Goal: Task Accomplishment & Management: Use online tool/utility

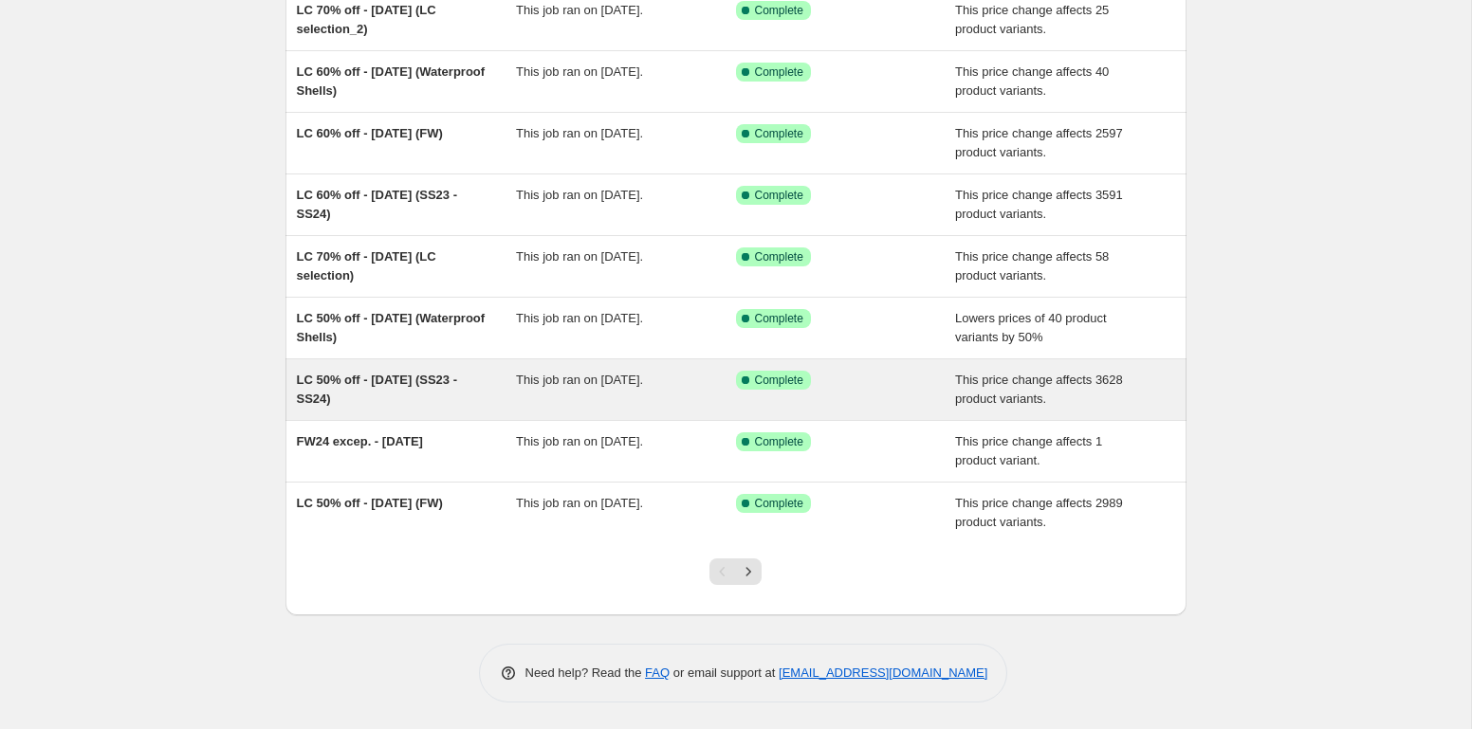
scroll to position [247, 0]
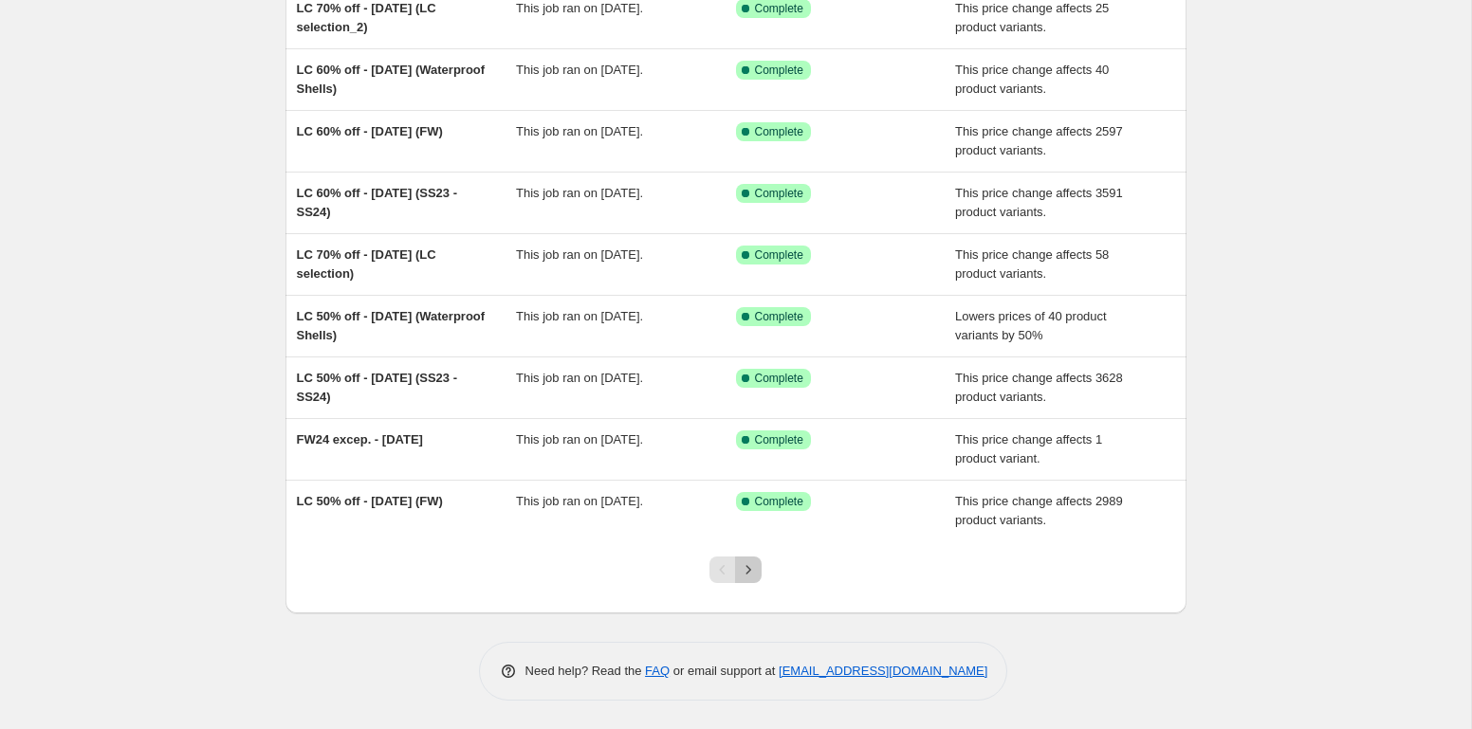
click at [742, 570] on icon "Next" at bounding box center [748, 569] width 19 height 19
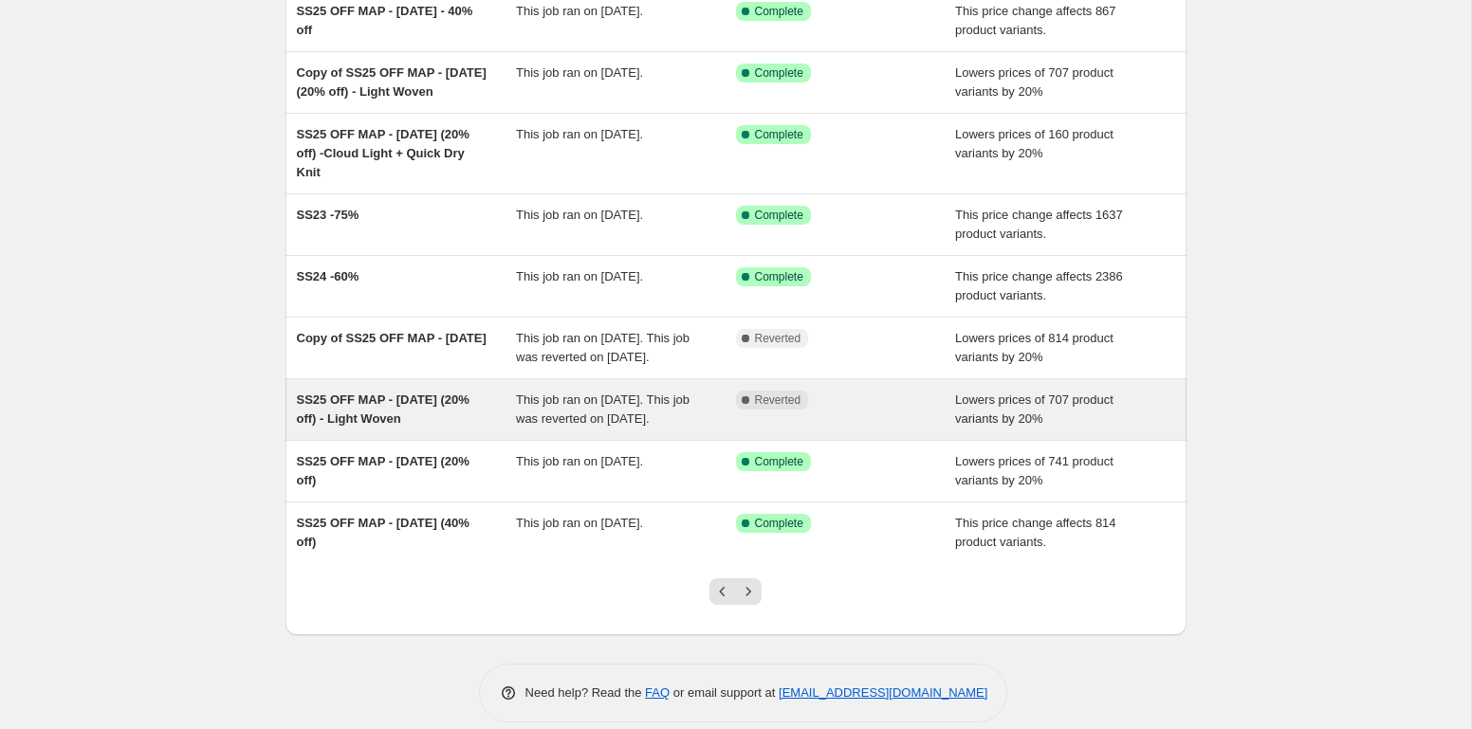
scroll to position [323, 0]
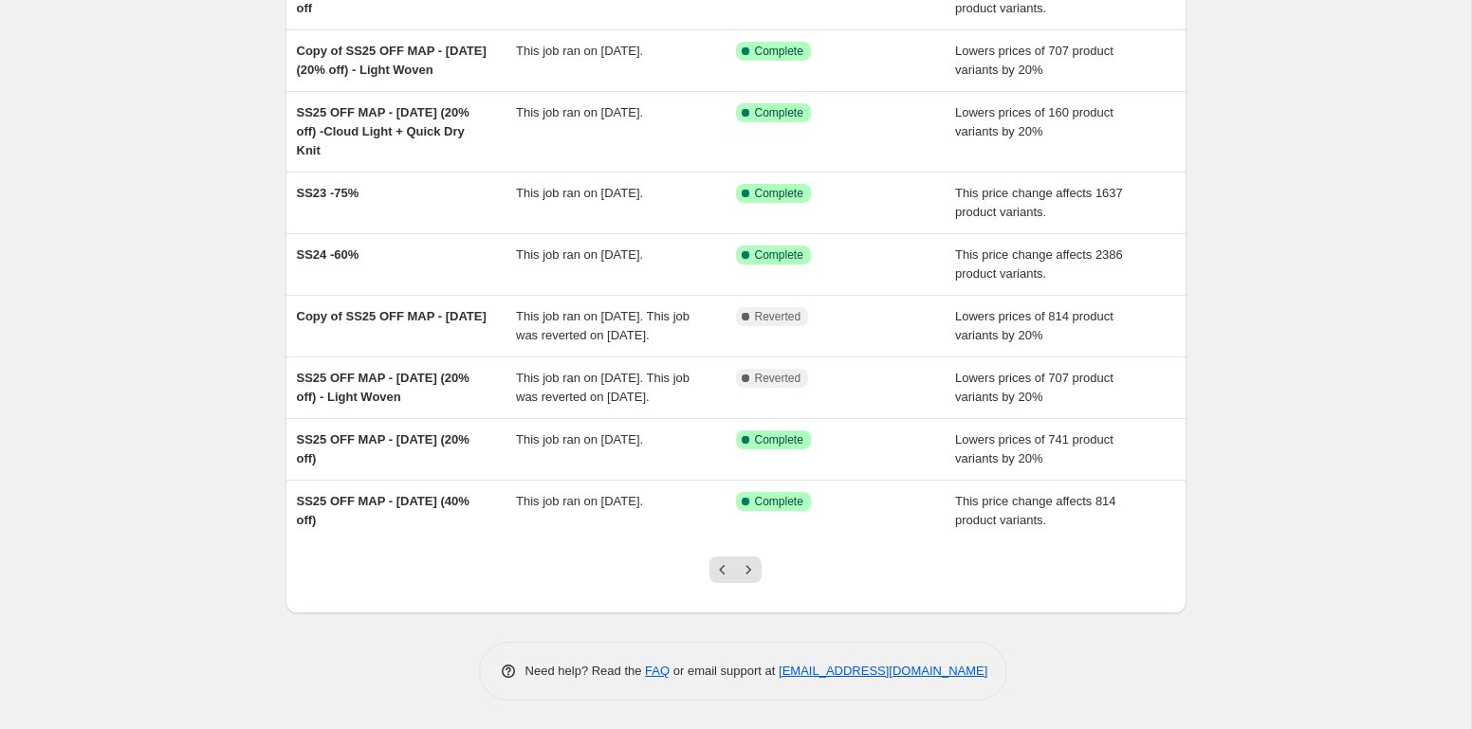
click at [707, 572] on div at bounding box center [735, 577] width 77 height 72
click at [712, 572] on button "Previous" at bounding box center [722, 570] width 27 height 27
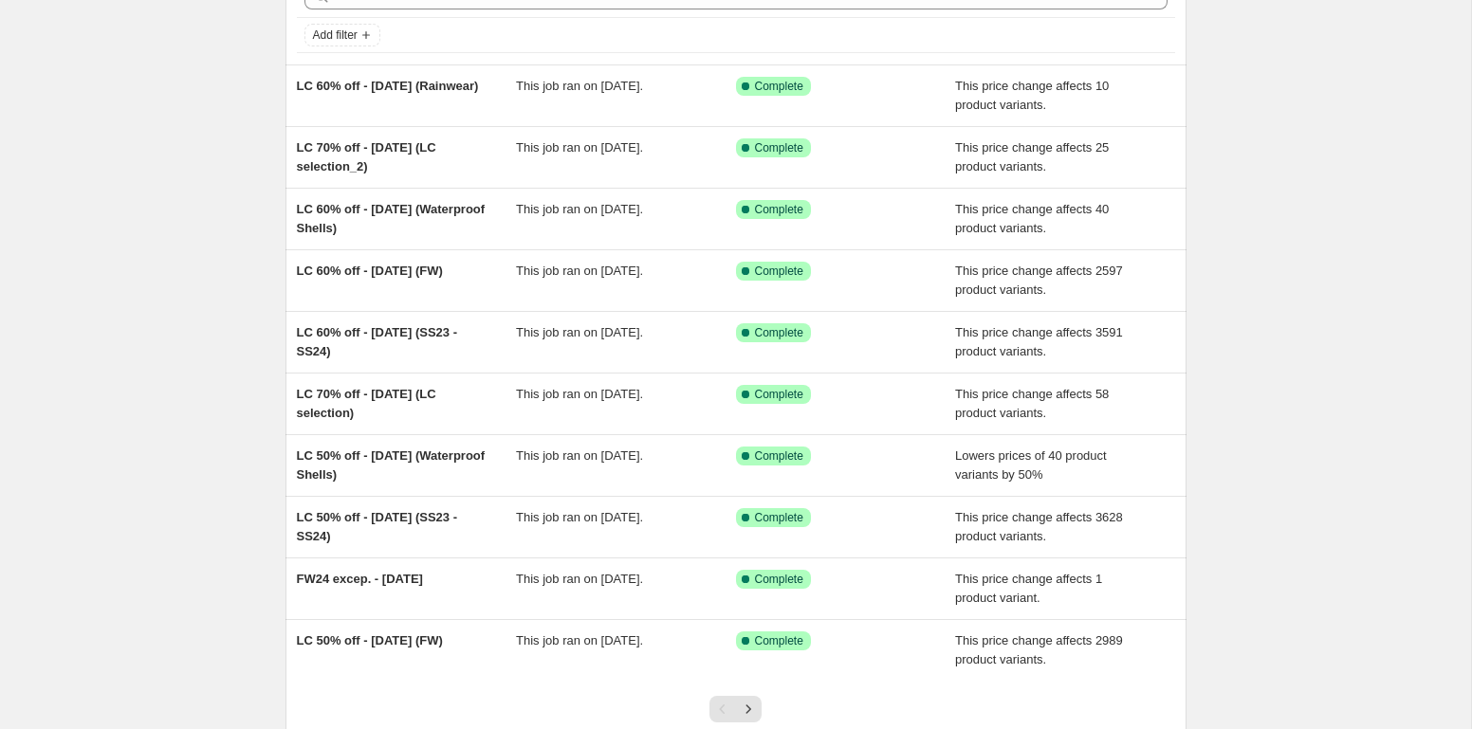
scroll to position [247, 0]
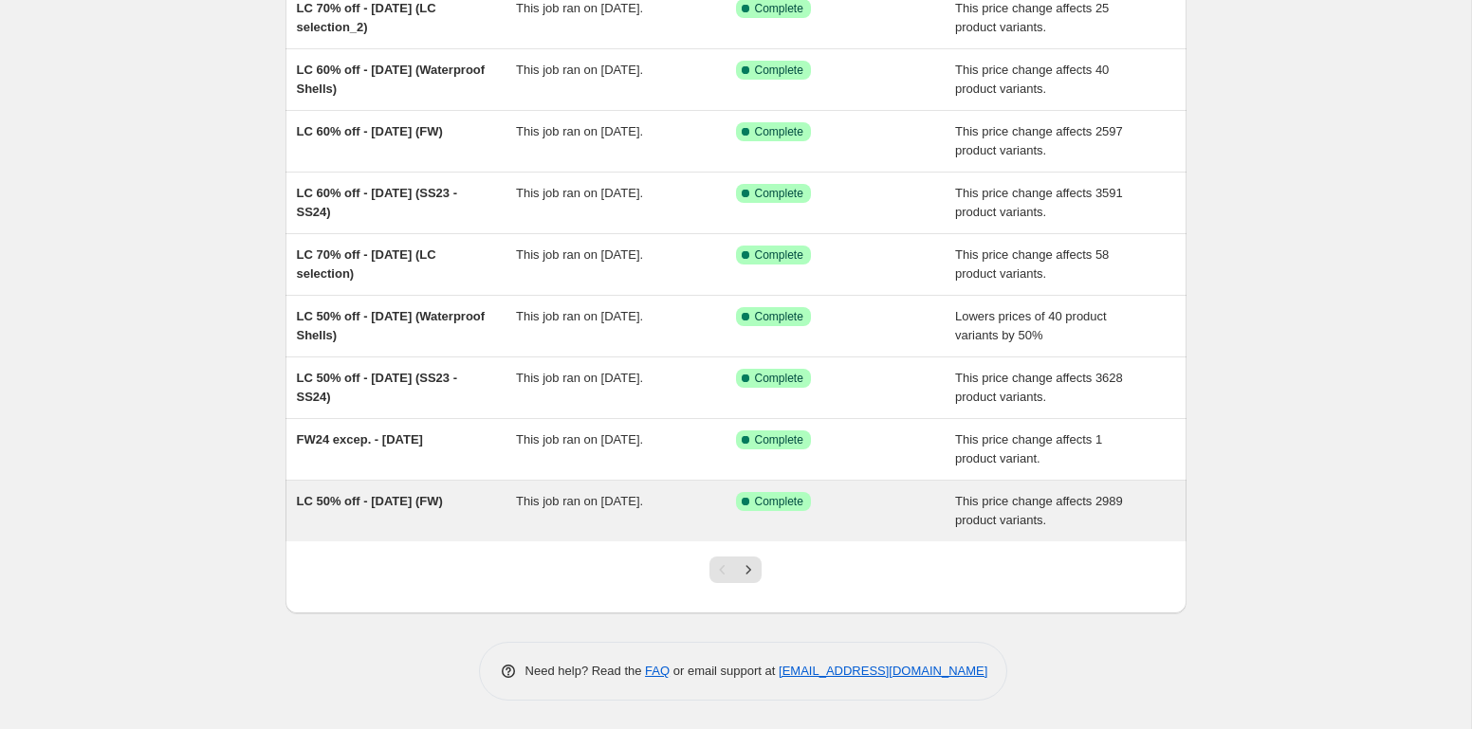
click at [355, 498] on span "LC 50% off - [DATE] (FW)" at bounding box center [370, 501] width 146 height 14
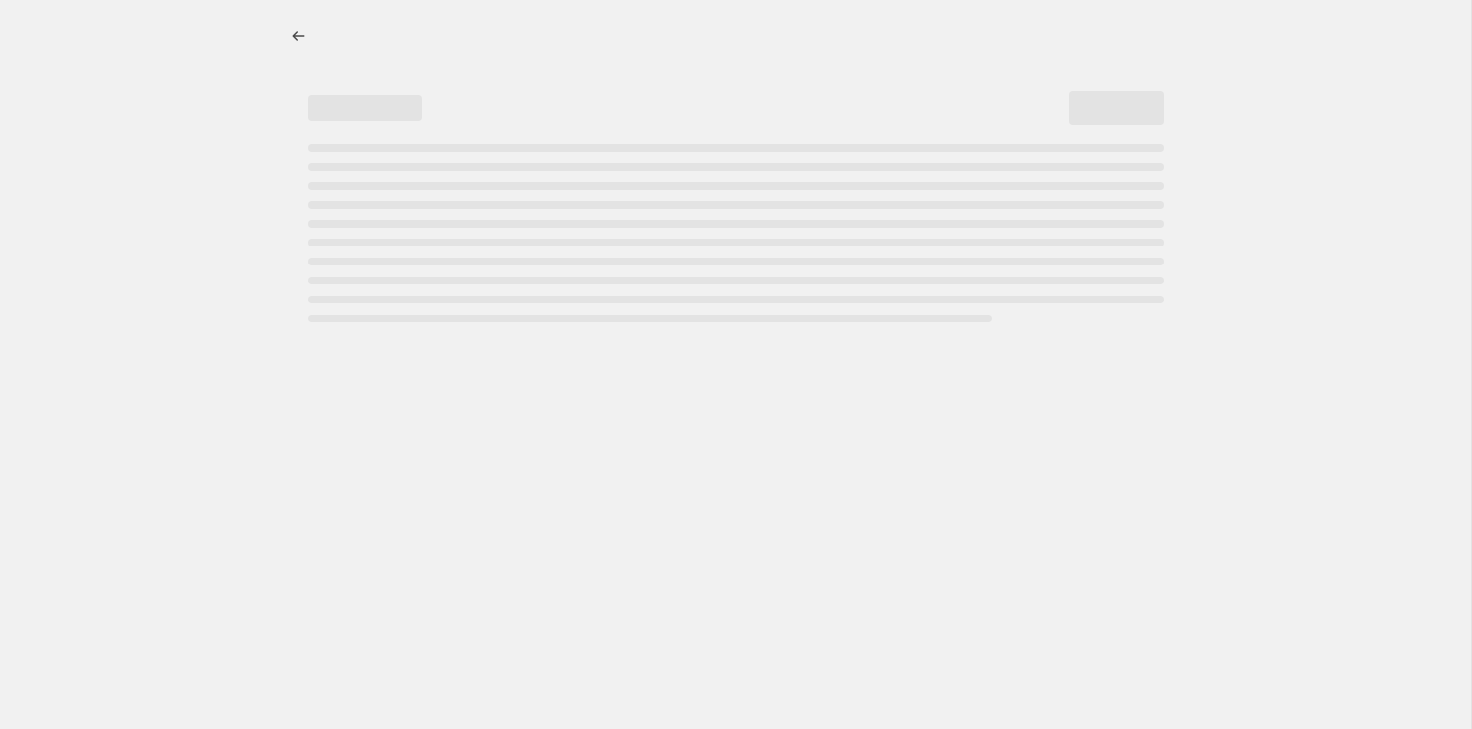
select select "pcap"
select select "no_change"
select select "collection"
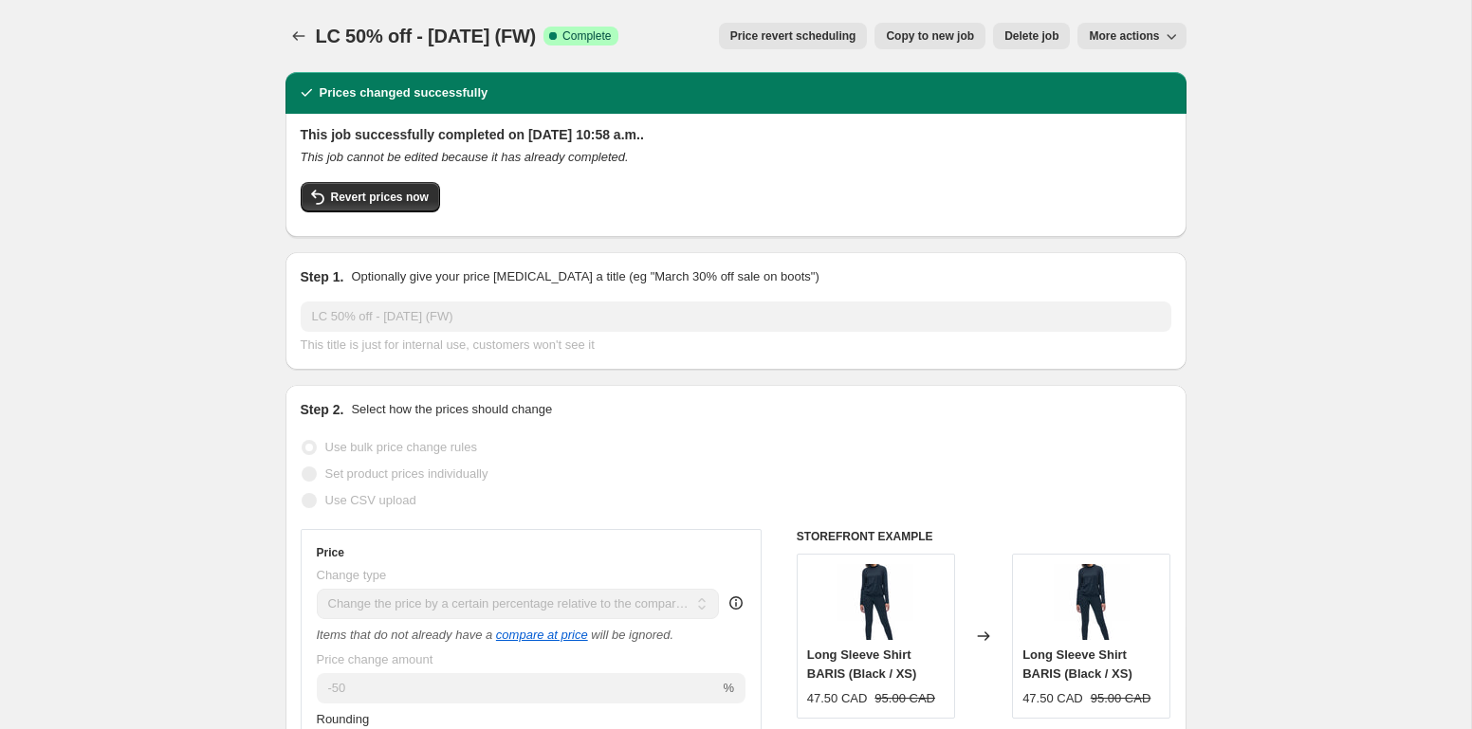
click at [913, 42] on span "Copy to new job" at bounding box center [930, 35] width 88 height 15
select select "pcap"
select select "no_change"
select select "collection"
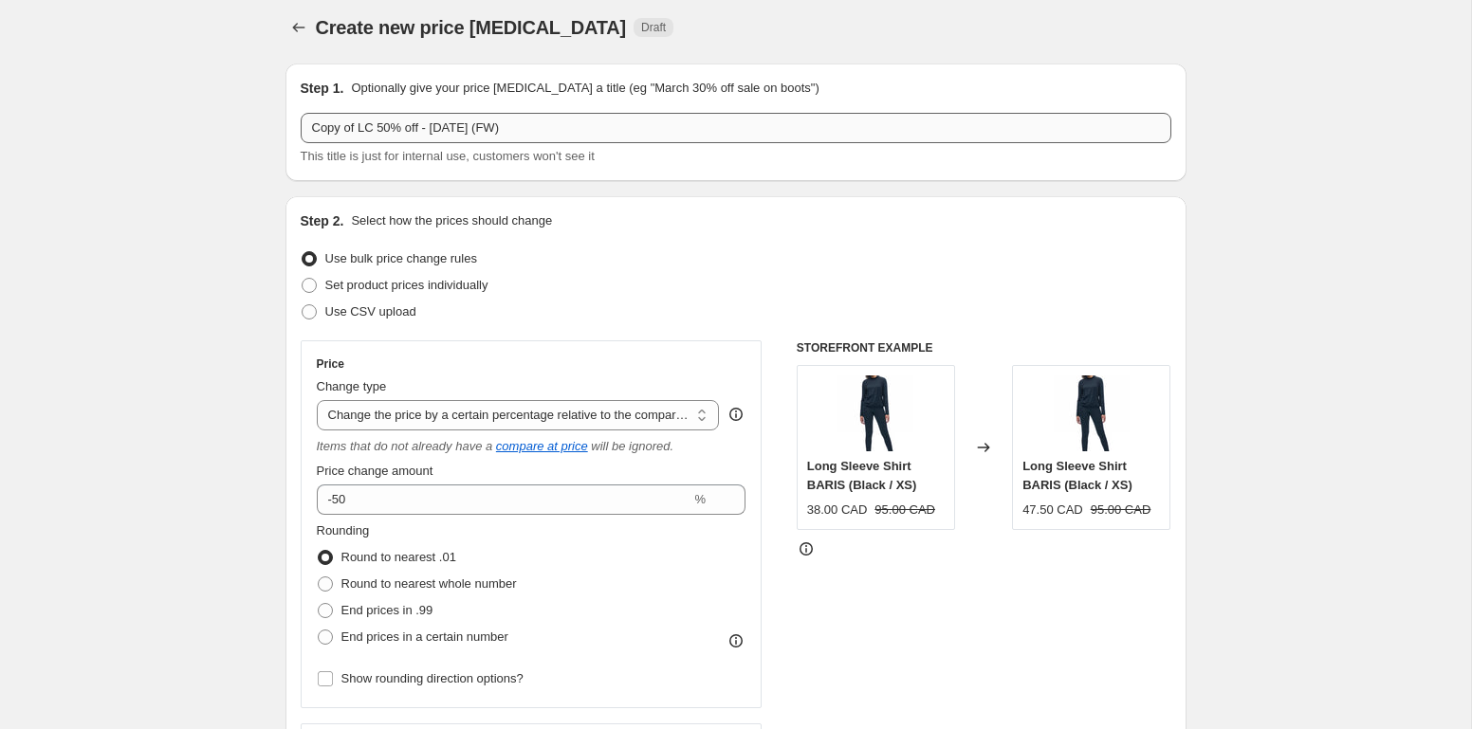
scroll to position [9, 0]
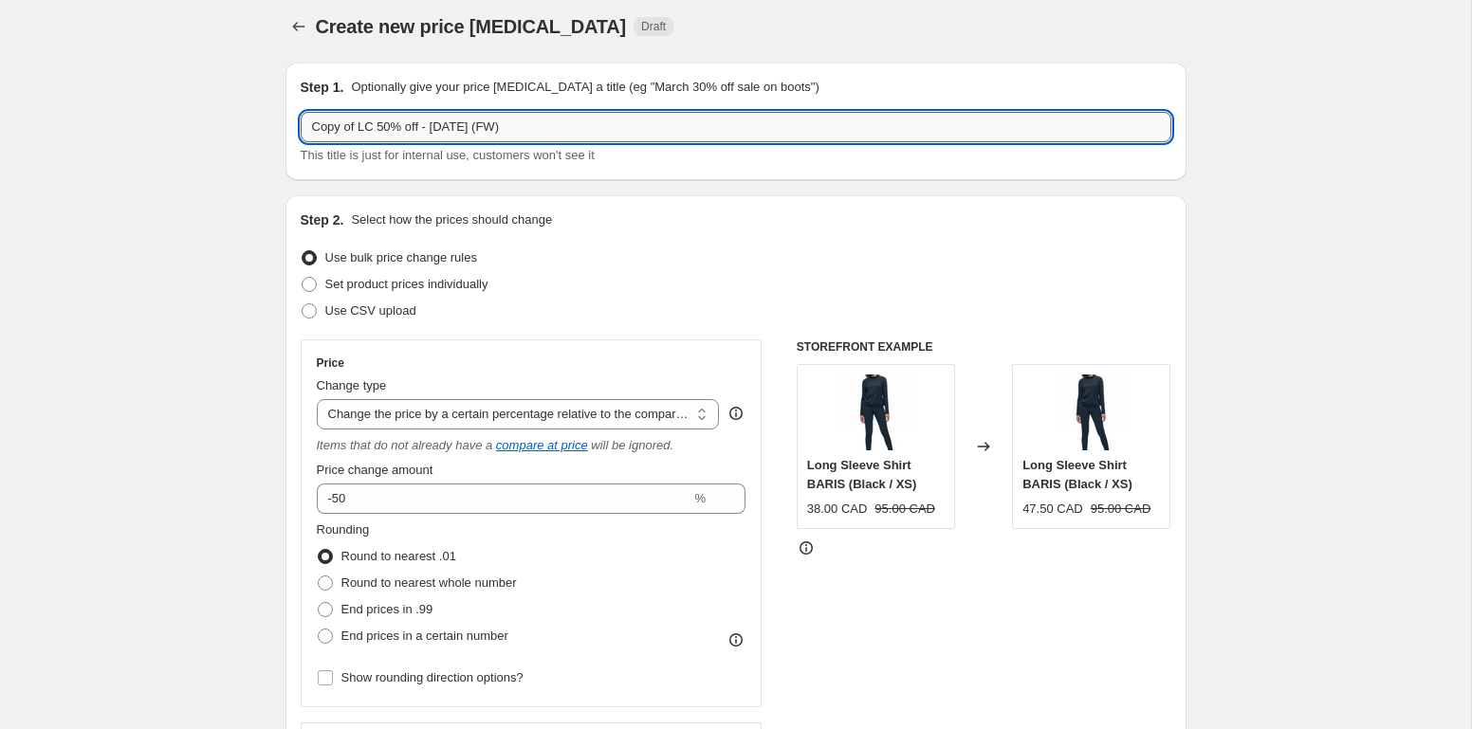
click at [404, 130] on input "Copy of LC 50% off - [DATE] (FW)" at bounding box center [736, 127] width 870 height 30
drag, startPoint x: 361, startPoint y: 129, endPoint x: 274, endPoint y: 132, distance: 87.3
click at [301, 132] on input "Copy of LC 50% off - [DATE] (FW)" at bounding box center [736, 127] width 870 height 30
click at [415, 117] on input "LC 50% off - [DATE] (FW)" at bounding box center [736, 127] width 870 height 30
click at [423, 125] on input "LC 50% off - [DATE] (FW)" at bounding box center [736, 127] width 870 height 30
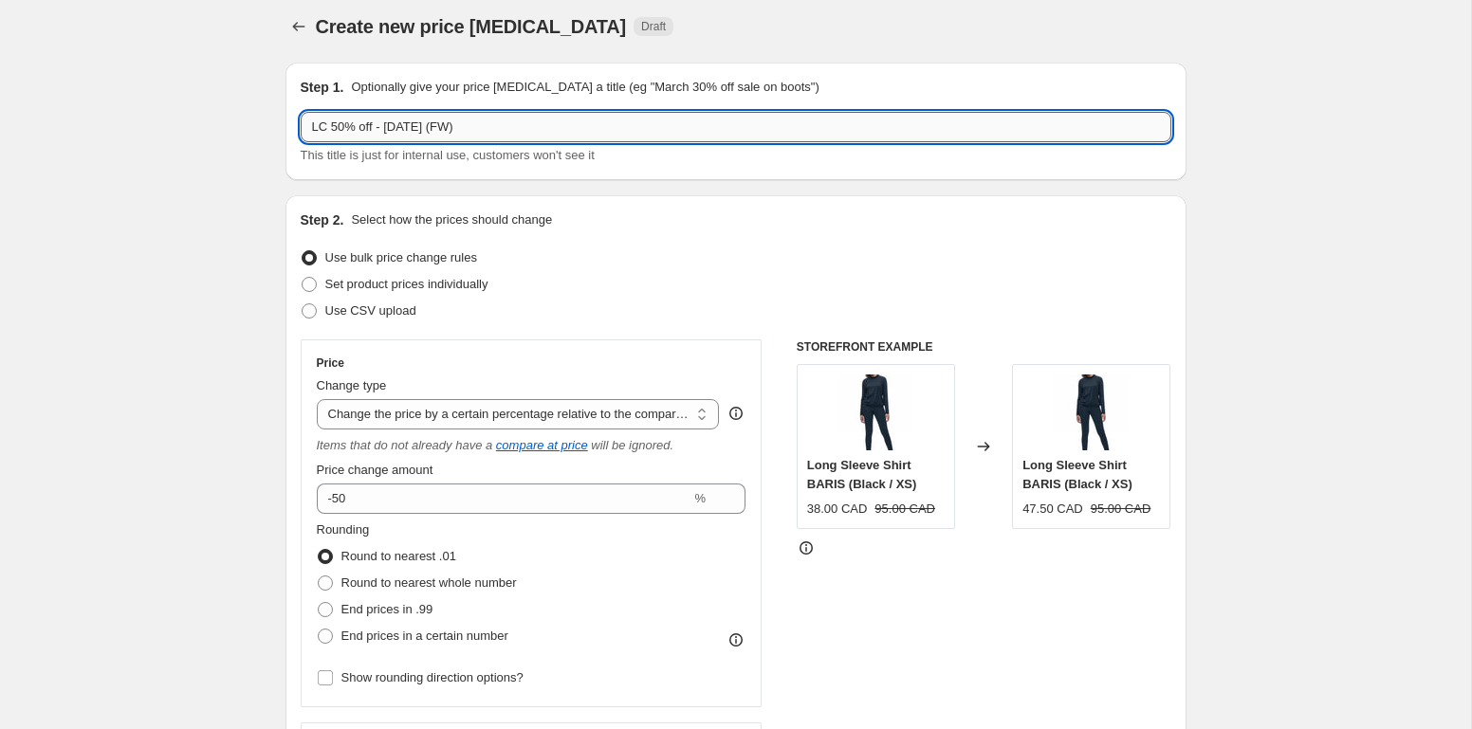
click at [430, 127] on input "LC 50% off - [DATE] (FW)" at bounding box center [736, 127] width 870 height 30
type input "LC 50% off - [DATE] (FW)"
click at [296, 27] on icon "Price change jobs" at bounding box center [298, 26] width 19 height 19
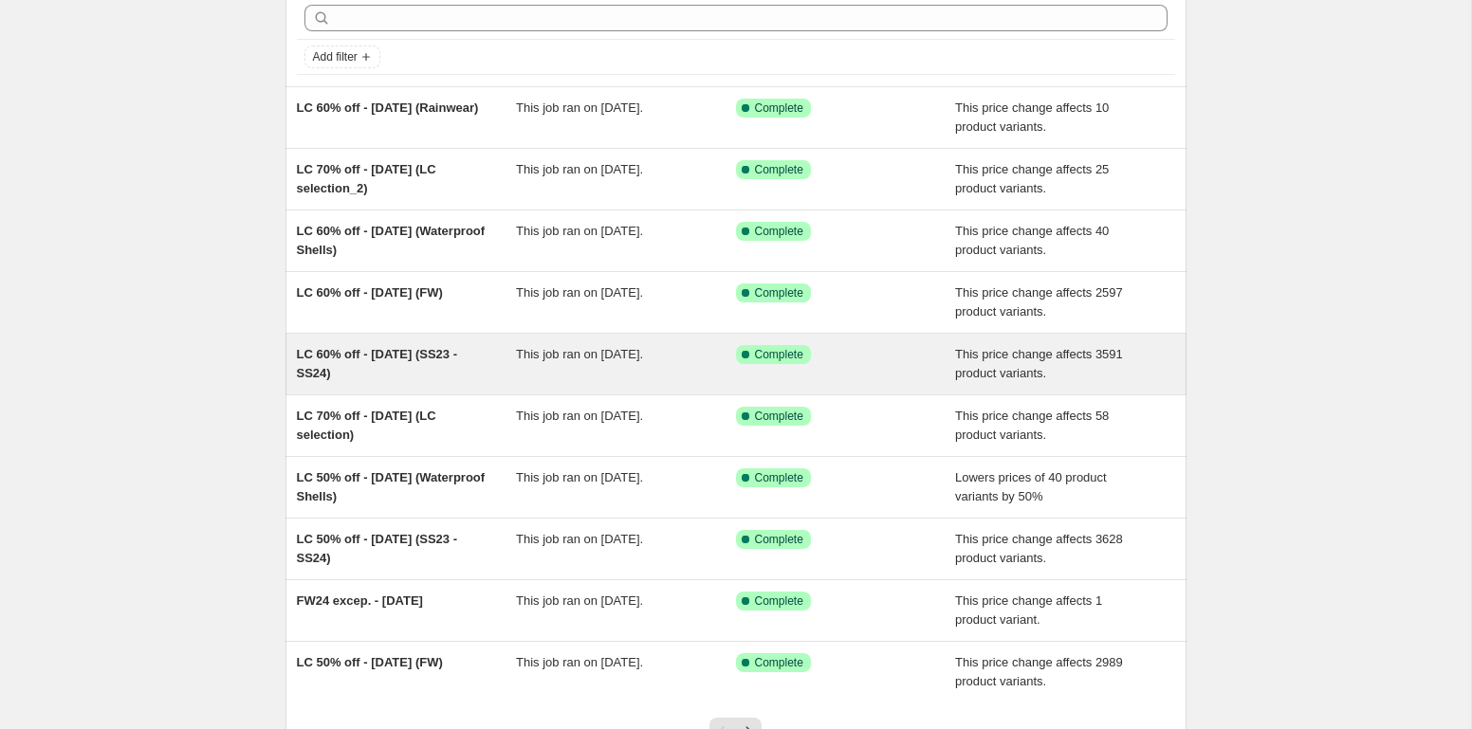
scroll to position [85, 0]
click at [411, 358] on span "LC 60% off - [DATE] (SS23 - SS24)" at bounding box center [377, 364] width 161 height 33
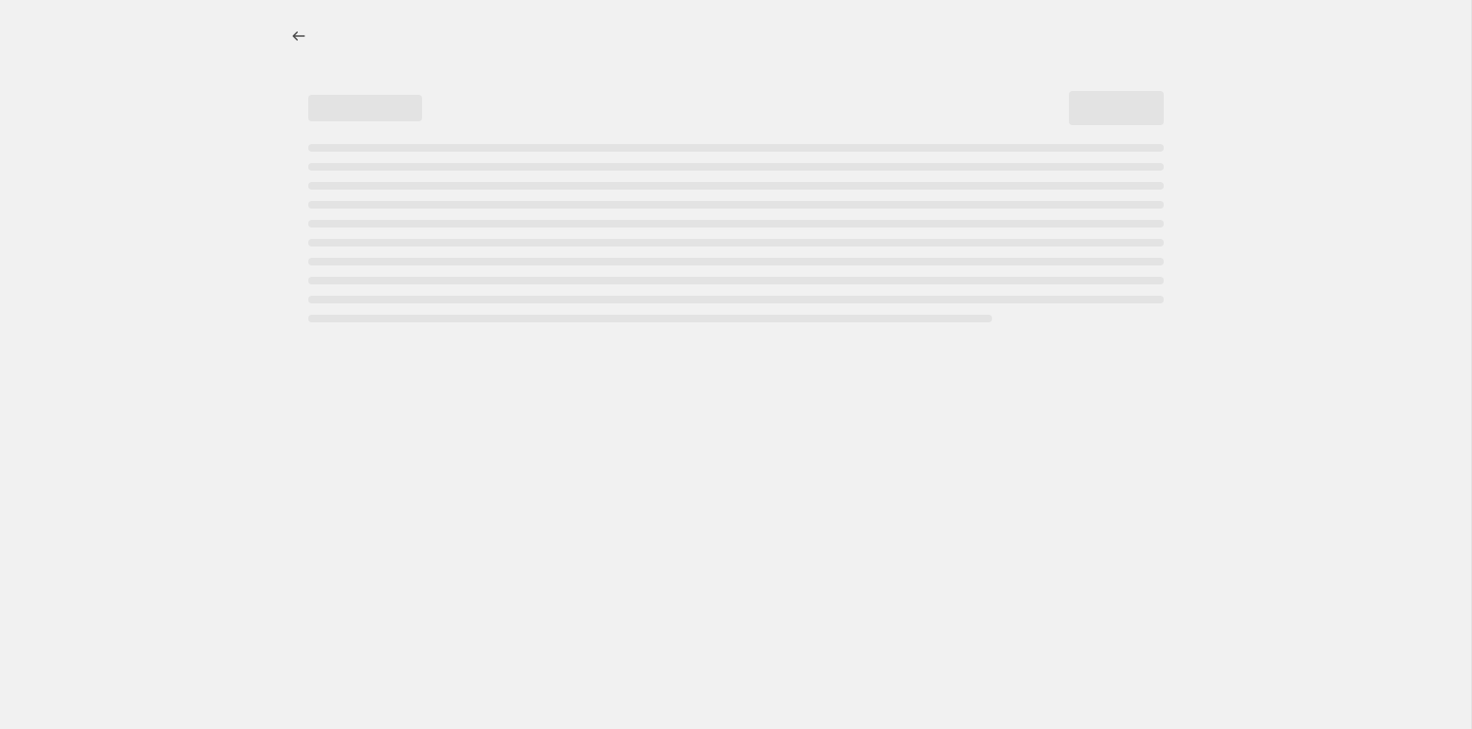
select select "pcap"
select select "no_change"
select select "collection"
select select "not_equal"
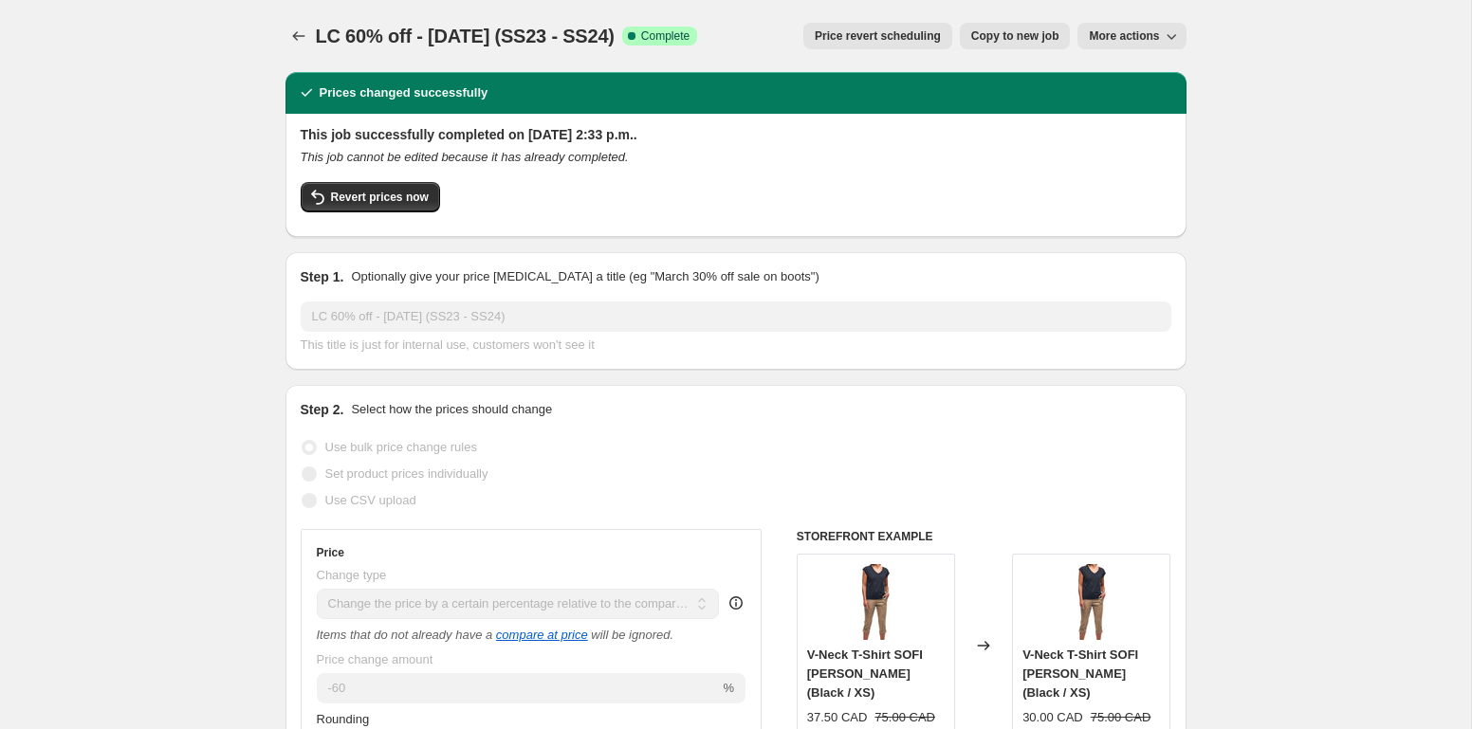
click at [1011, 36] on span "Copy to new job" at bounding box center [1015, 35] width 88 height 15
select select "pcap"
select select "no_change"
select select "collection"
select select "not_equal"
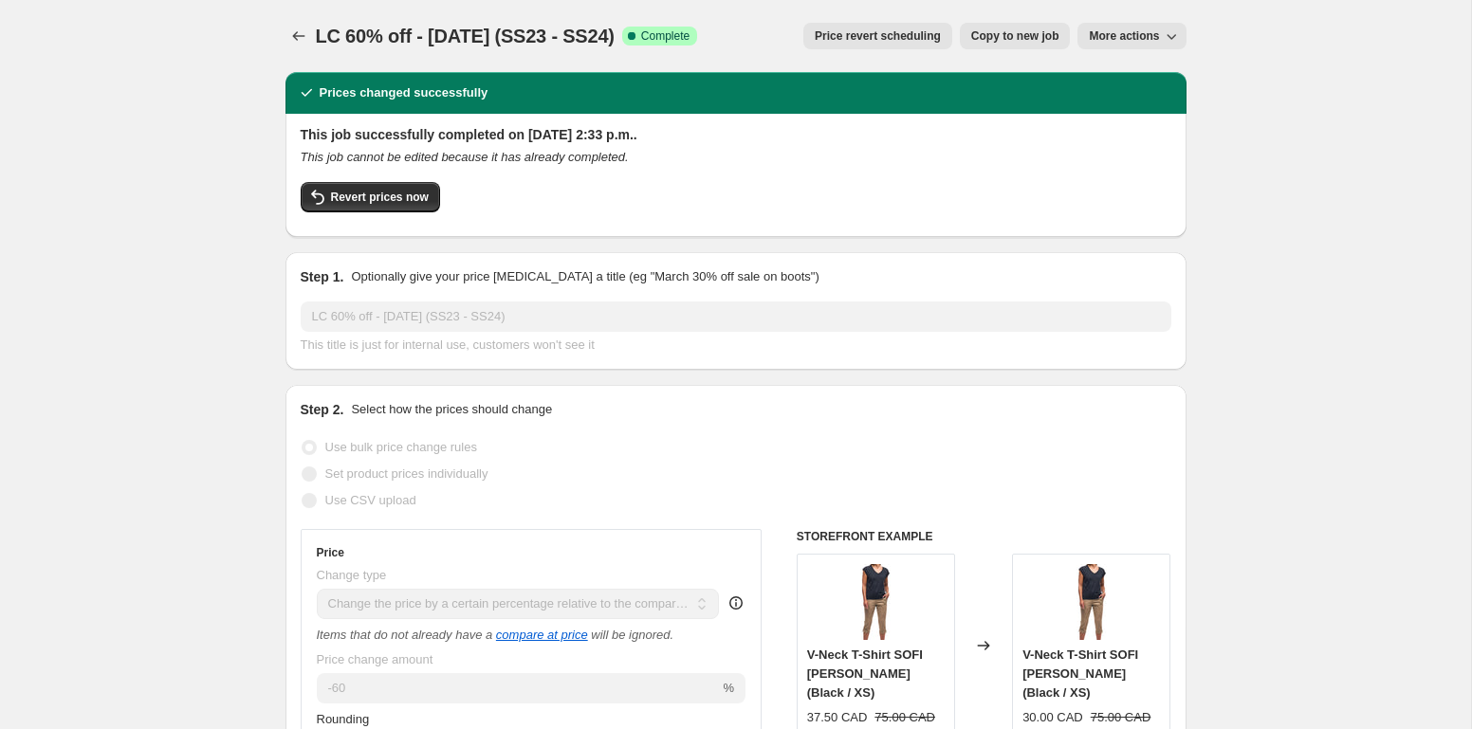
select select "not_equal"
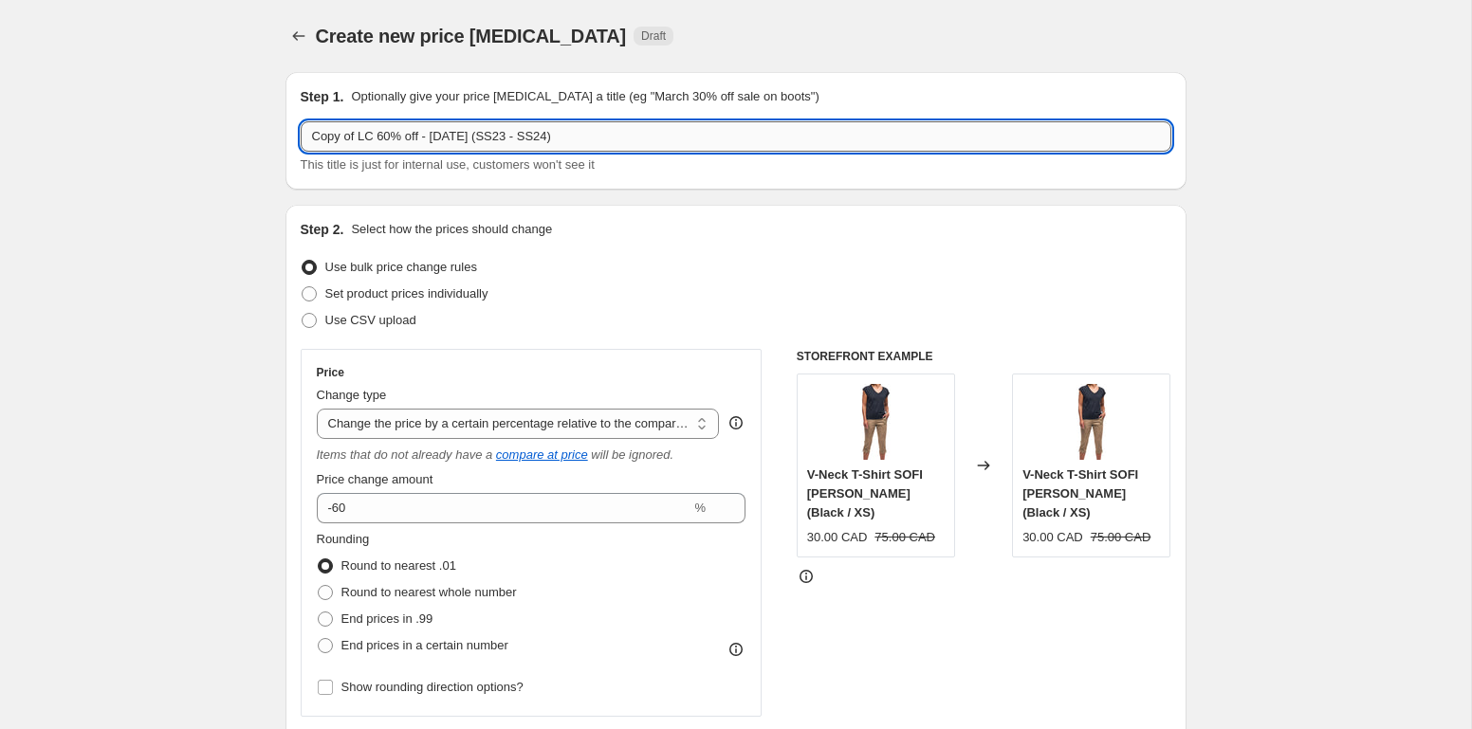
click at [357, 133] on input "Copy of LC 60% off - [DATE] (SS23 - SS24)" at bounding box center [736, 136] width 870 height 30
drag, startPoint x: 358, startPoint y: 136, endPoint x: 281, endPoint y: 137, distance: 77.8
click at [301, 137] on input "Copy of LC 60% off - [DATE] (SS23 - SS24)" at bounding box center [736, 136] width 870 height 30
click at [335, 134] on input "LC 60% off - [DATE] (SS23 - SS24)" at bounding box center [736, 136] width 870 height 30
drag, startPoint x: 451, startPoint y: 132, endPoint x: 393, endPoint y: 134, distance: 58.8
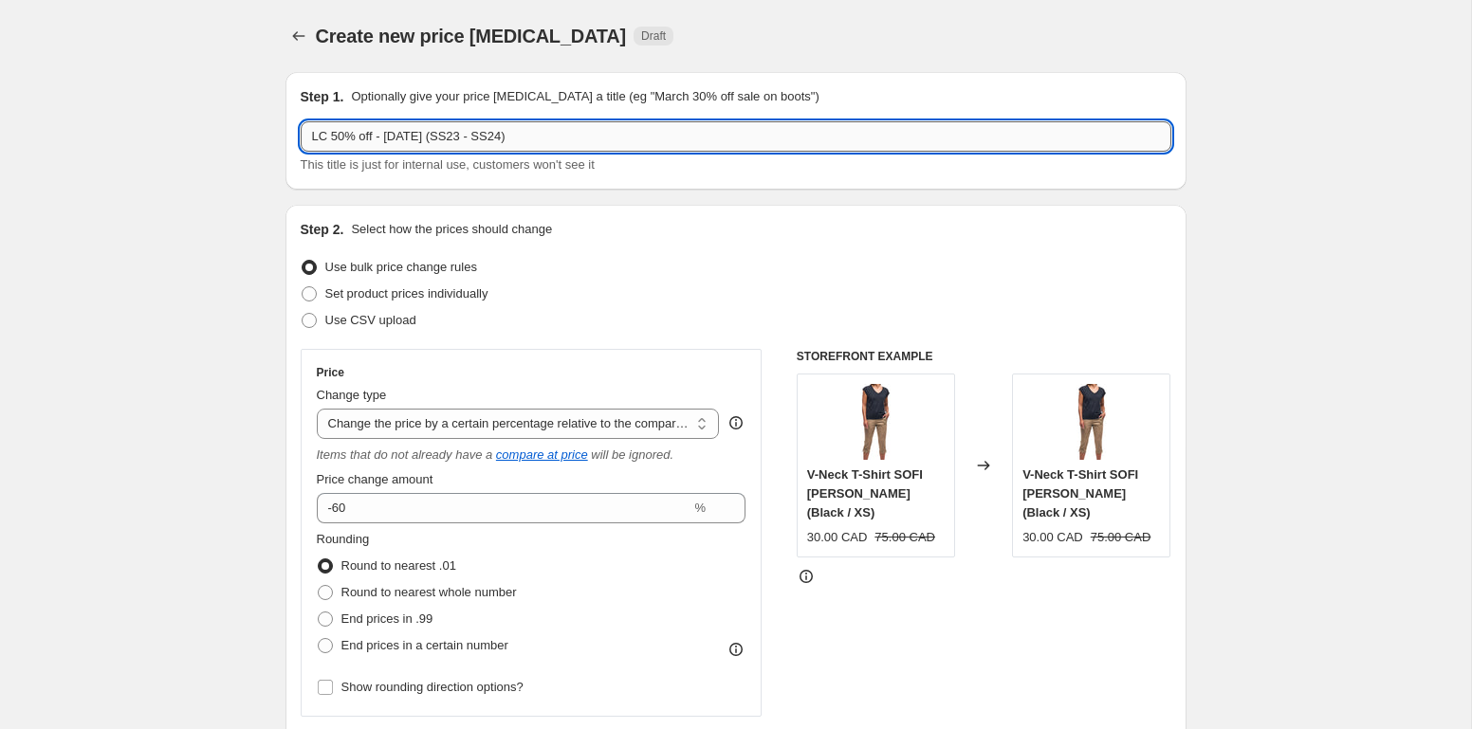
click at [451, 132] on input "LC 50% off - [DATE] (SS23 - SS24)" at bounding box center [736, 136] width 870 height 30
drag, startPoint x: 392, startPoint y: 138, endPoint x: 429, endPoint y: 139, distance: 37.0
click at [429, 139] on input "LC 50% off - [DATE] (SS23 - SS24)" at bounding box center [736, 136] width 870 height 30
type input "LC 50% off - [DATE] (SS23 - SS24)"
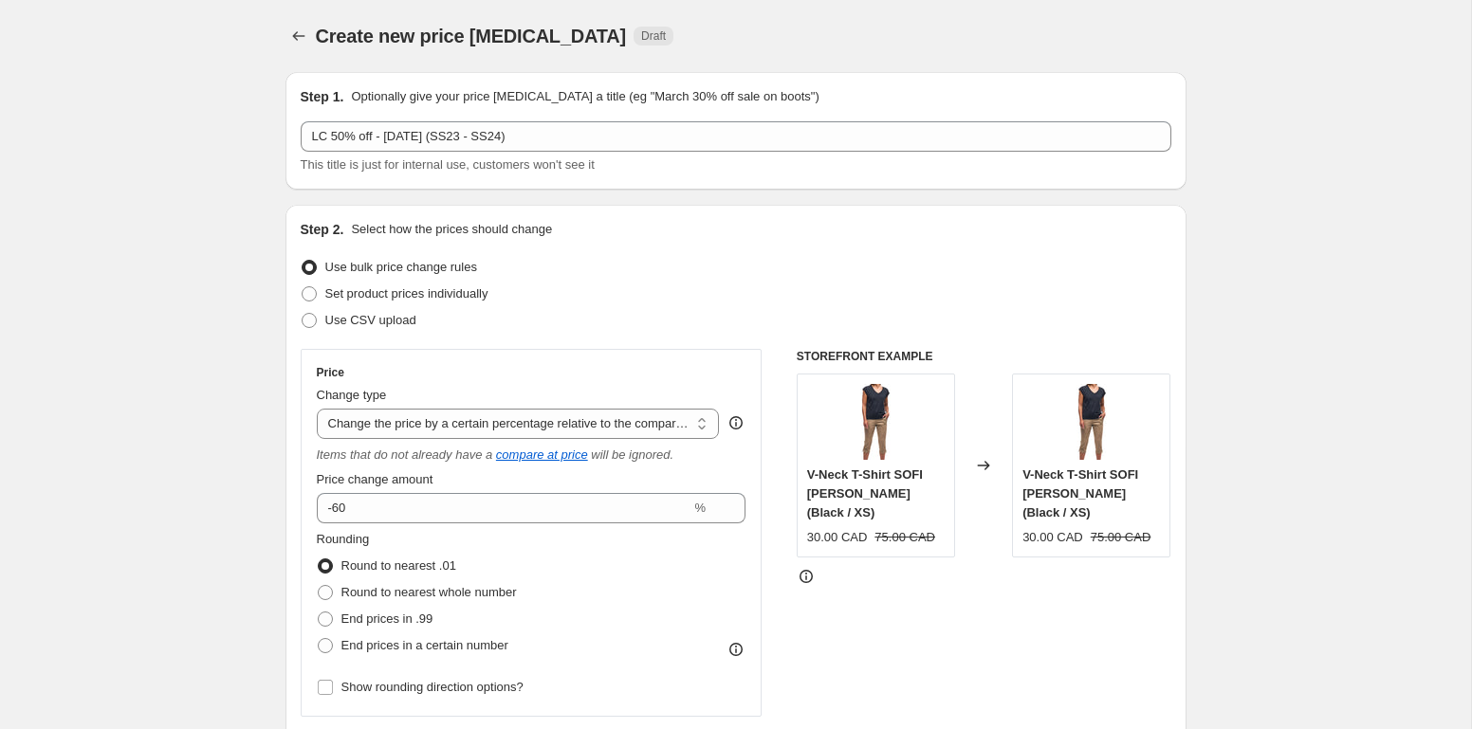
click at [623, 279] on div "Use bulk price change rules" at bounding box center [736, 267] width 870 height 27
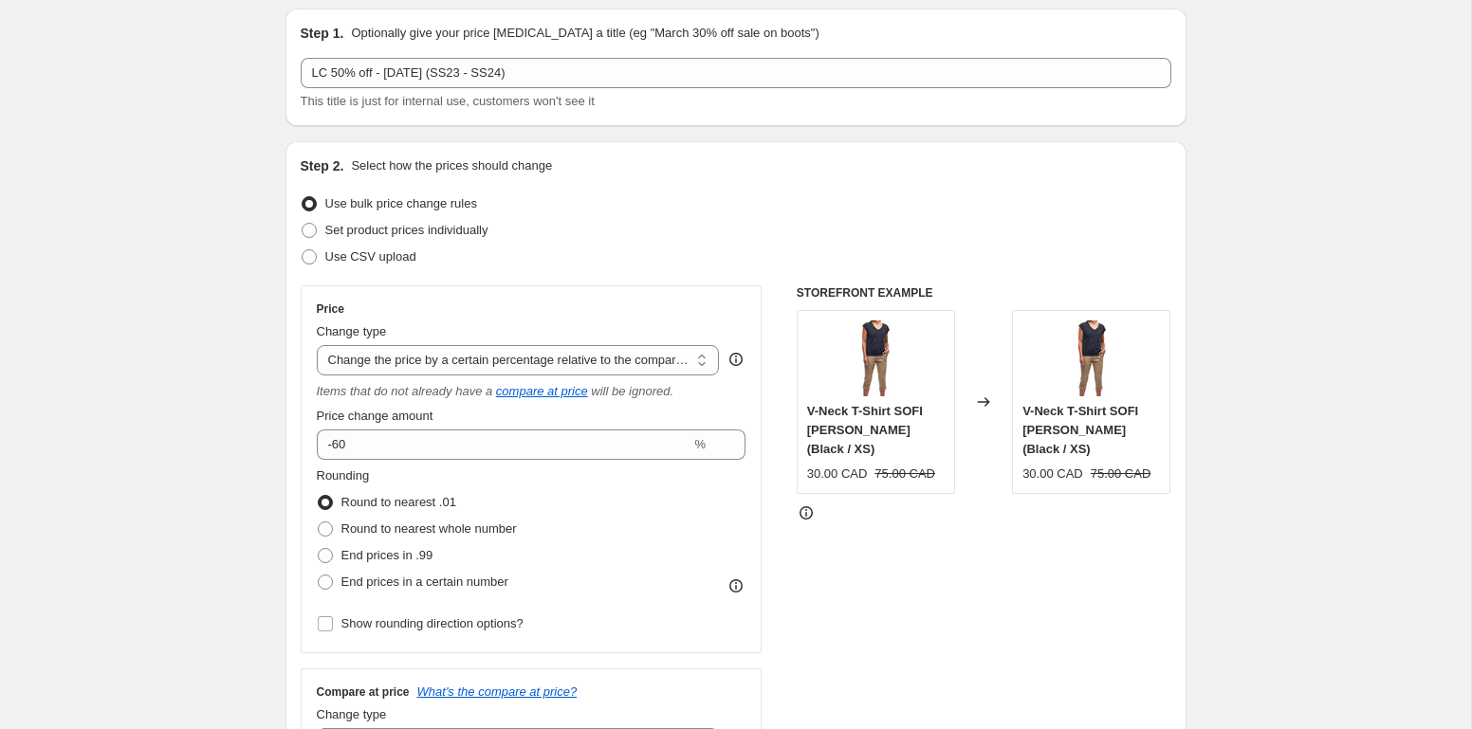
scroll to position [72, 0]
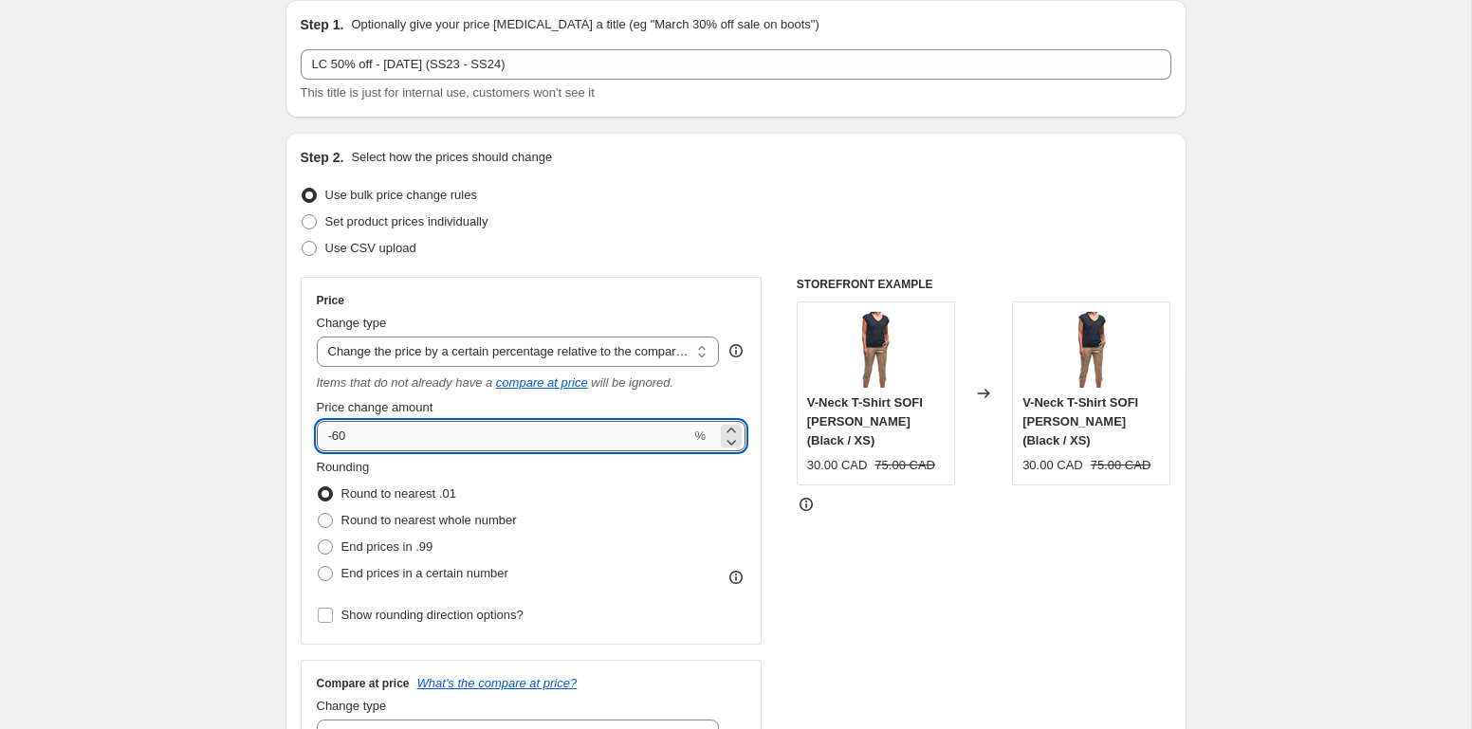
click at [467, 427] on input "-60" at bounding box center [504, 436] width 375 height 30
type input "-50"
click at [1047, 522] on div "STOREFRONT EXAMPLE V-Neck T-Shirt SOFI [PERSON_NAME] (Black / XS) 30.00 CAD 75.…" at bounding box center [984, 521] width 375 height 489
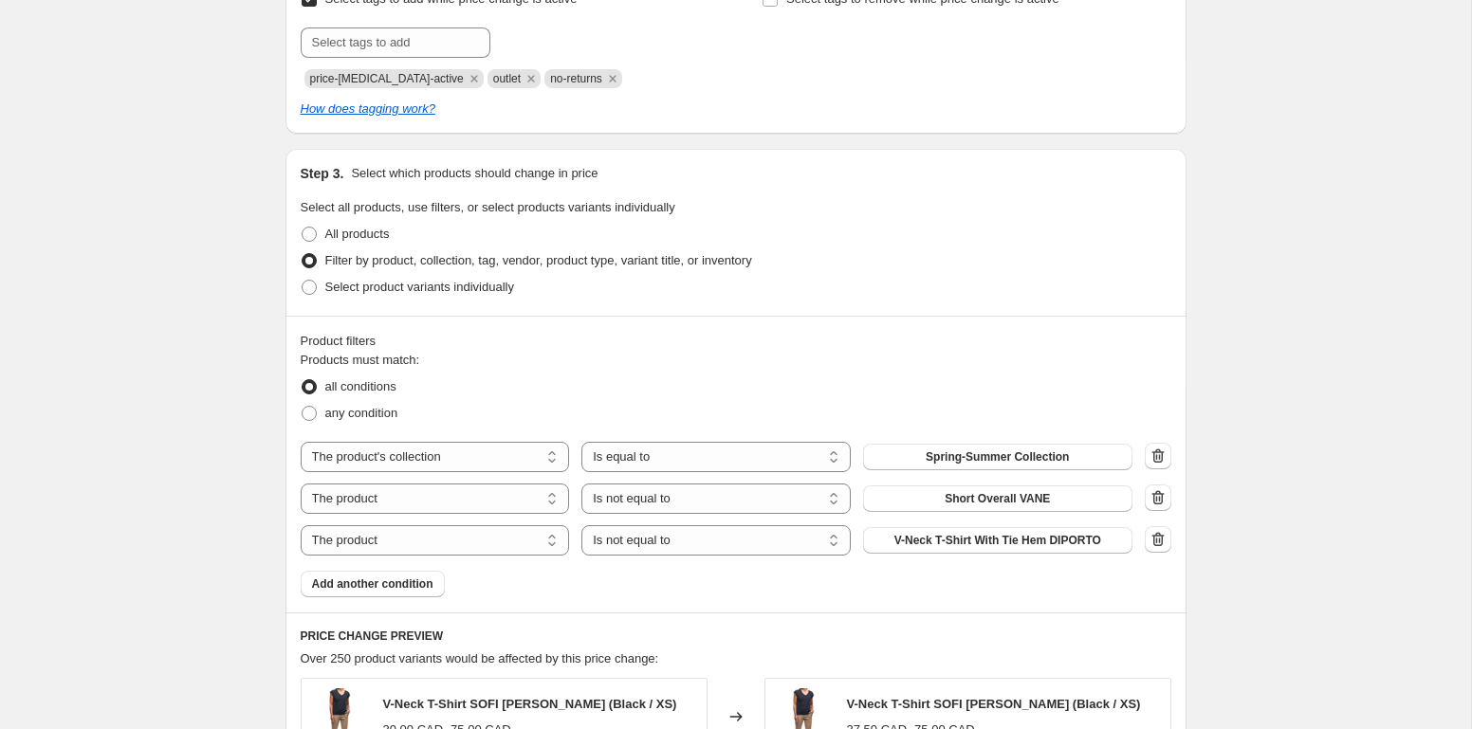
scroll to position [871, 0]
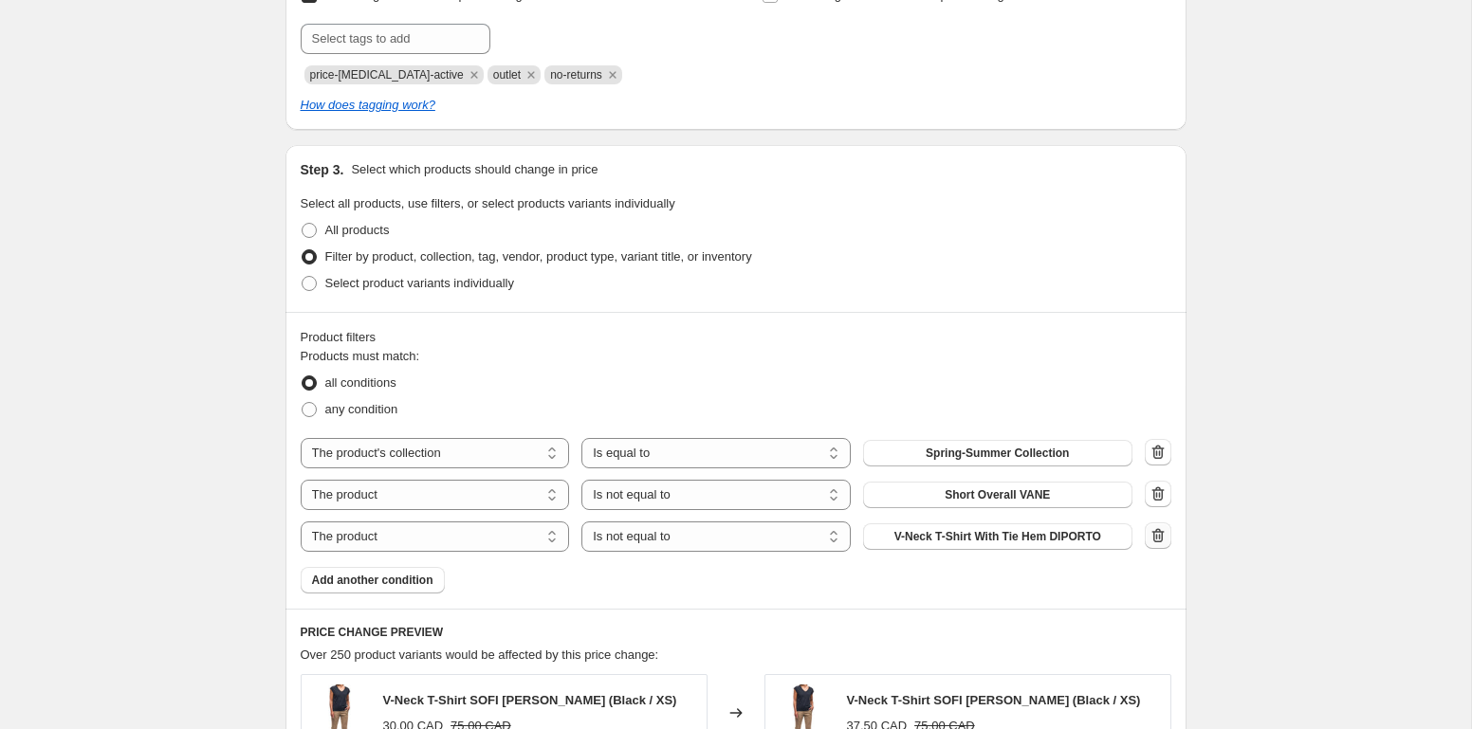
click at [1150, 541] on icon "button" at bounding box center [1157, 535] width 19 height 19
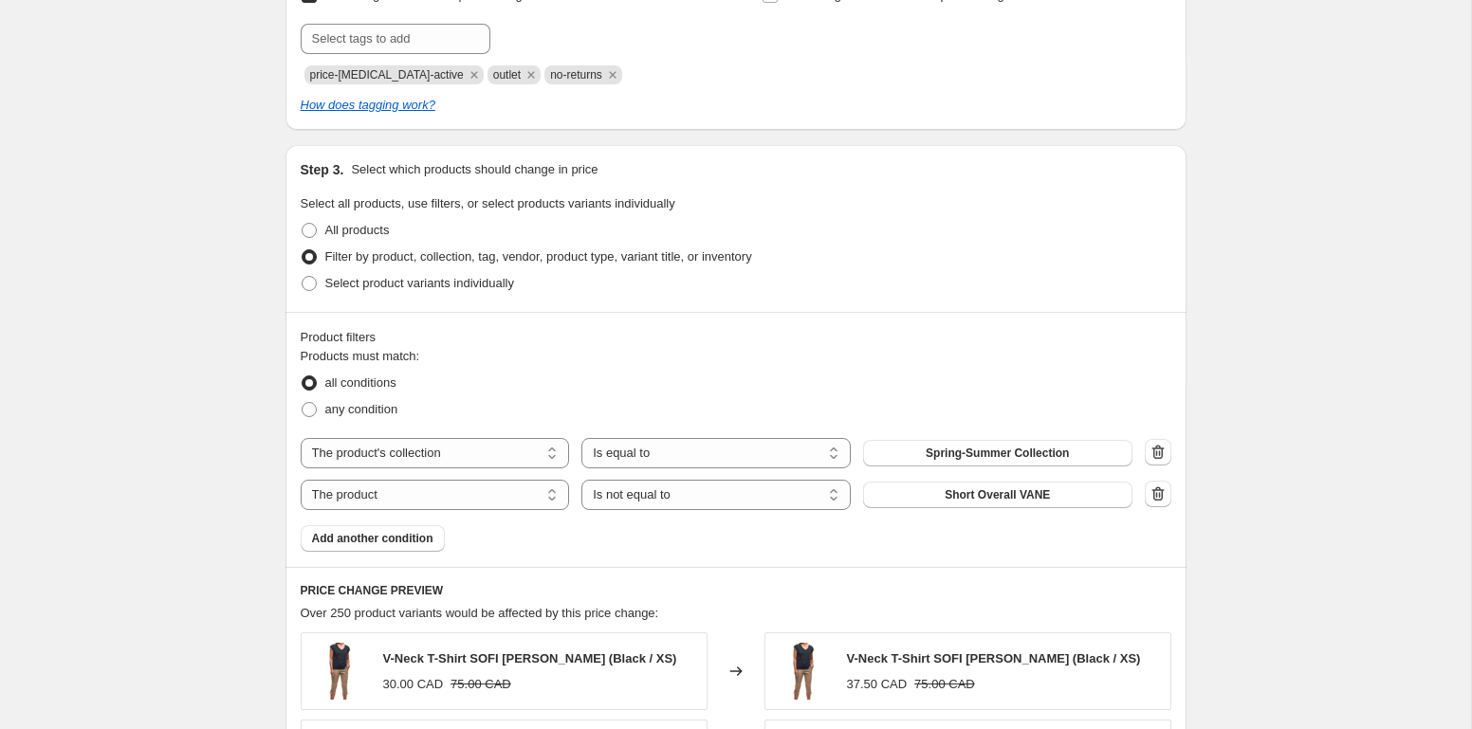
click at [1153, 501] on icon "button" at bounding box center [1157, 494] width 19 height 19
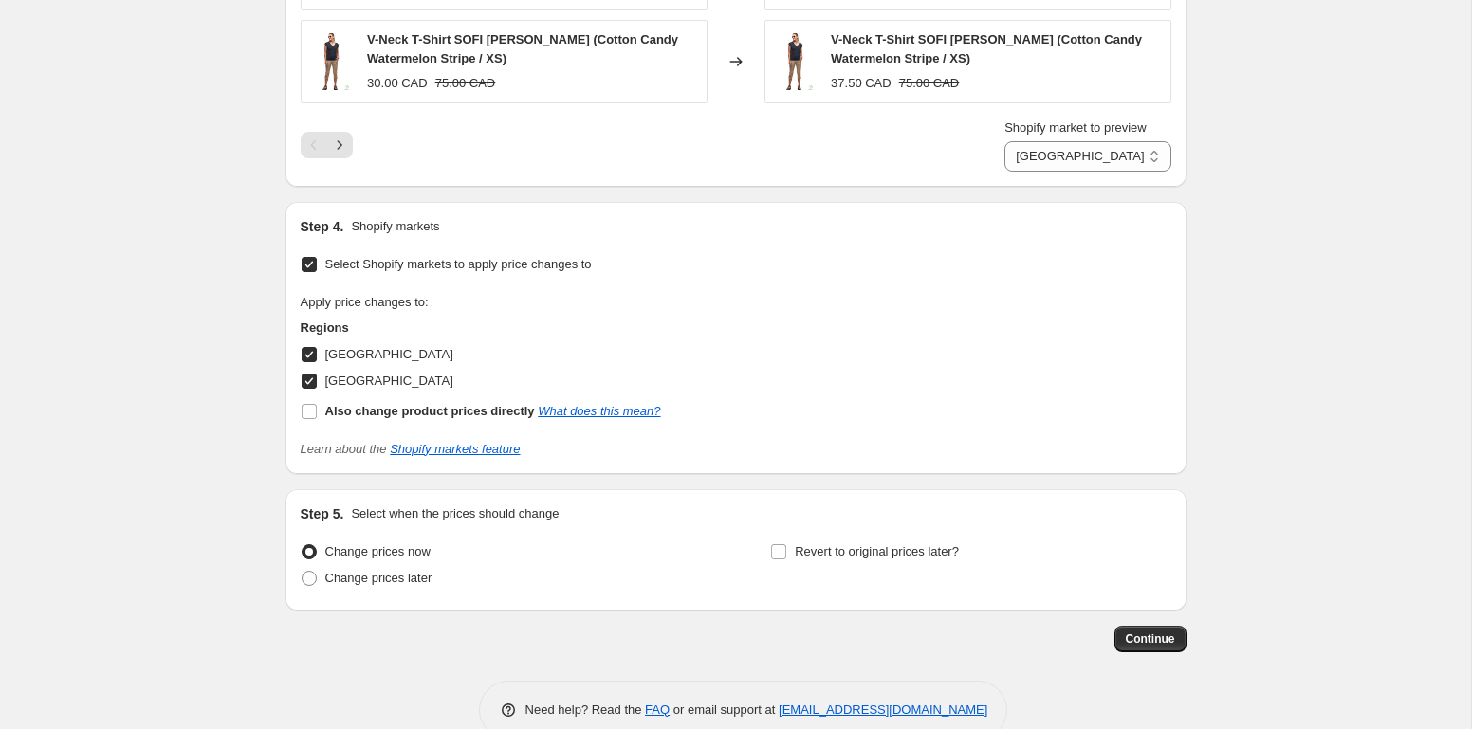
scroll to position [1830, 0]
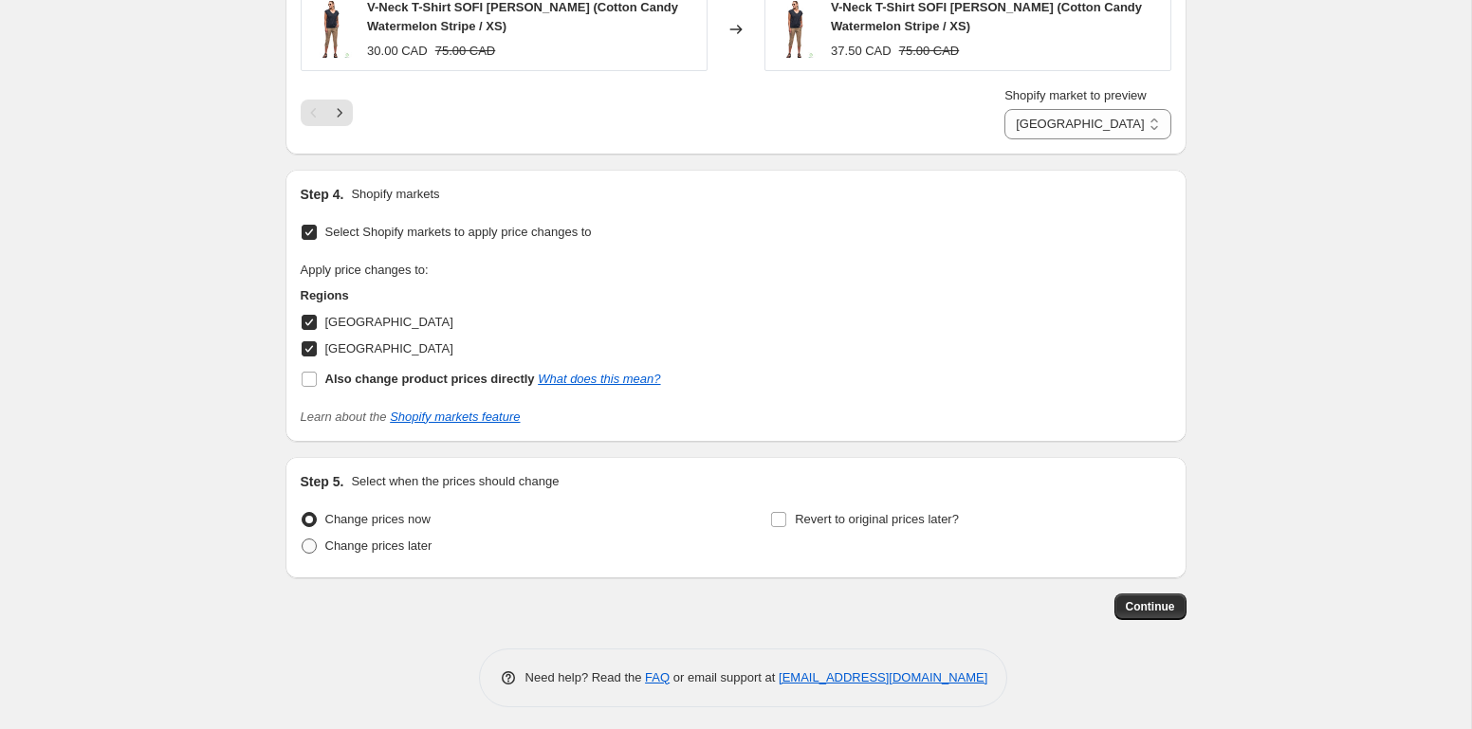
click at [381, 548] on span "Change prices later" at bounding box center [378, 546] width 107 height 19
click at [302, 540] on input "Change prices later" at bounding box center [302, 539] width 1 height 1
radio input "true"
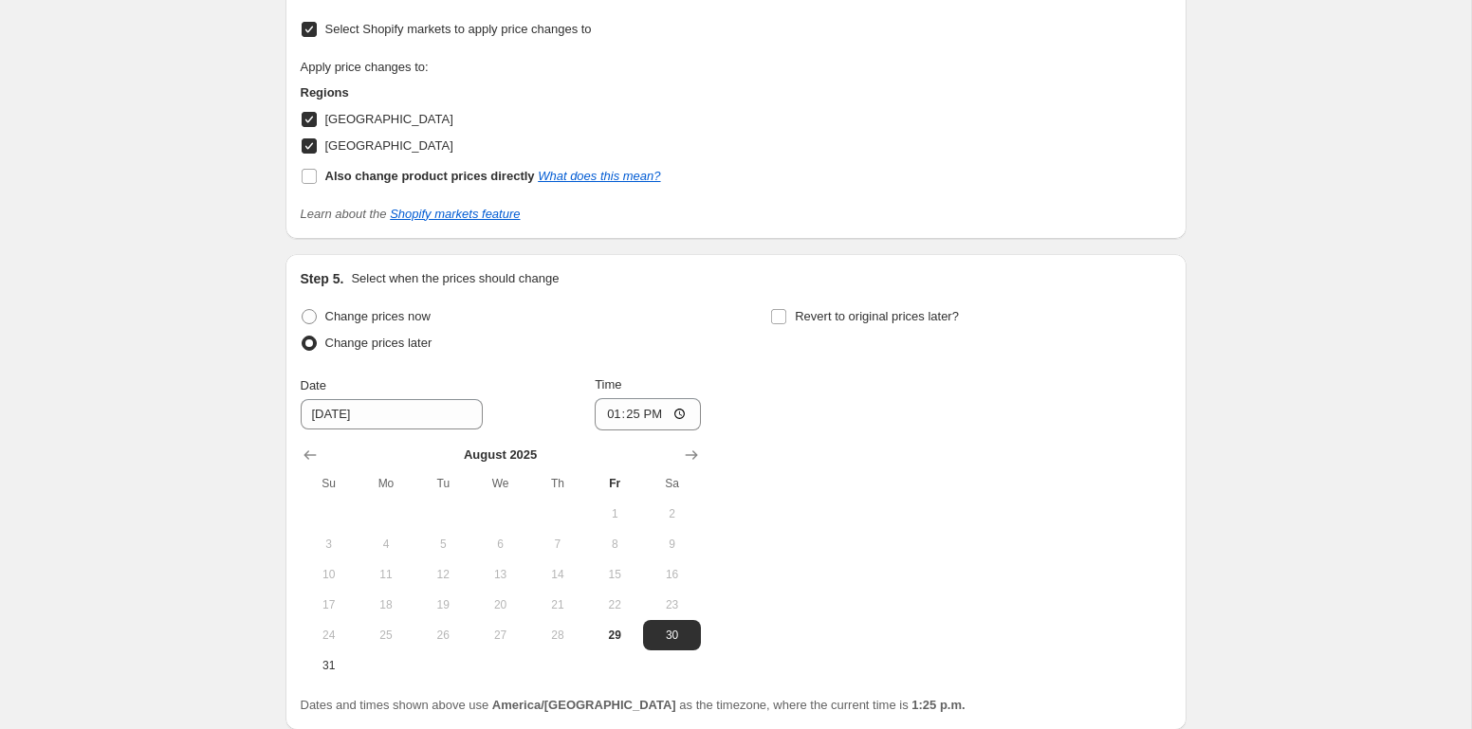
scroll to position [2037, 0]
click at [689, 446] on icon "Show next month, September 2025" at bounding box center [691, 451] width 19 height 19
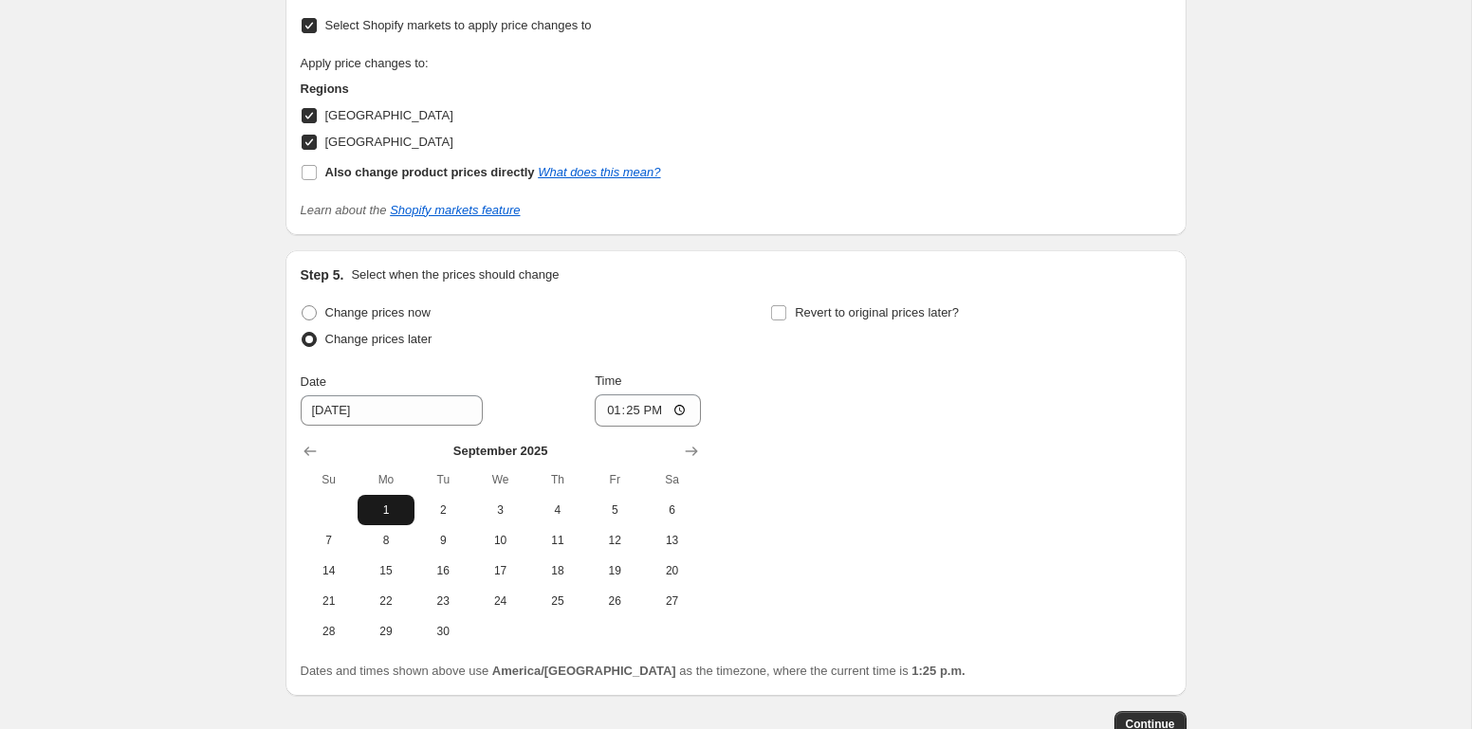
click at [403, 508] on span "1" at bounding box center [386, 510] width 42 height 15
type input "[DATE]"
click at [617, 403] on input "13:25" at bounding box center [648, 410] width 106 height 32
click at [618, 404] on input "13:25" at bounding box center [648, 410] width 106 height 32
type input "23:45"
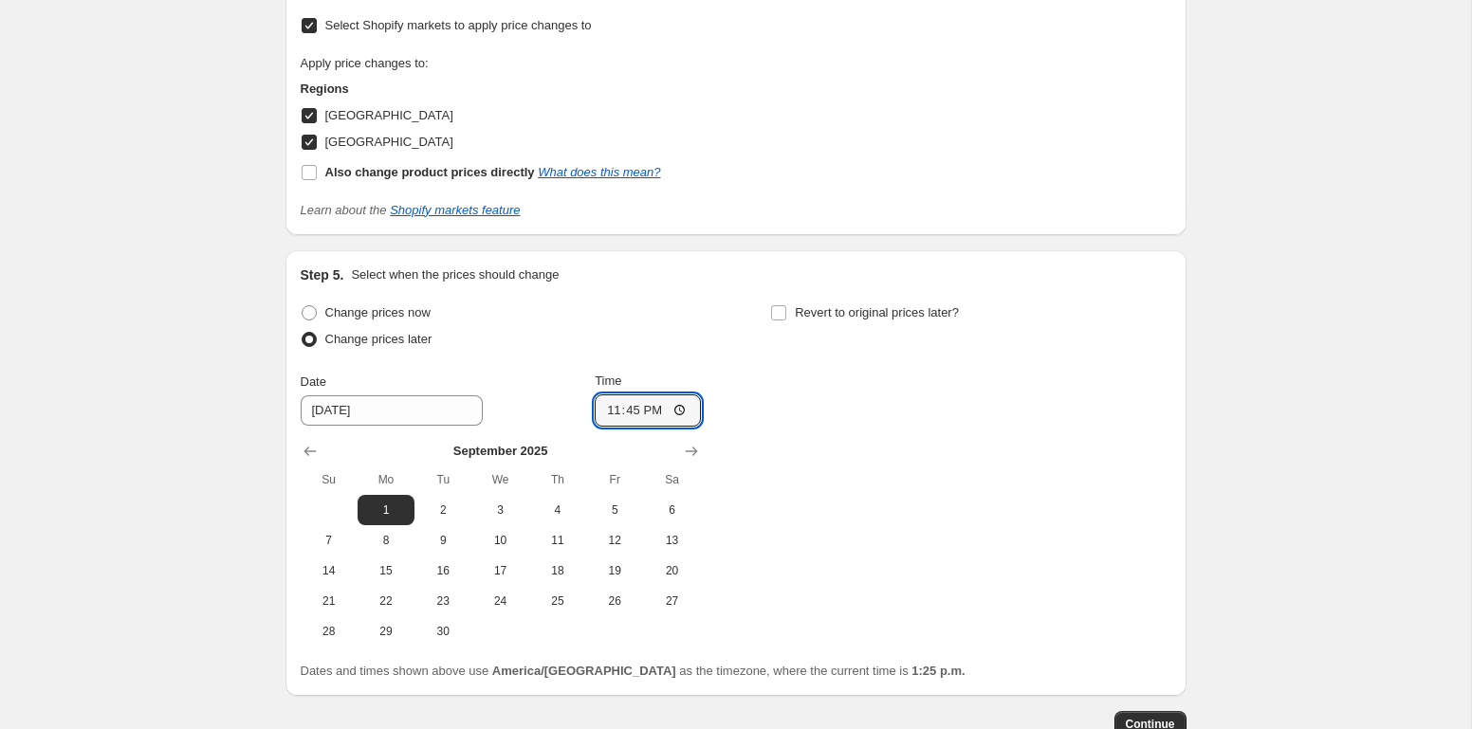
click at [920, 468] on div "Change prices now Change prices later Date [DATE] Time 23:45 [DATE] Su Mo Tu We…" at bounding box center [736, 473] width 870 height 347
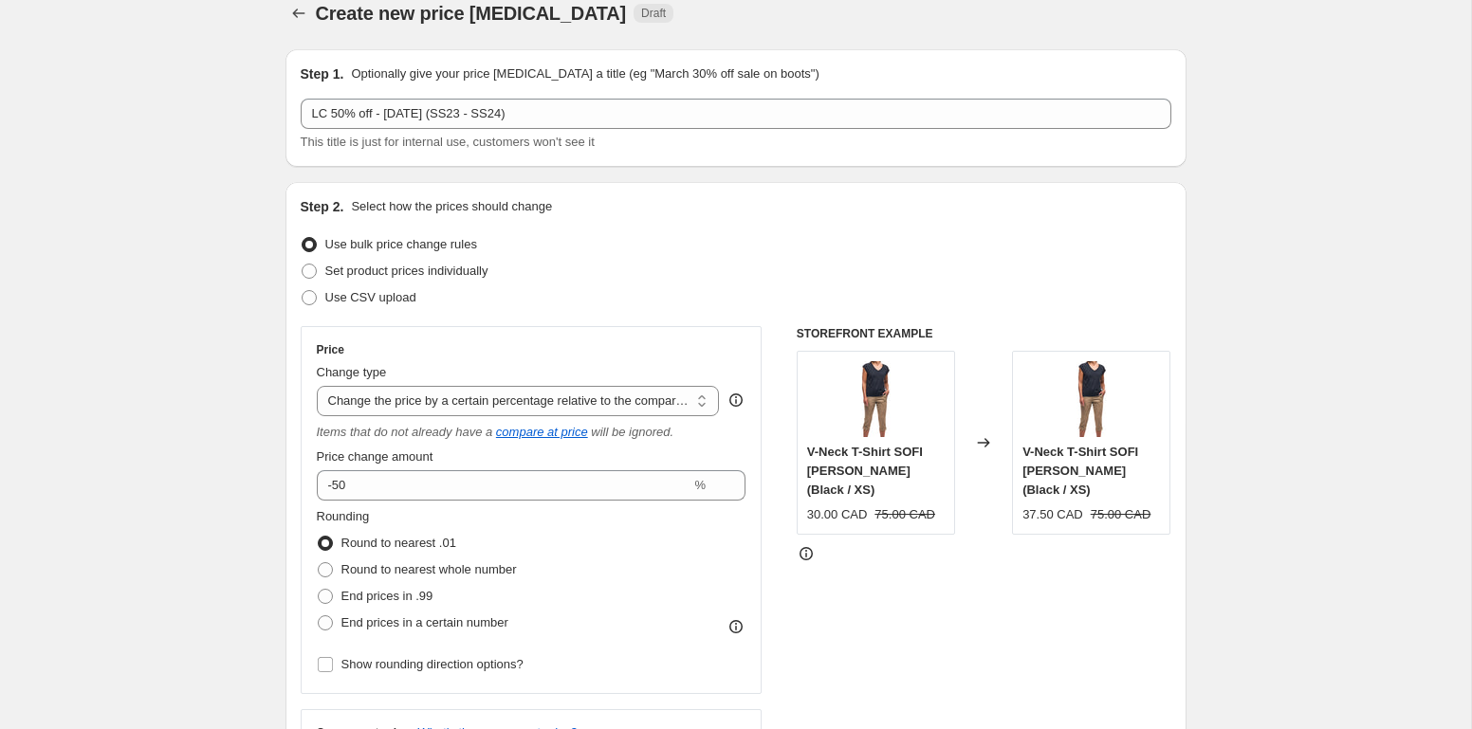
scroll to position [0, 0]
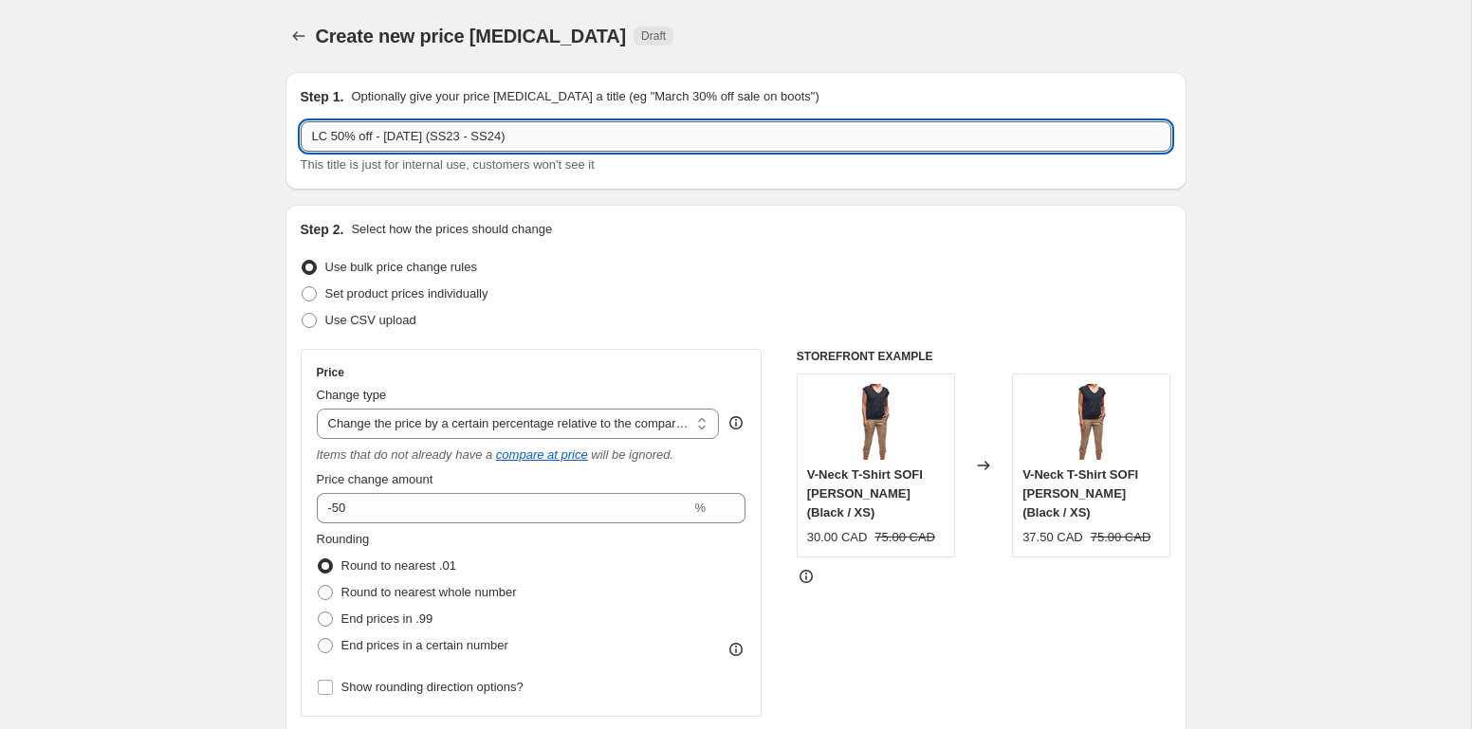
drag, startPoint x: 482, startPoint y: 139, endPoint x: 434, endPoint y: 137, distance: 47.5
click at [481, 140] on input "LC 50% off - [DATE] (SS23 - SS24)" at bounding box center [736, 136] width 870 height 30
drag, startPoint x: 390, startPoint y: 138, endPoint x: 464, endPoint y: 136, distance: 74.0
click at [464, 136] on input "LC 50% off - [DATE] (SS23 - SS24)" at bounding box center [736, 136] width 870 height 30
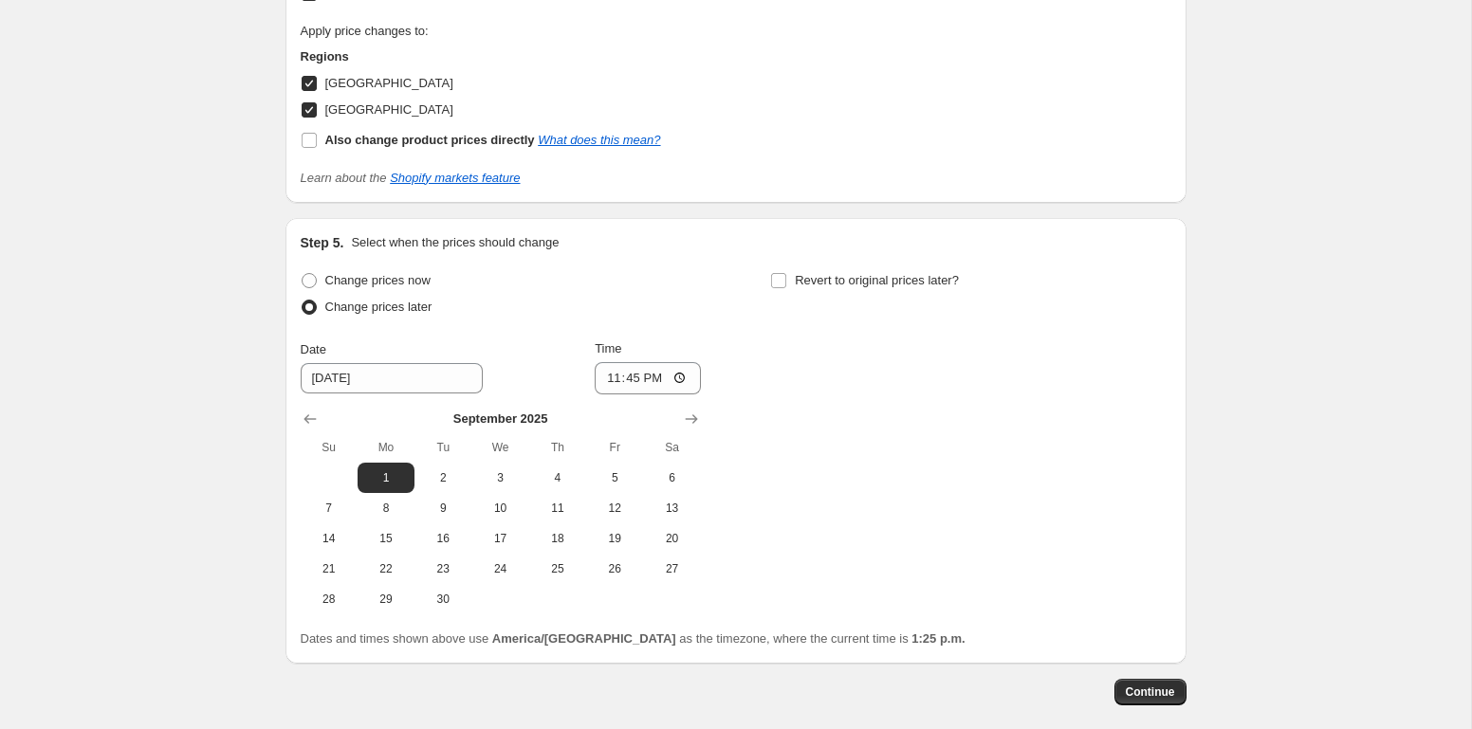
scroll to position [2153, 0]
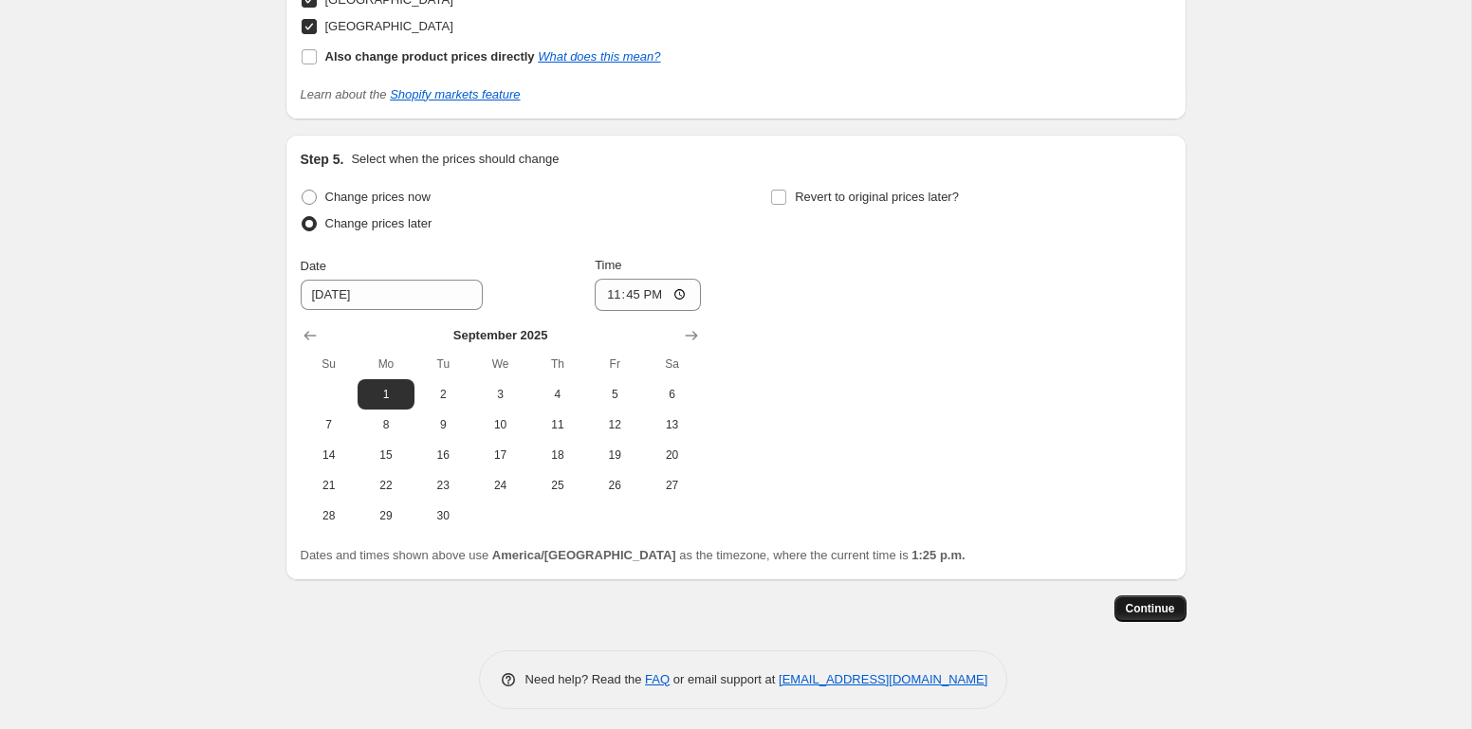
click at [1139, 612] on button "Continue" at bounding box center [1150, 609] width 72 height 27
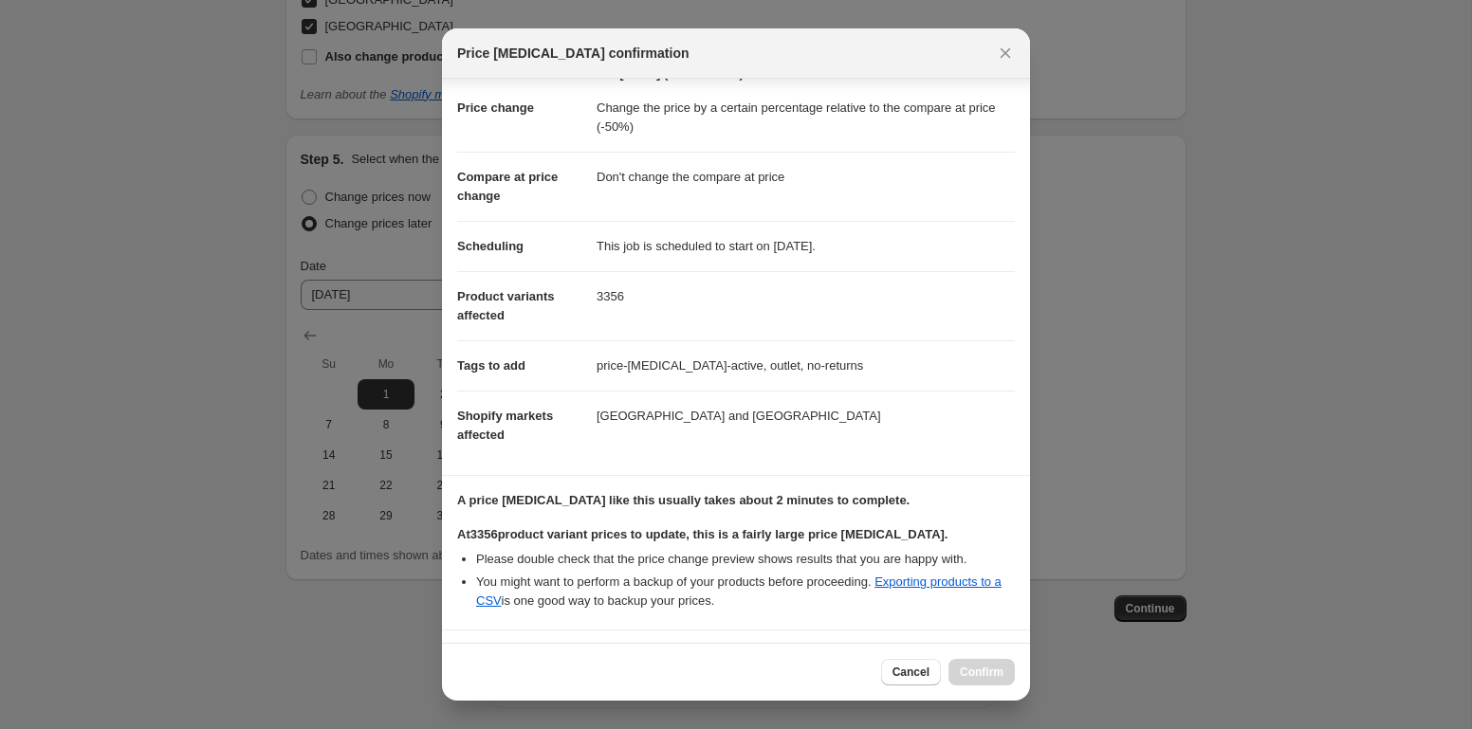
scroll to position [174, 0]
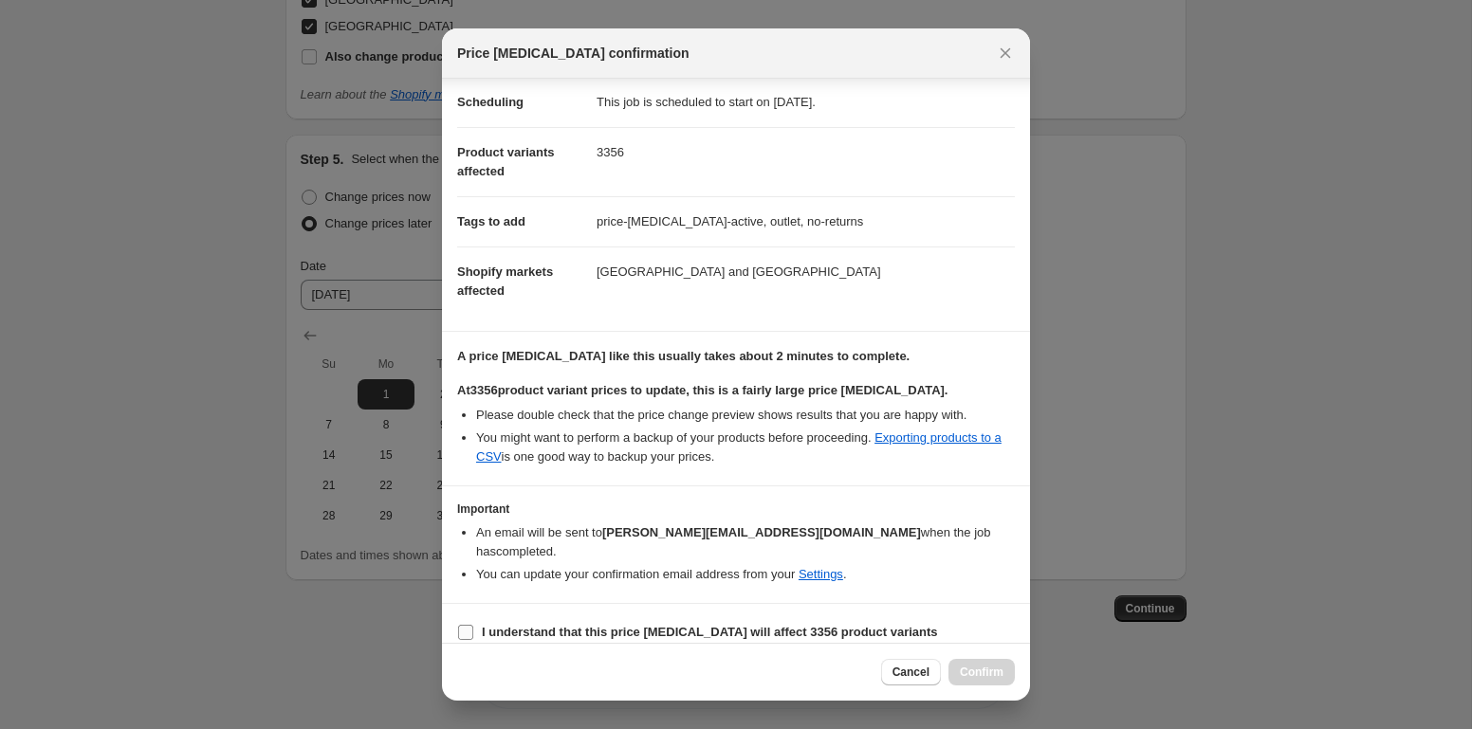
click at [684, 625] on b "I understand that this price [MEDICAL_DATA] will affect 3356 product variants" at bounding box center [710, 632] width 456 height 14
click at [473, 625] on input "I understand that this price [MEDICAL_DATA] will affect 3356 product variants" at bounding box center [465, 632] width 15 height 15
checkbox input "true"
click at [901, 663] on button "Cancel" at bounding box center [911, 672] width 60 height 27
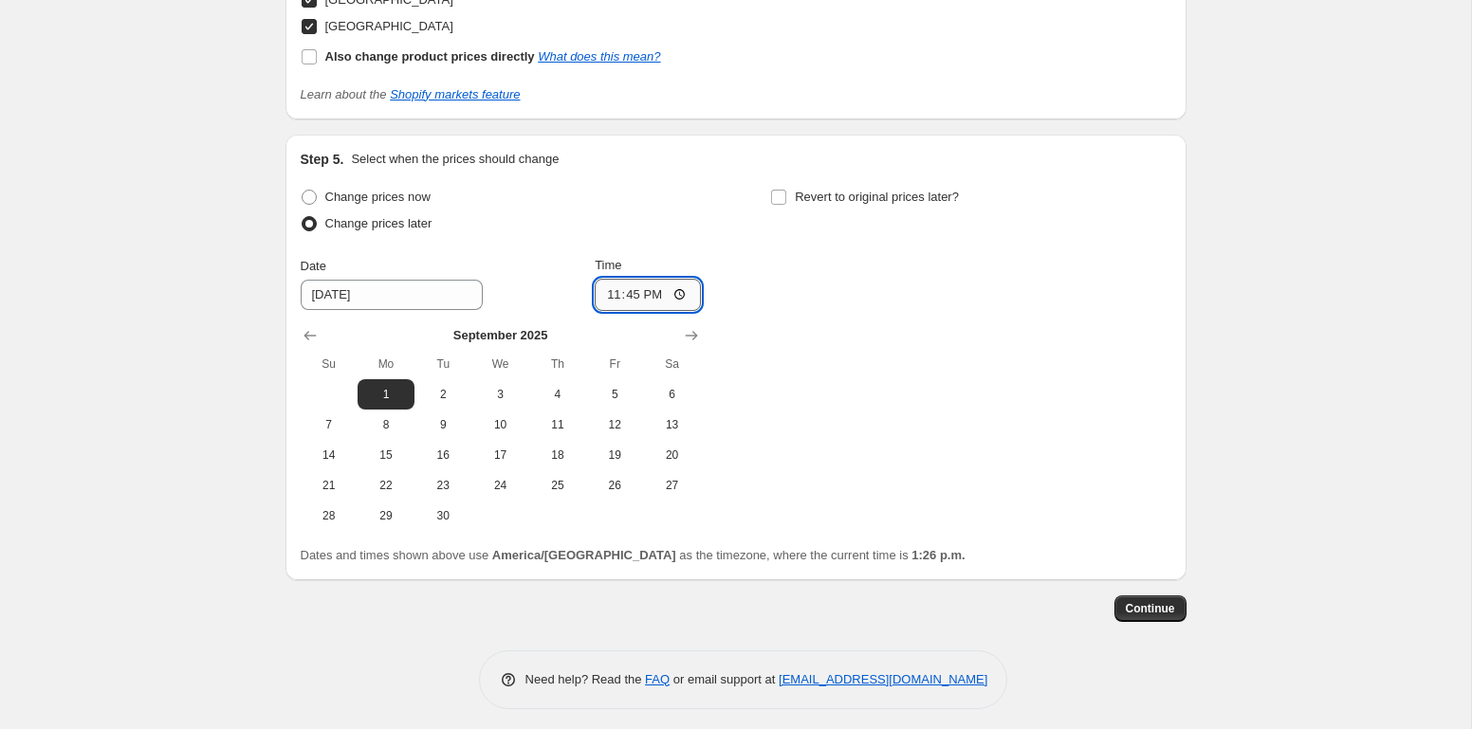
click at [643, 289] on input "23:45" at bounding box center [648, 295] width 106 height 32
type input "23:50"
click at [939, 300] on div "Change prices now Change prices later Date [DATE] Time 23:50 [DATE] Su Mo Tu We…" at bounding box center [736, 357] width 870 height 347
click at [1163, 606] on span "Continue" at bounding box center [1150, 608] width 49 height 15
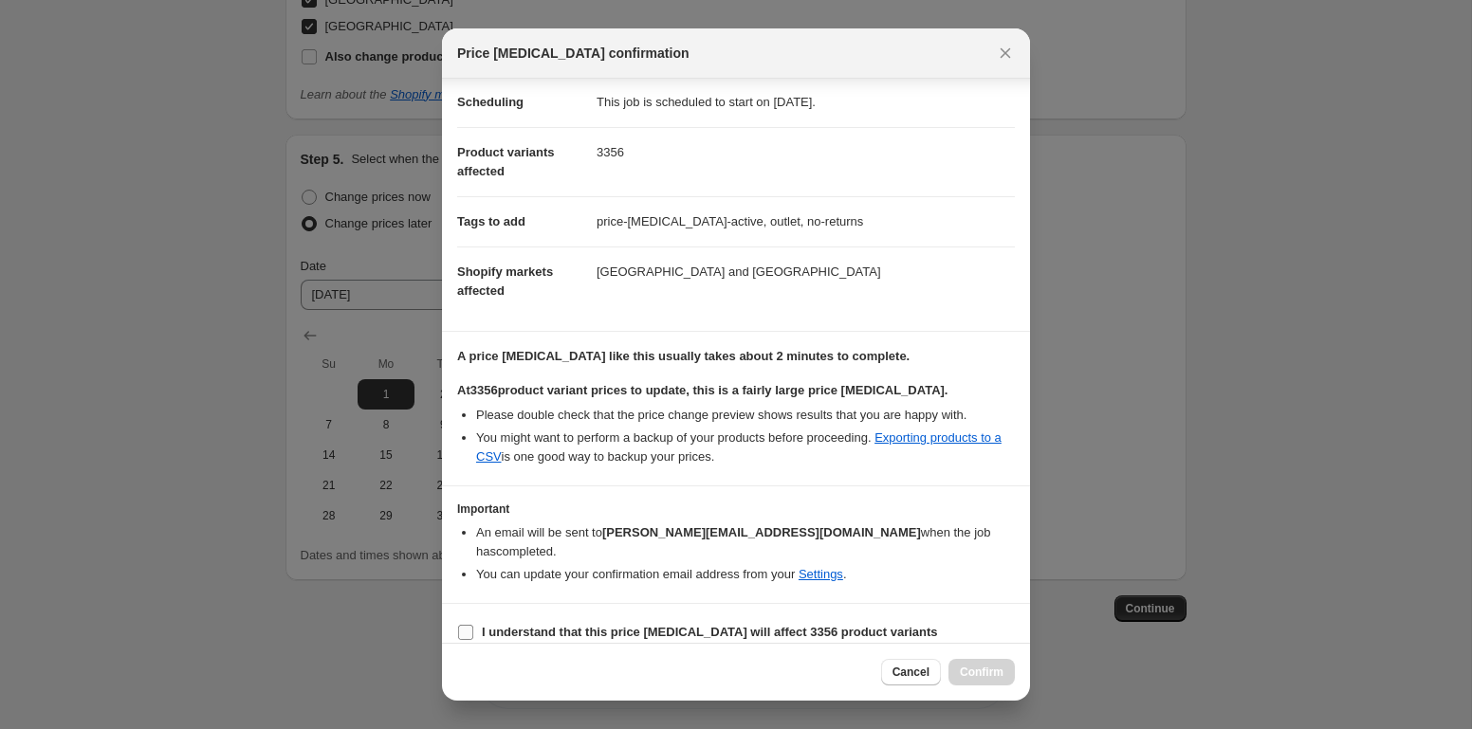
click at [612, 625] on b "I understand that this price [MEDICAL_DATA] will affect 3356 product variants" at bounding box center [710, 632] width 456 height 14
click at [473, 625] on input "I understand that this price [MEDICAL_DATA] will affect 3356 product variants" at bounding box center [465, 632] width 15 height 15
checkbox input "true"
click at [989, 667] on span "Confirm" at bounding box center [982, 672] width 44 height 15
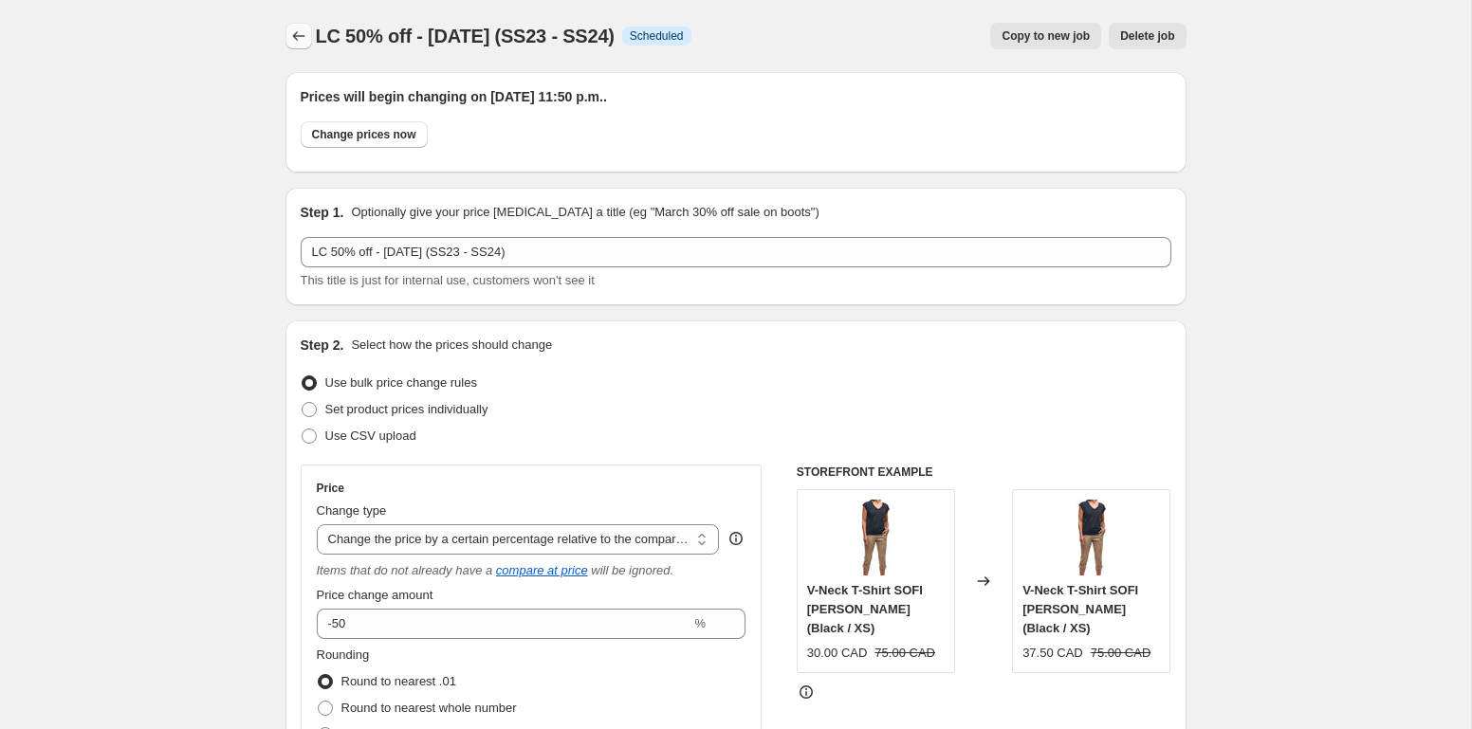
click at [300, 31] on icon "Price change jobs" at bounding box center [298, 36] width 19 height 19
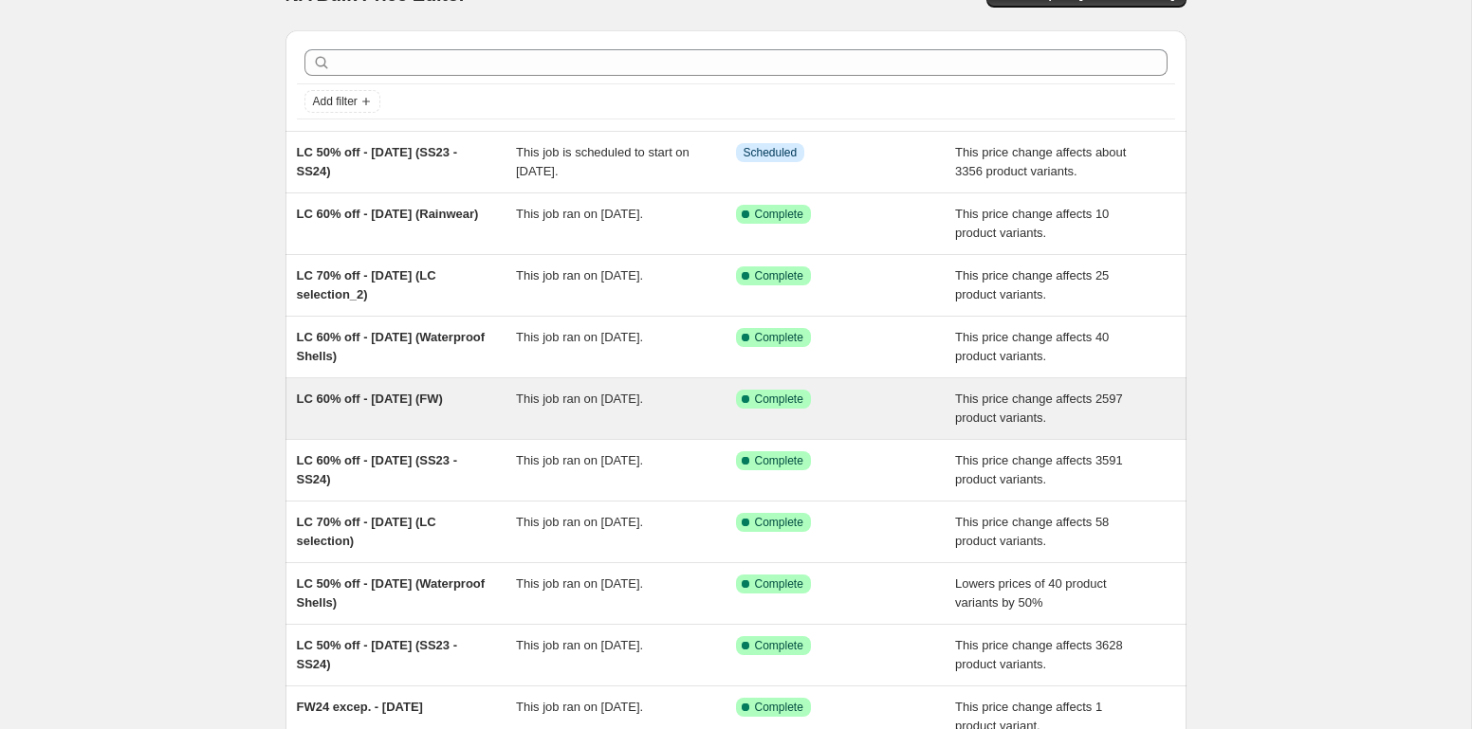
scroll to position [43, 0]
click at [411, 420] on div "LC 60% off - [DATE] (FW)" at bounding box center [407, 408] width 220 height 38
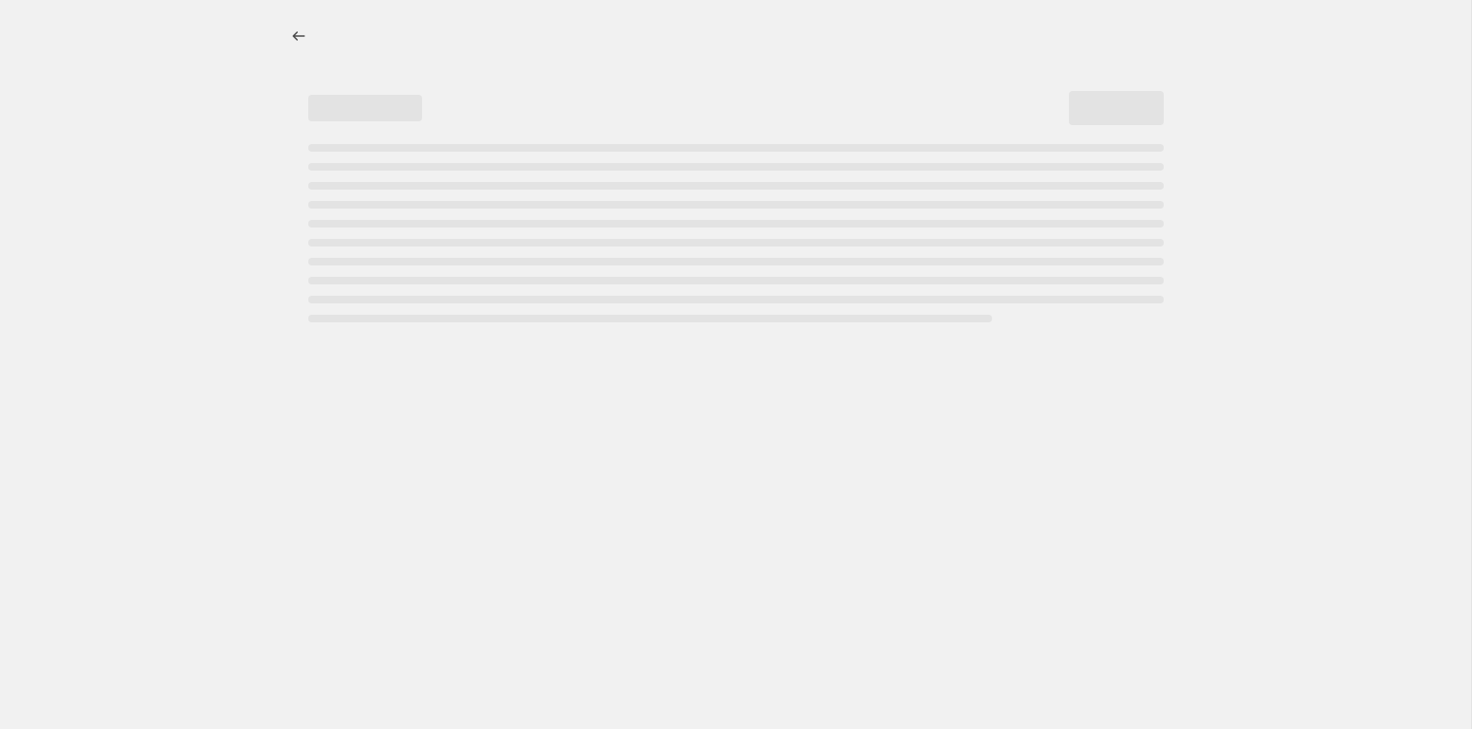
select select "pcap"
select select "no_change"
select select "collection"
select select "not_equal"
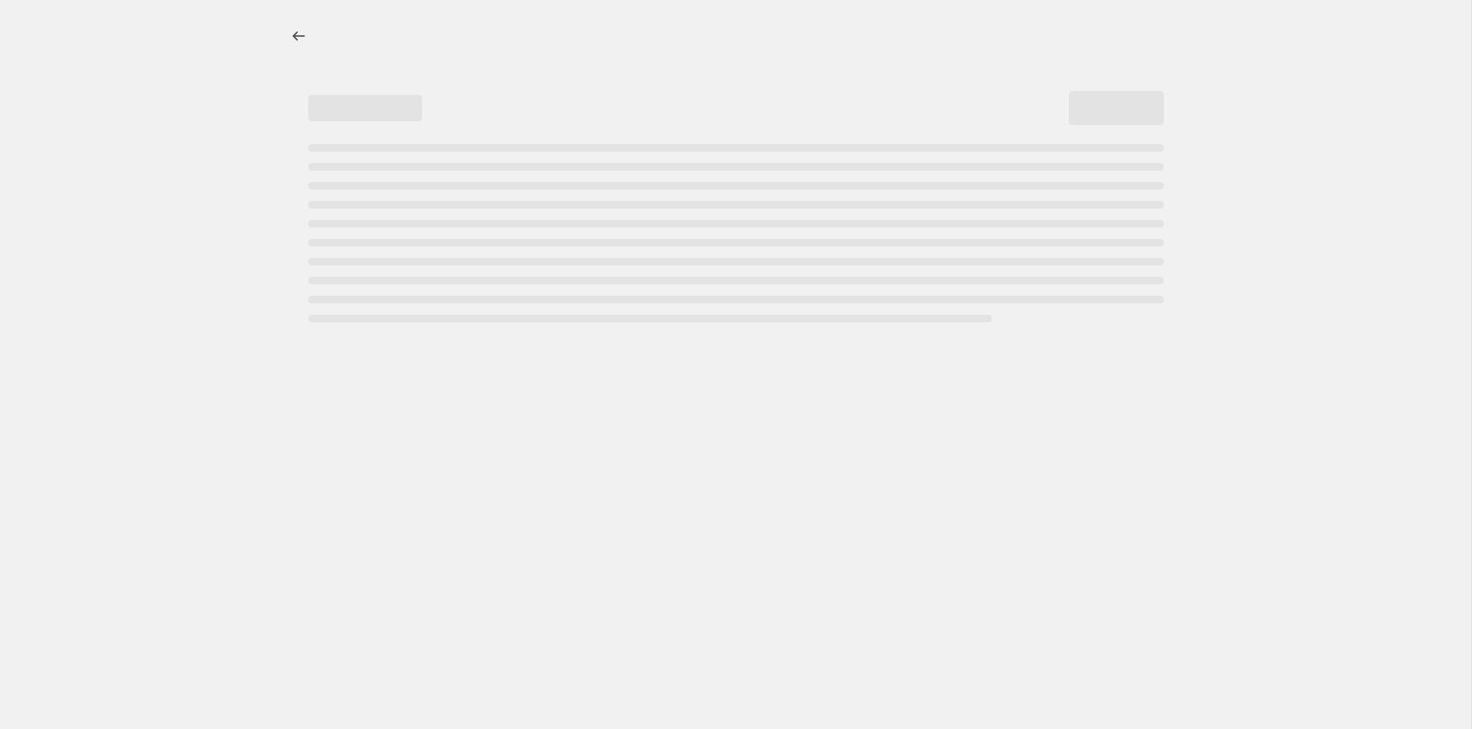
select select "not_equal"
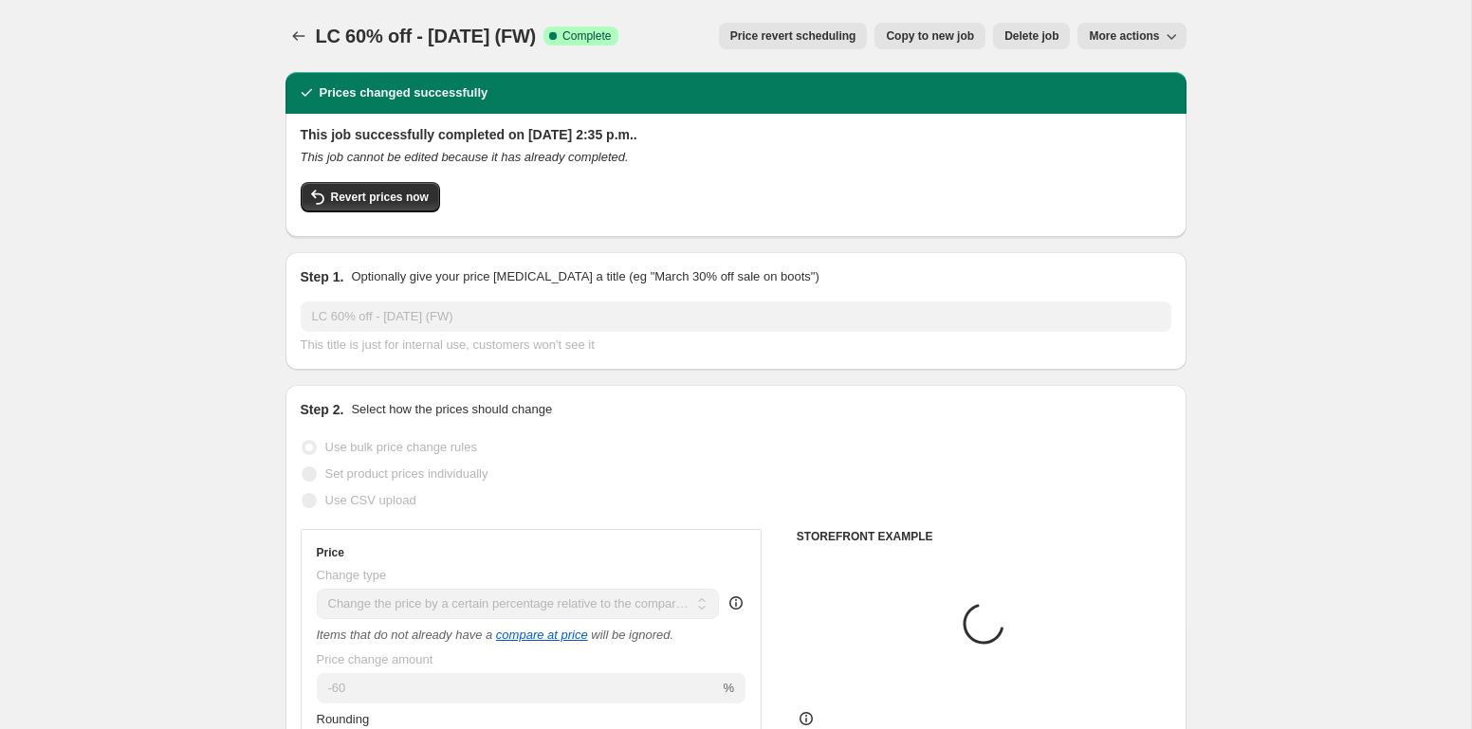
click at [929, 30] on span "Copy to new job" at bounding box center [930, 35] width 88 height 15
select select "pcap"
select select "no_change"
select select "collection"
select select "not_equal"
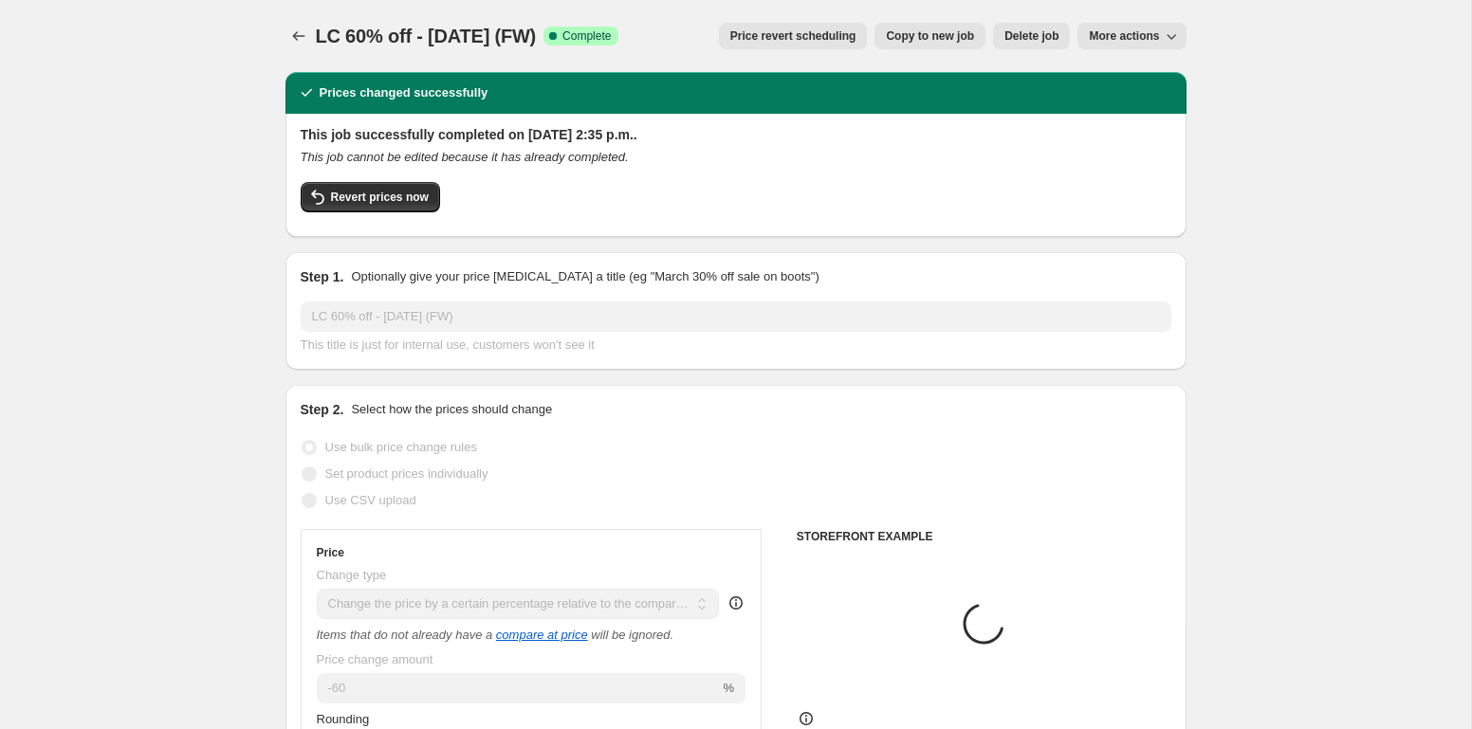
select select "not_equal"
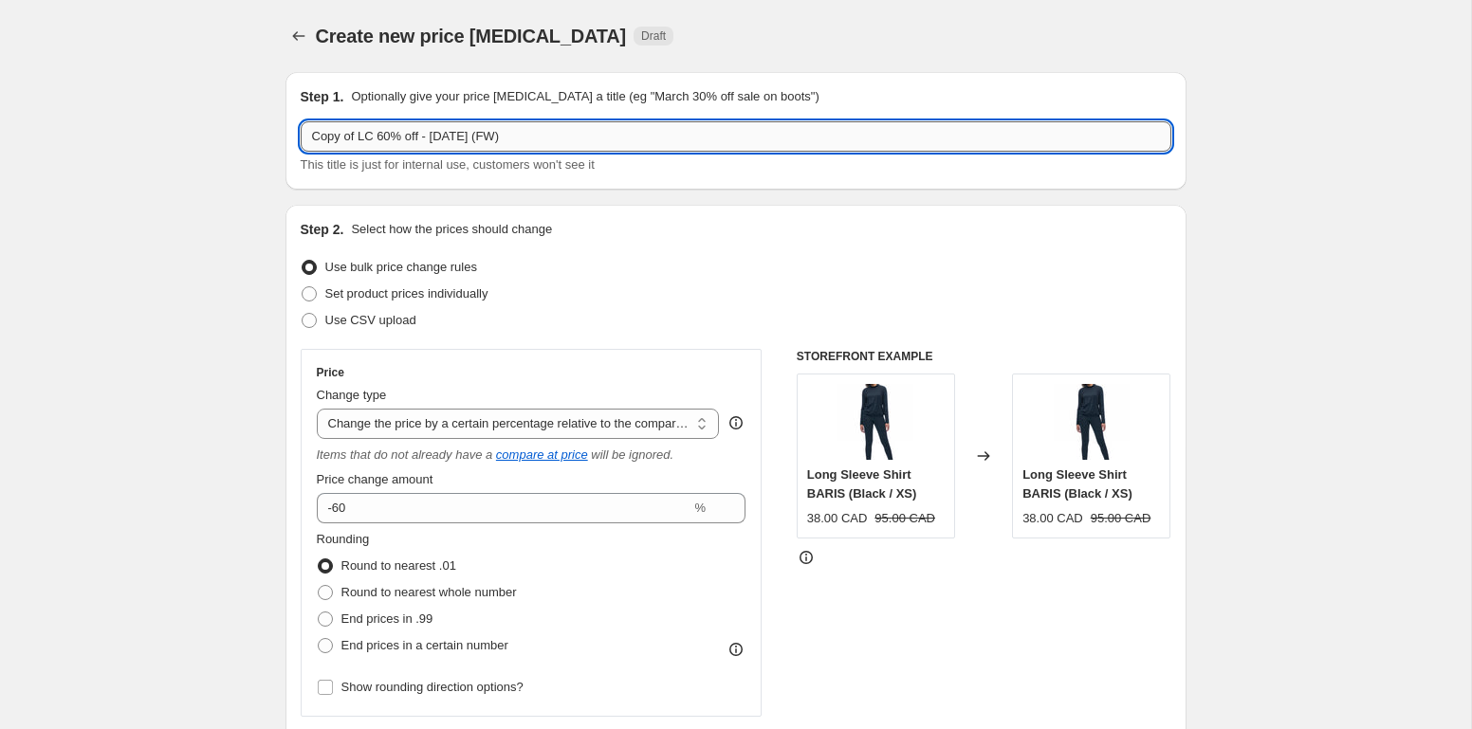
click at [370, 138] on input "Copy of LC 60% off - [DATE] (FW)" at bounding box center [736, 136] width 870 height 30
click at [358, 137] on input "Copy of LC 60% off - [DATE] (FW)" at bounding box center [736, 136] width 870 height 30
drag, startPoint x: 362, startPoint y: 137, endPoint x: 242, endPoint y: 137, distance: 120.4
click at [301, 137] on input "Copy of LC 60% off - [DATE] (FW)" at bounding box center [736, 136] width 870 height 30
click at [339, 133] on input "LC 60% off - [DATE] (FW)" at bounding box center [736, 136] width 870 height 30
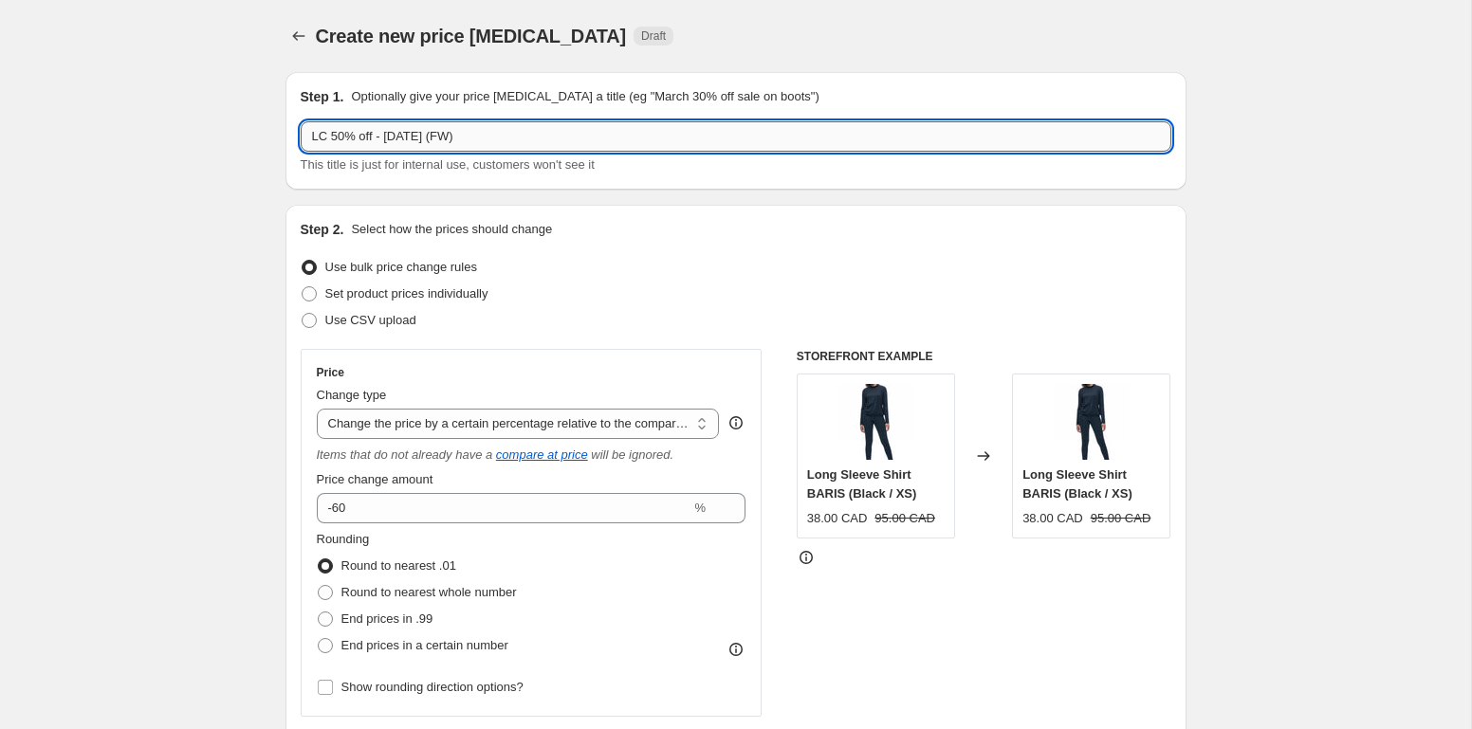
drag, startPoint x: 390, startPoint y: 140, endPoint x: 467, endPoint y: 136, distance: 77.0
click at [467, 136] on input "LC 50% off - [DATE] (FW)" at bounding box center [736, 136] width 870 height 30
paste input "[DATE]"
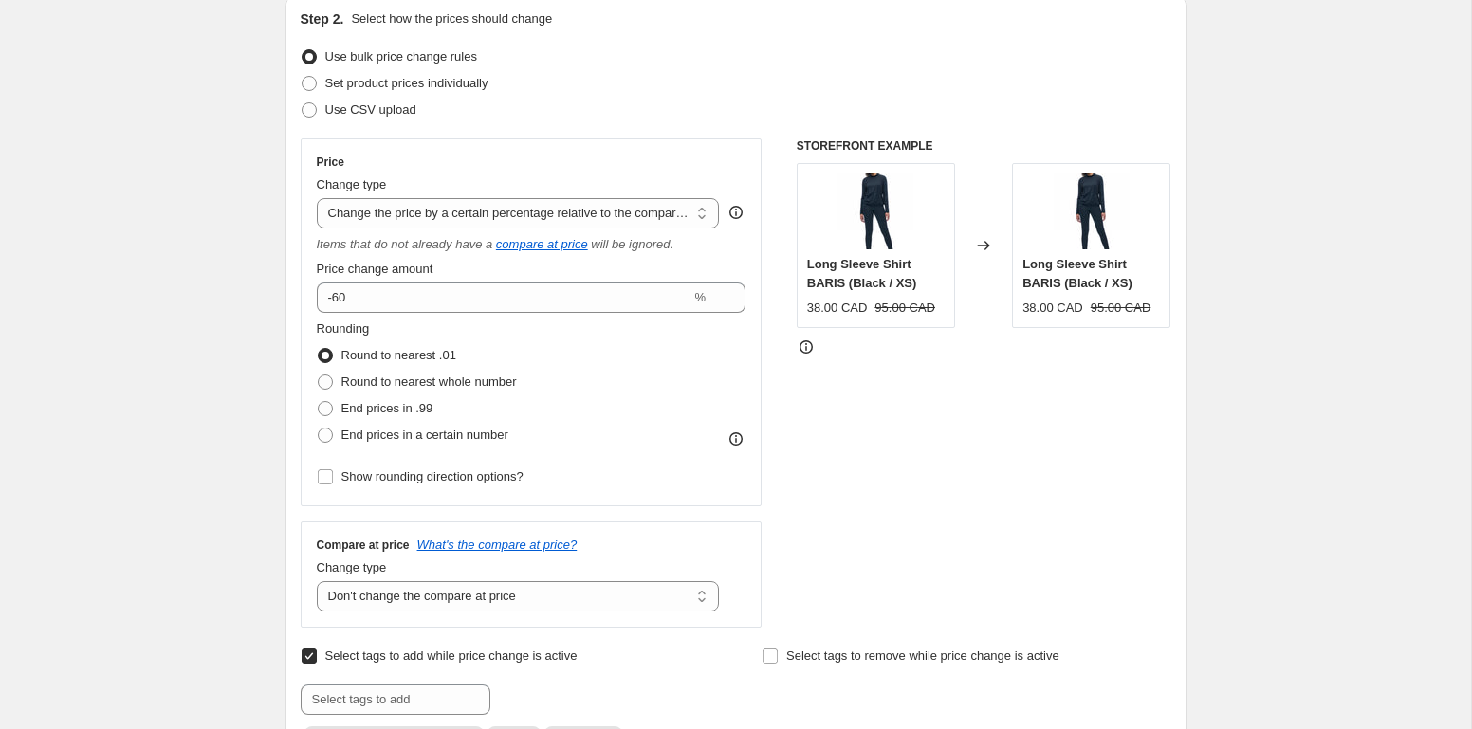
scroll to position [217, 0]
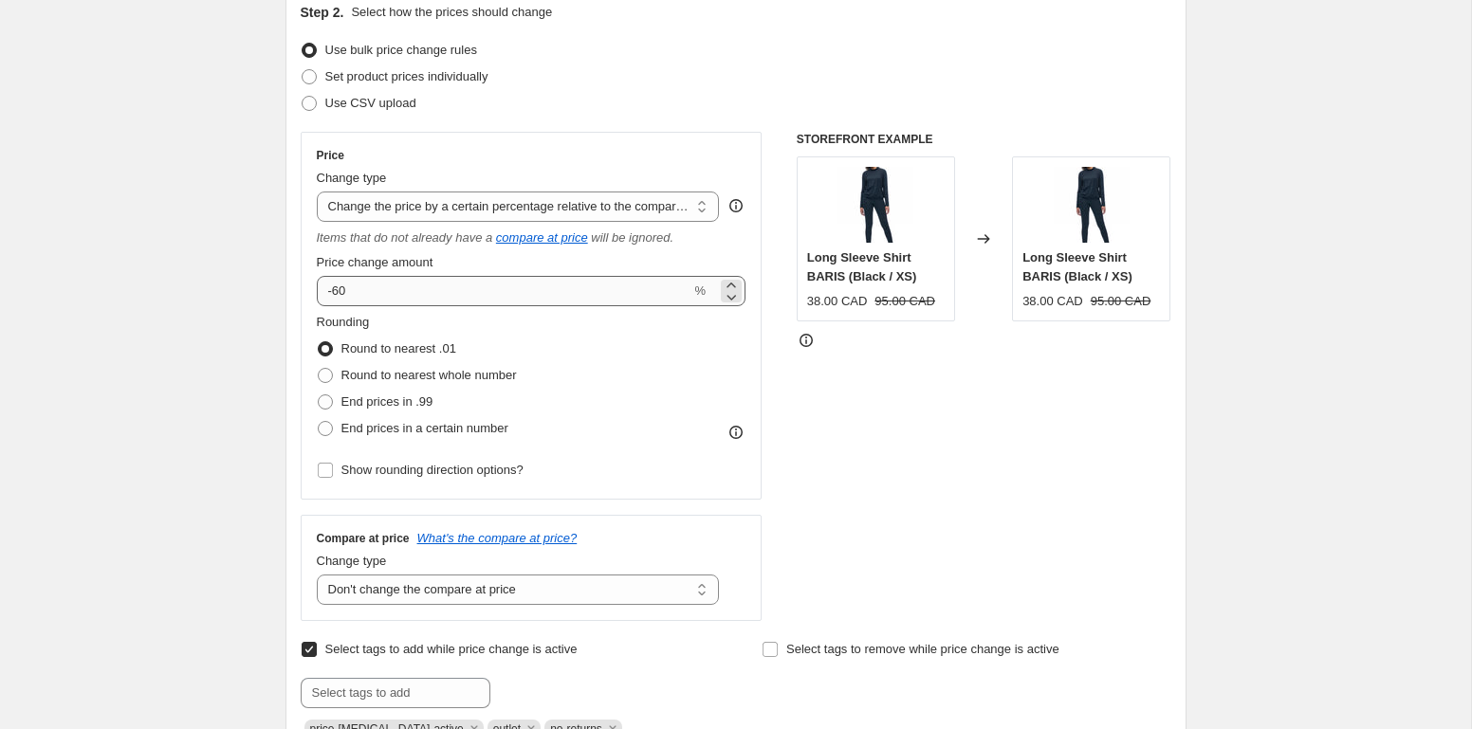
type input "LC 50% off - [DATE] (FW)"
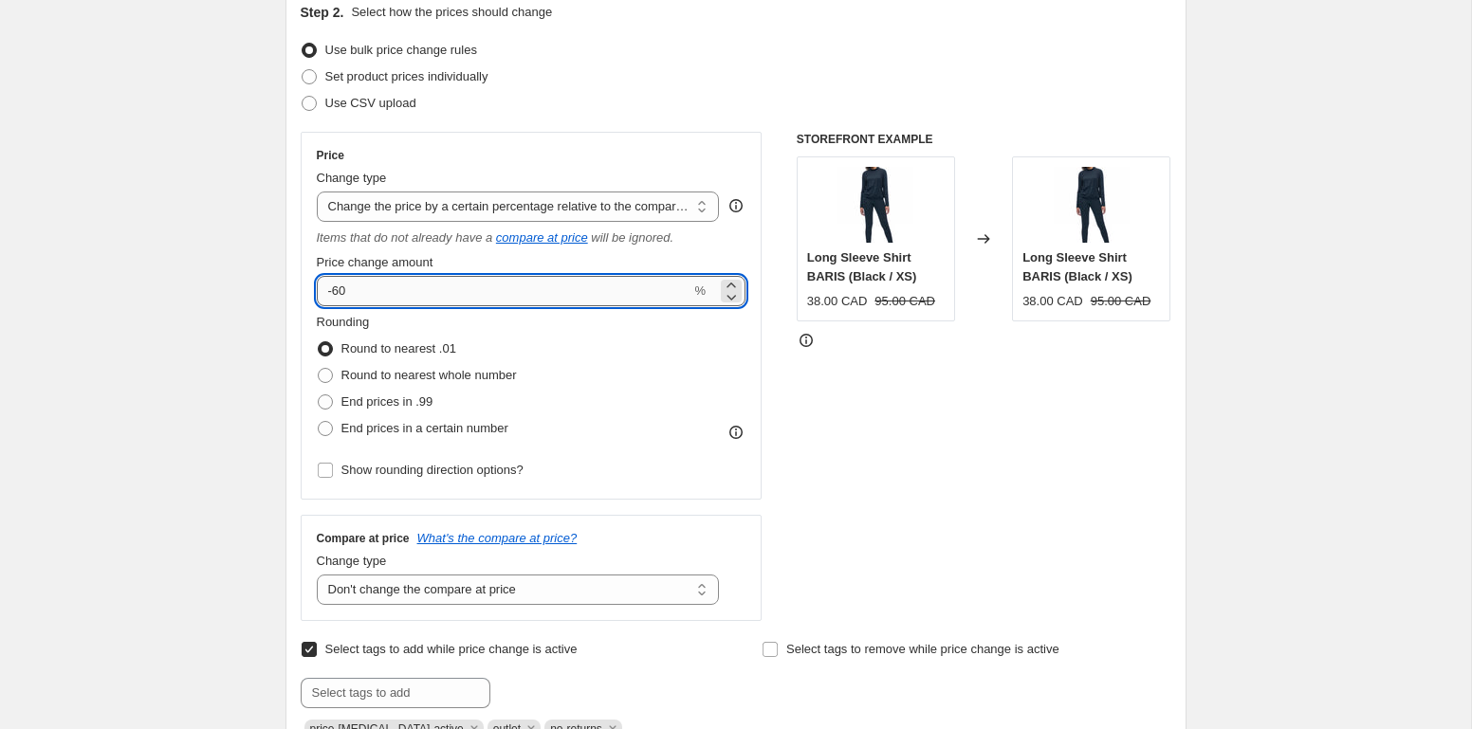
click at [497, 299] on input "-60" at bounding box center [504, 291] width 375 height 30
type input "-6"
type input "-50"
click at [1057, 455] on div "STOREFRONT EXAMPLE Long Sleeve Shirt BARIS (Black / XS) 38.00 CAD 95.00 CAD Cha…" at bounding box center [984, 376] width 375 height 489
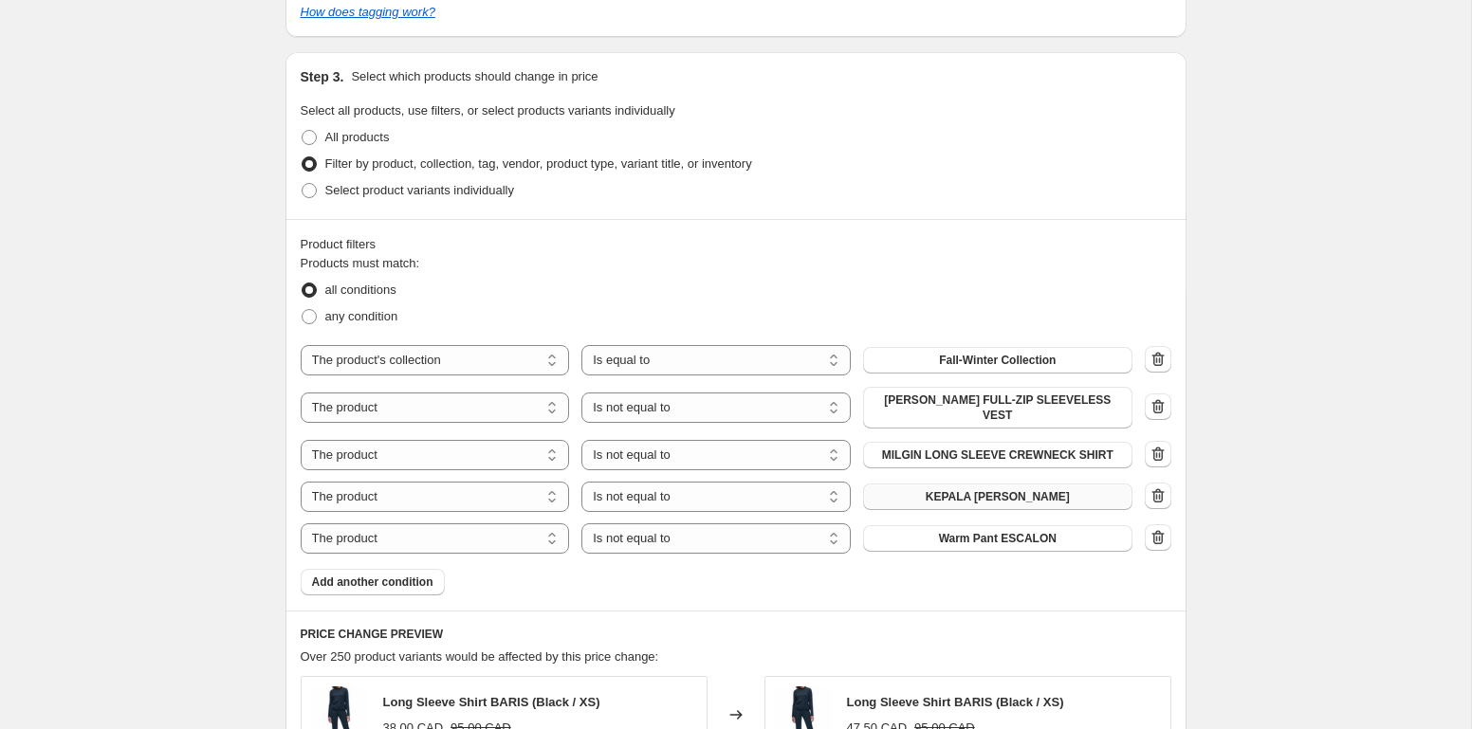
scroll to position [966, 0]
click at [1158, 526] on icon "button" at bounding box center [1157, 535] width 19 height 19
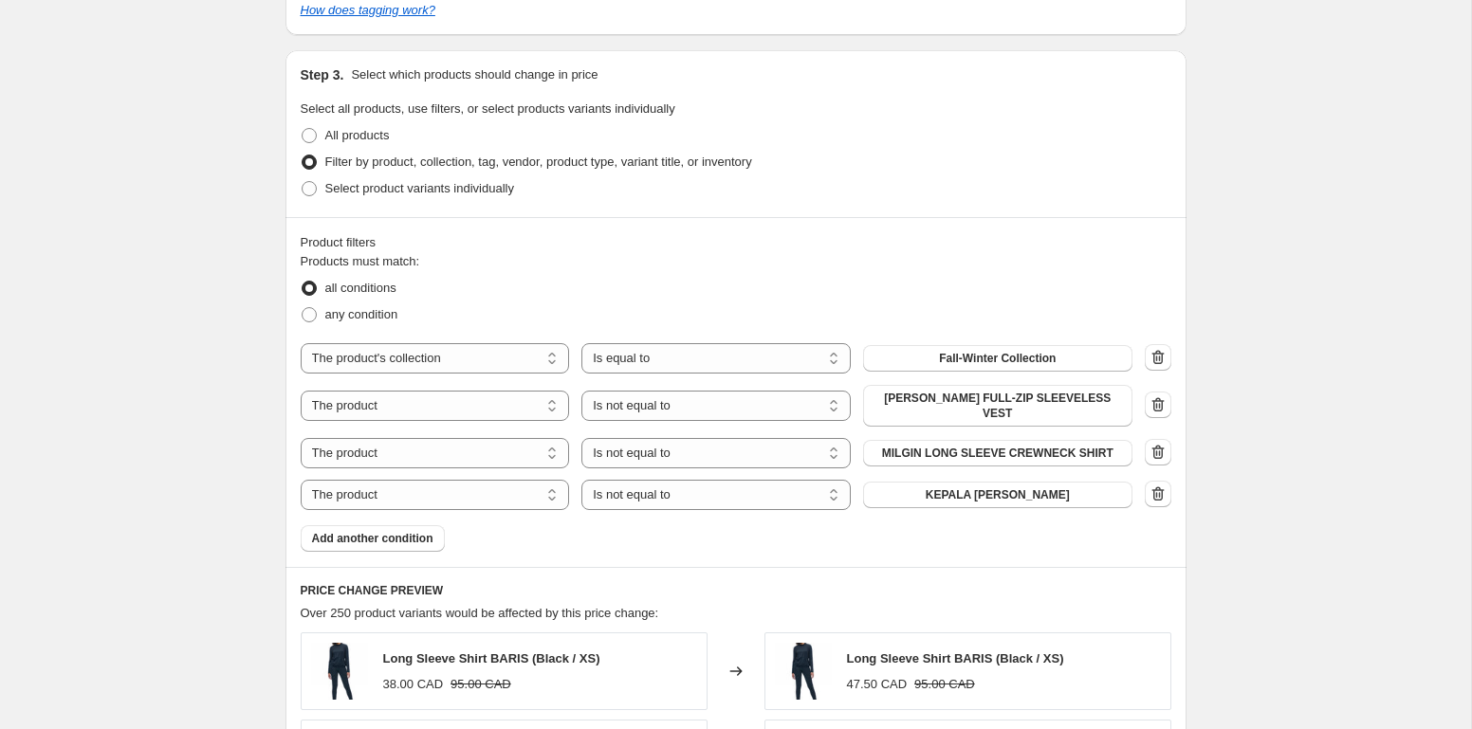
scroll to position [967, 0]
click at [1154, 486] on icon "button" at bounding box center [1157, 493] width 12 height 14
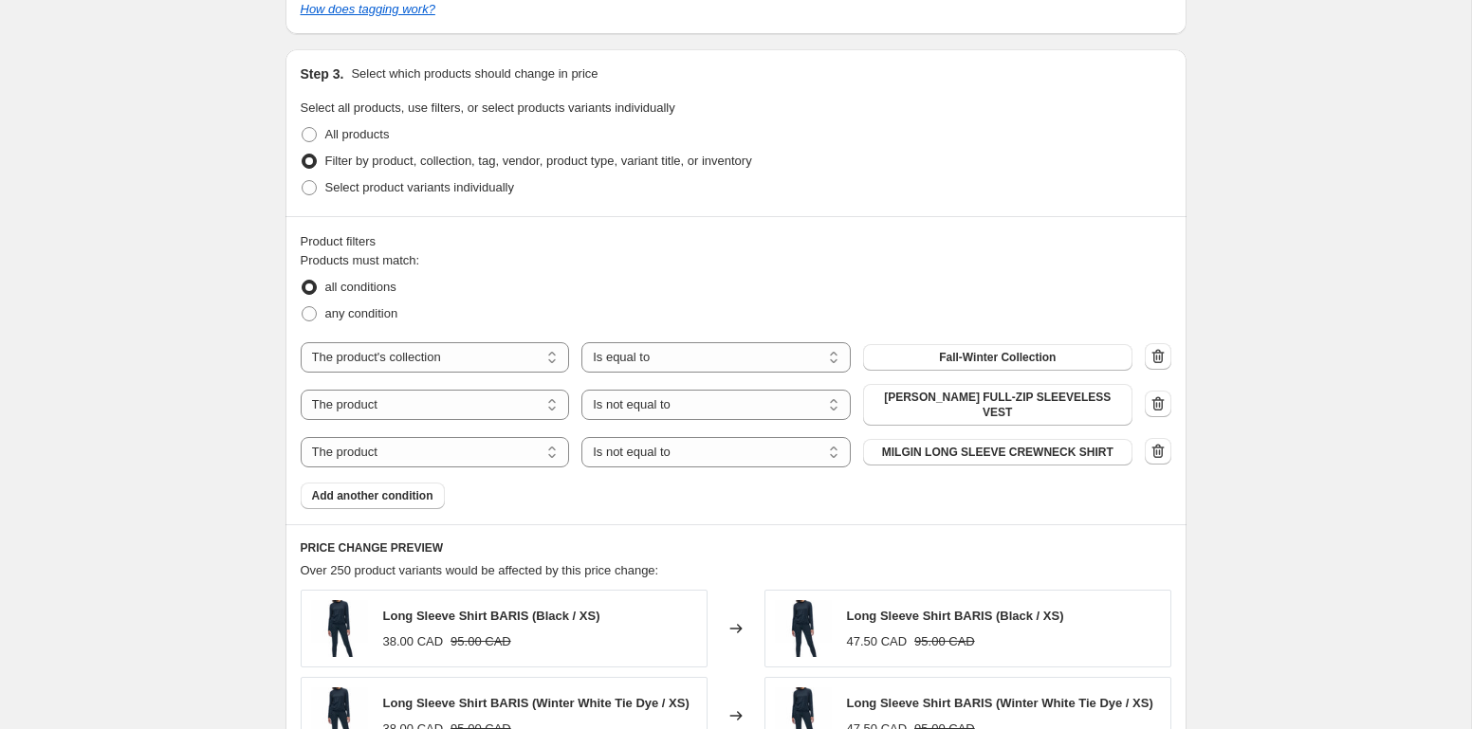
scroll to position [972, 0]
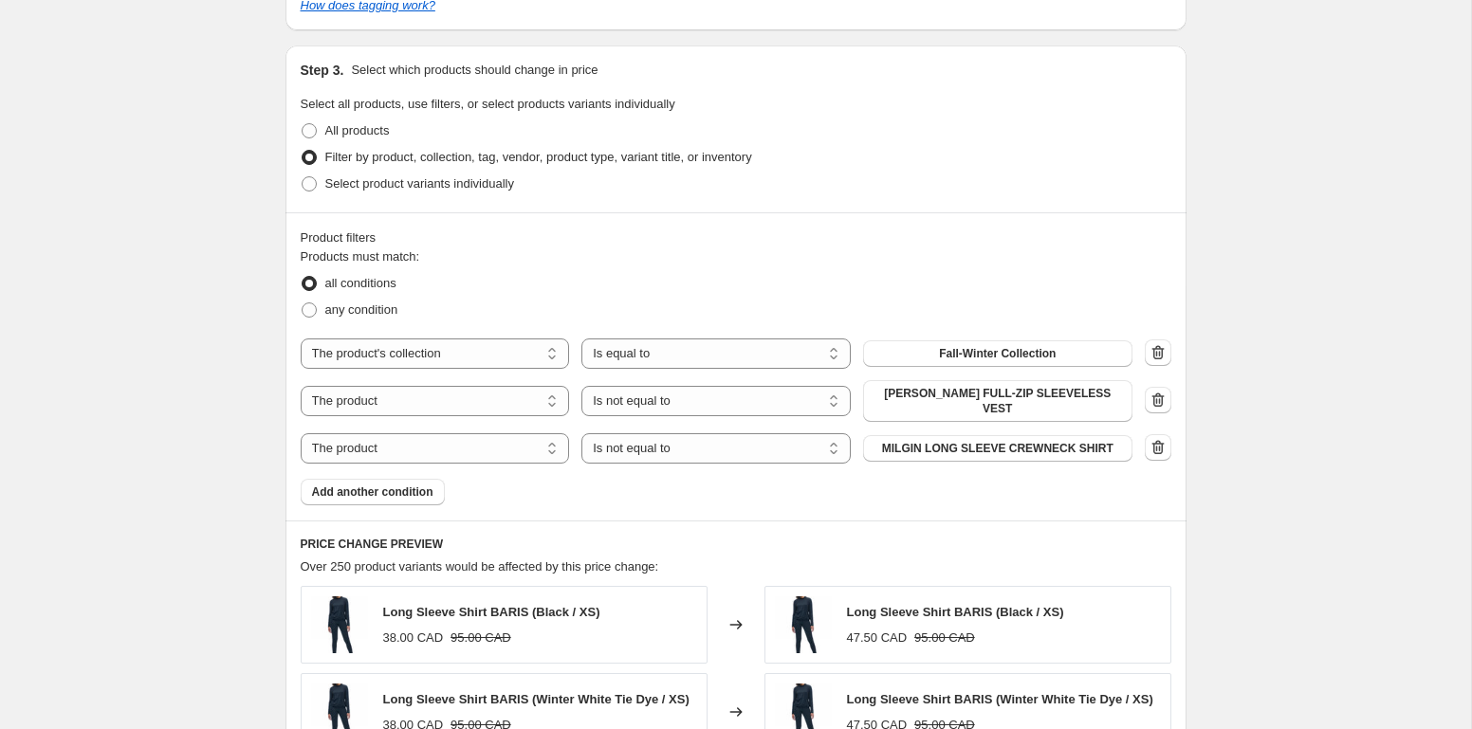
click at [1153, 447] on button "button" at bounding box center [1158, 447] width 27 height 27
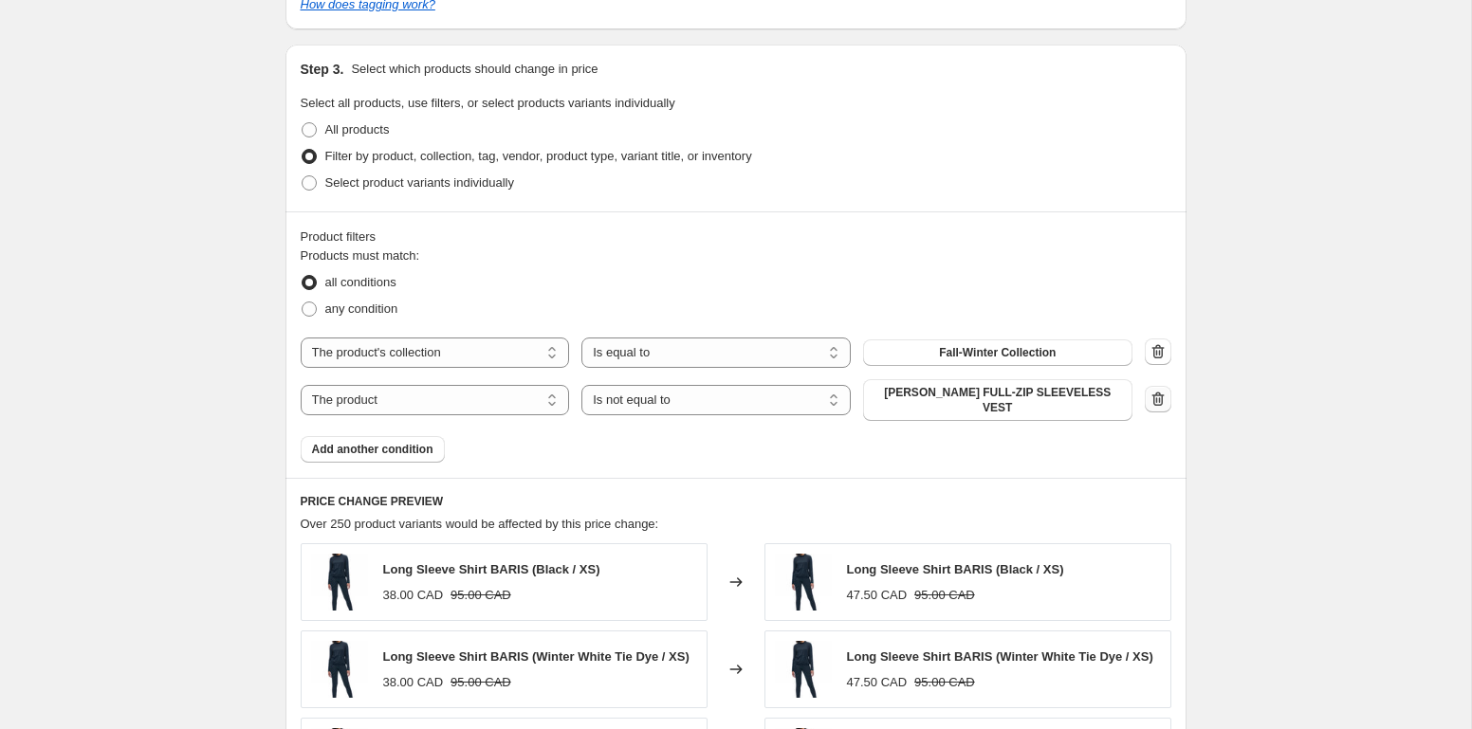
click at [1159, 397] on icon "button" at bounding box center [1159, 400] width 2 height 6
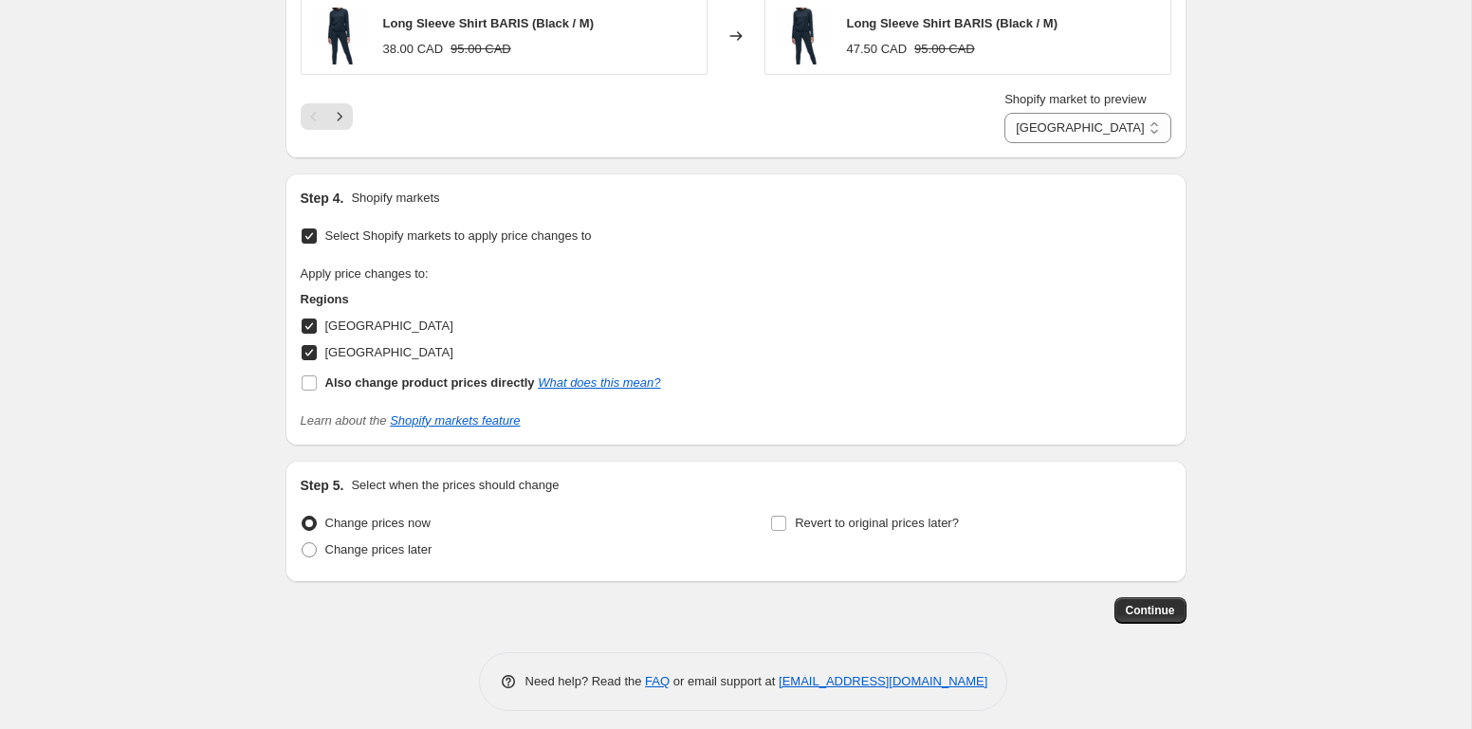
scroll to position [1815, 0]
click at [376, 555] on span "Change prices later" at bounding box center [378, 548] width 107 height 14
click at [302, 542] on input "Change prices later" at bounding box center [302, 541] width 1 height 1
radio input "true"
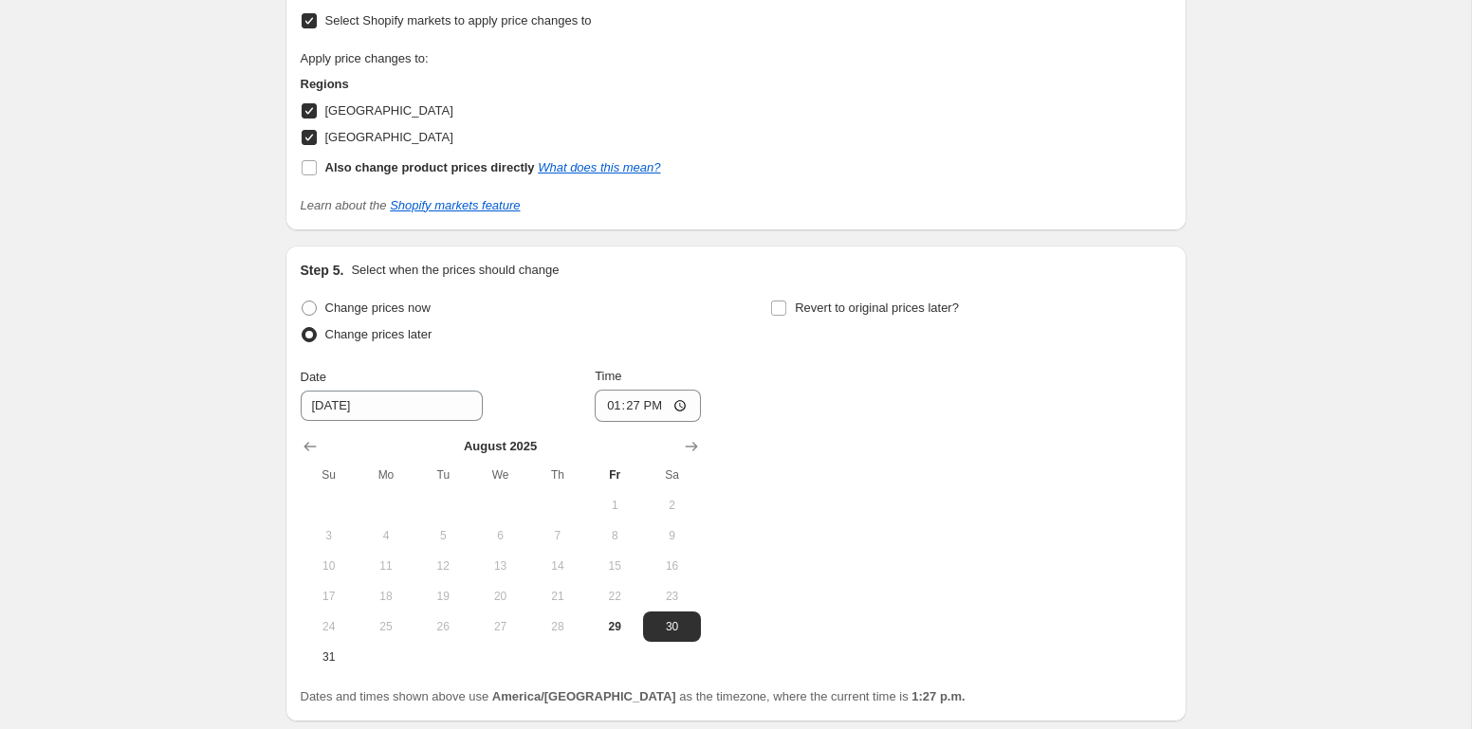
scroll to position [2041, 0]
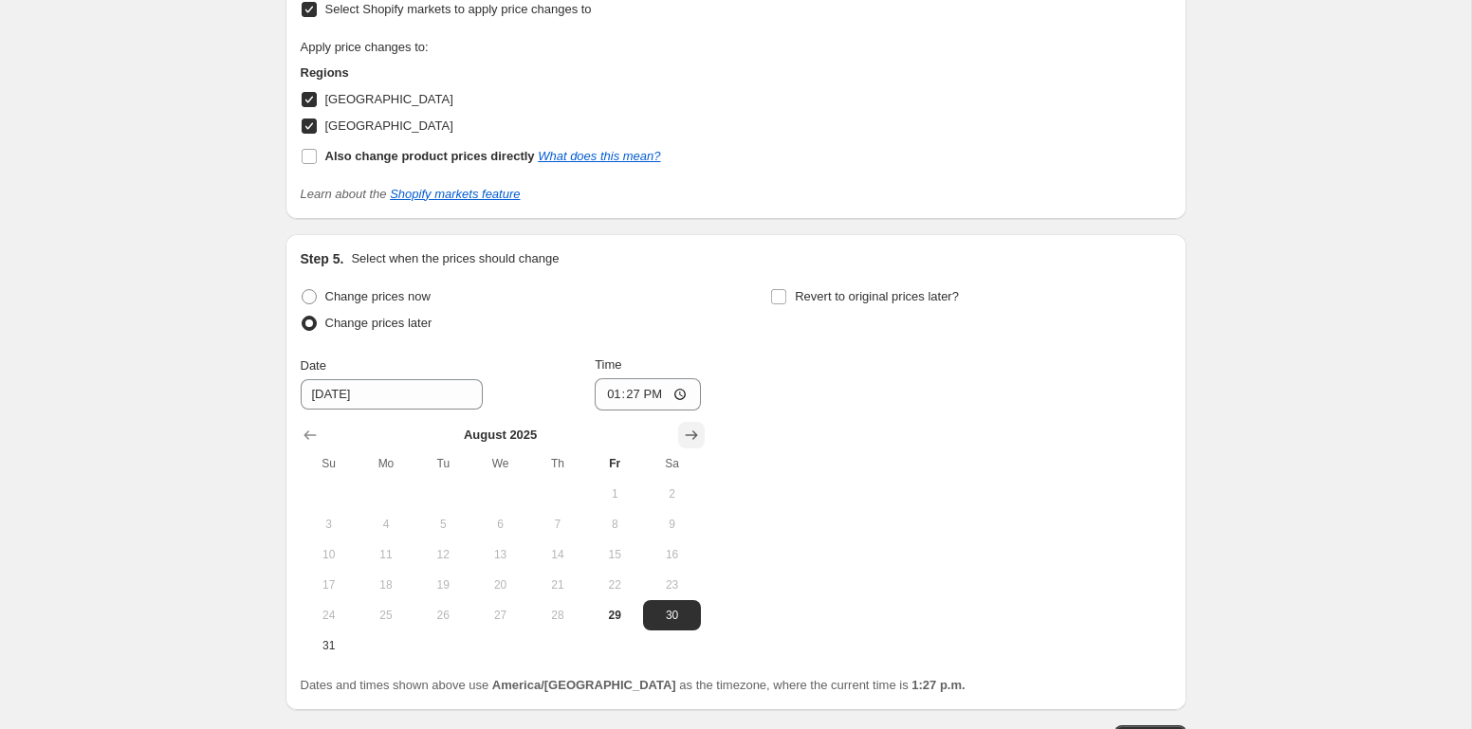
click at [695, 444] on icon "Show next month, September 2025" at bounding box center [691, 435] width 19 height 19
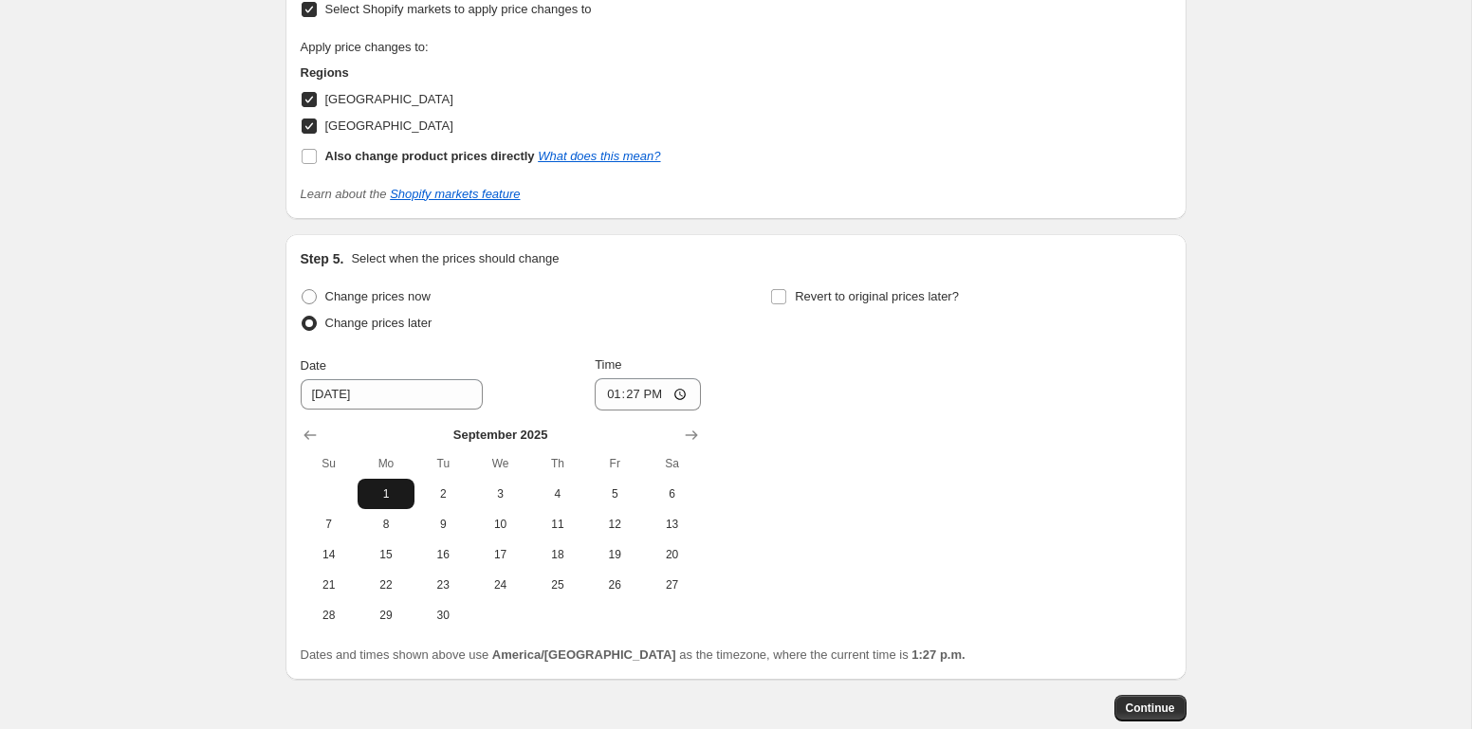
click at [388, 501] on span "1" at bounding box center [386, 493] width 42 height 15
type input "[DATE]"
click at [624, 400] on input "13:27" at bounding box center [648, 394] width 106 height 32
type input "23:50"
click at [954, 467] on div "Change prices now Change prices later Date [DATE] Time 23:50 [DATE] Su Mo Tu We…" at bounding box center [736, 457] width 870 height 347
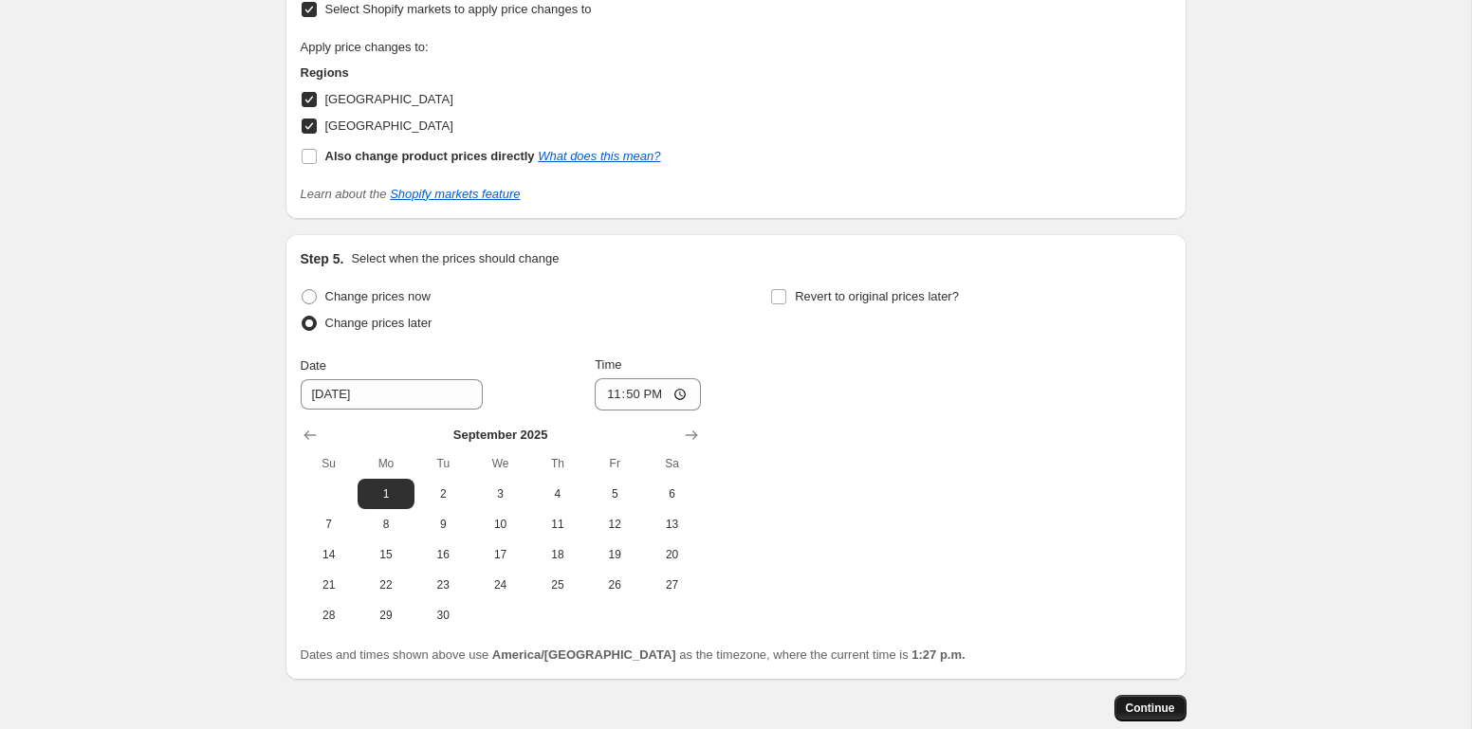
click at [1153, 716] on span "Continue" at bounding box center [1150, 708] width 49 height 15
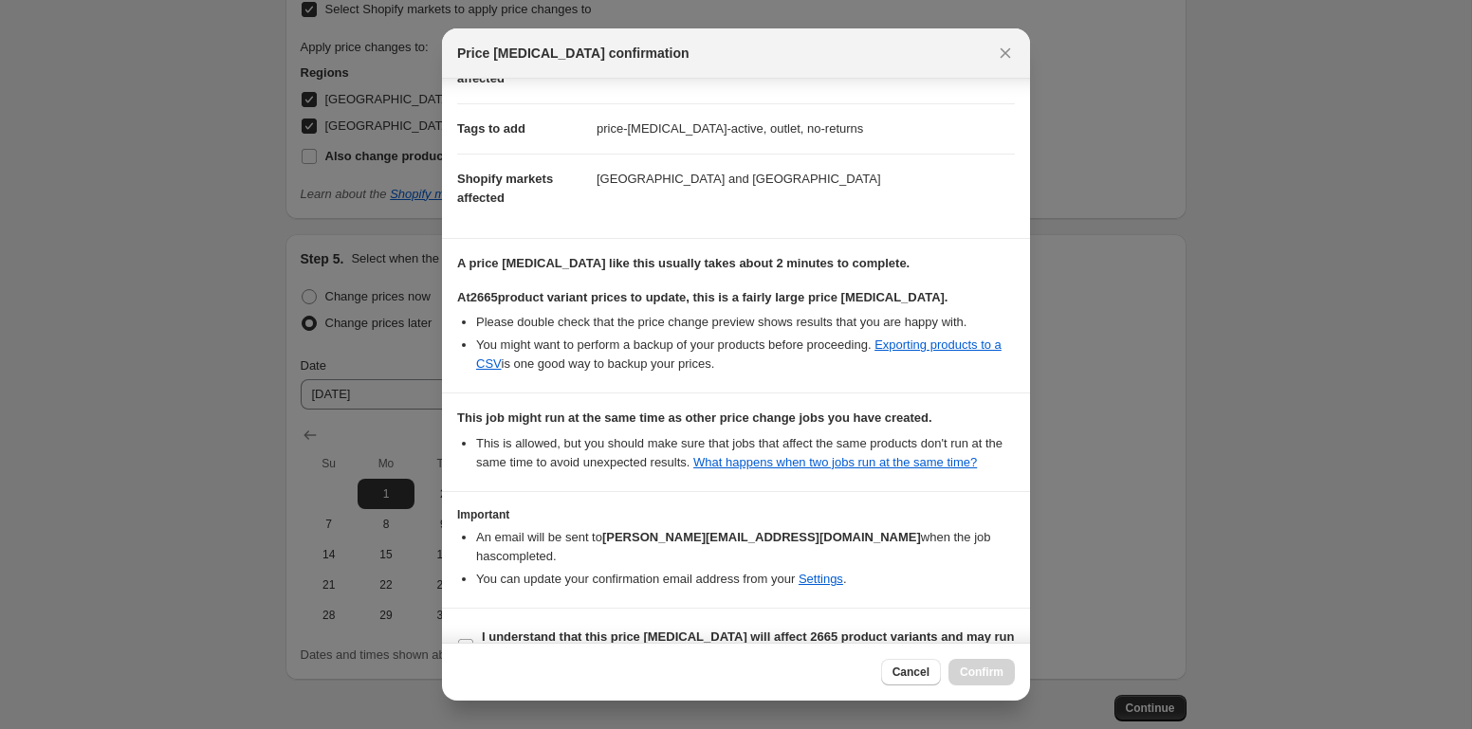
scroll to position [310, 0]
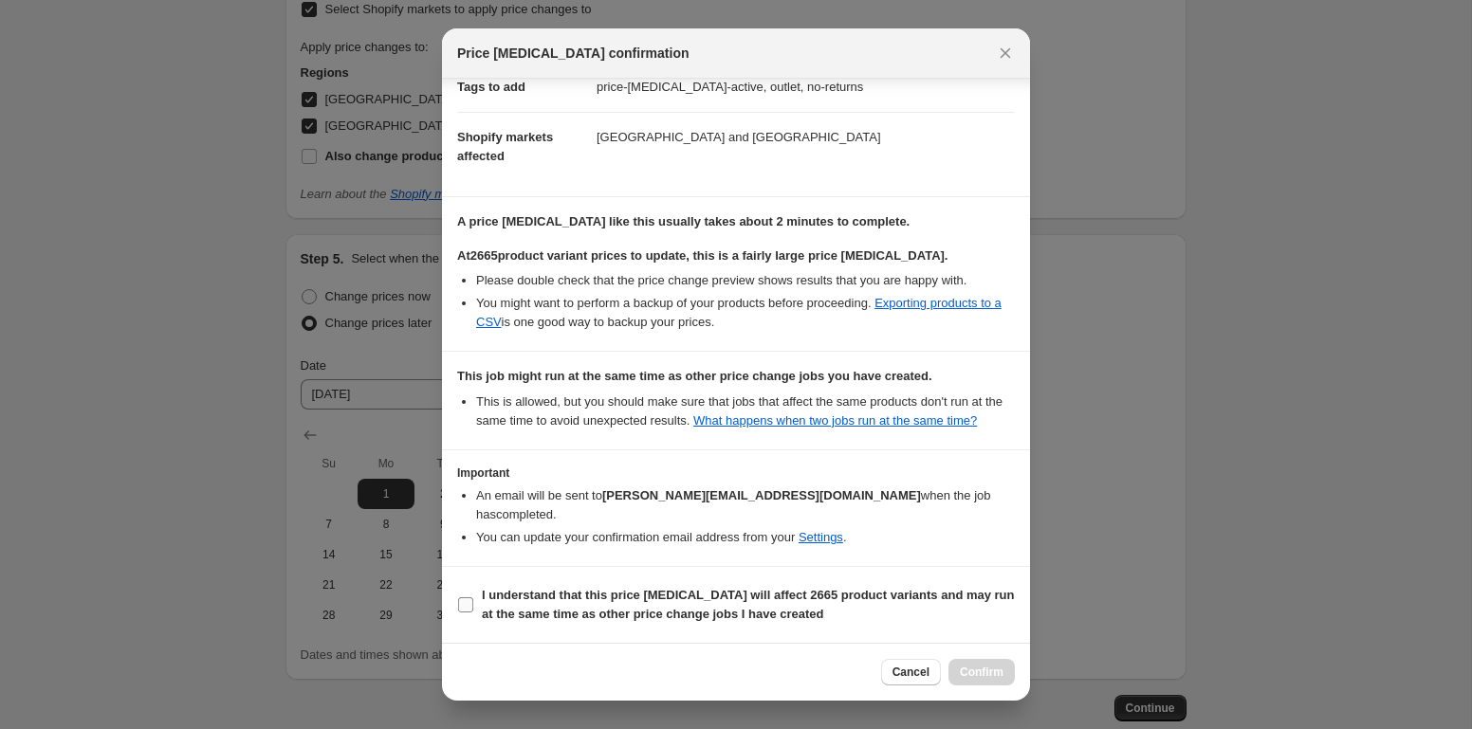
click at [612, 596] on b "I understand that this price [MEDICAL_DATA] will affect 2665 product variants a…" at bounding box center [748, 604] width 533 height 33
click at [473, 597] on input "I understand that this price [MEDICAL_DATA] will affect 2665 product variants a…" at bounding box center [465, 604] width 15 height 15
checkbox input "true"
click at [977, 670] on span "Confirm" at bounding box center [982, 672] width 44 height 15
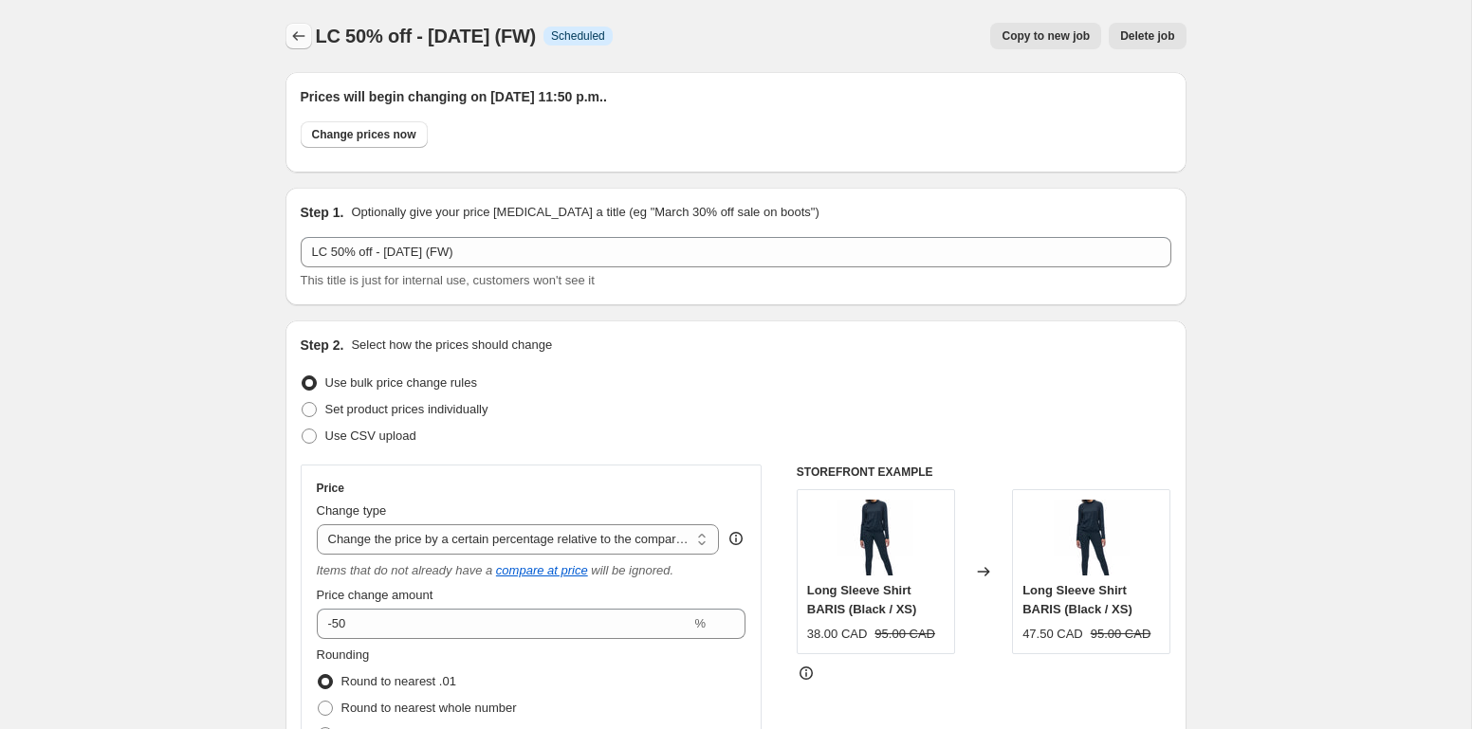
scroll to position [1, 0]
click at [308, 38] on button "Price change jobs" at bounding box center [298, 35] width 27 height 27
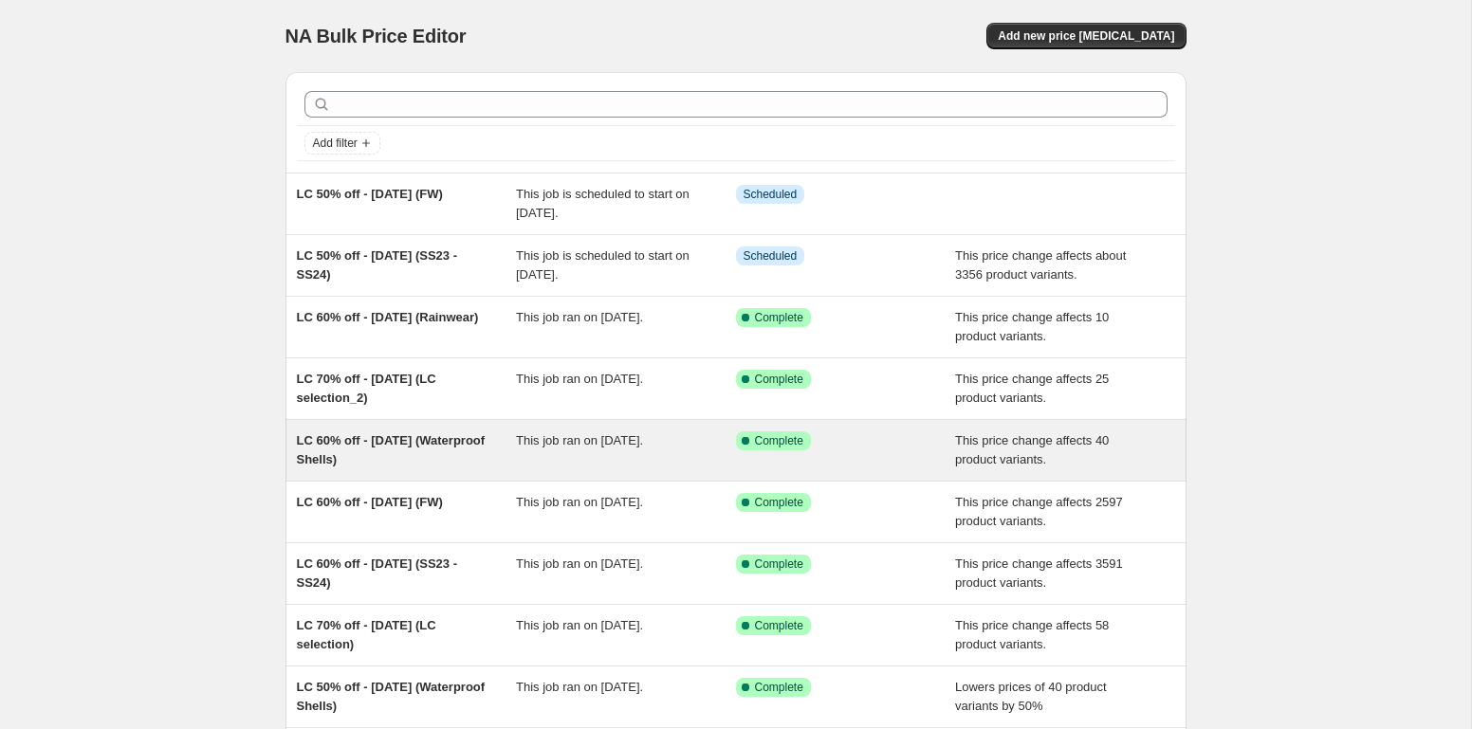
click at [416, 444] on span "LC 60% off - [DATE] (Waterproof Shells)" at bounding box center [391, 449] width 189 height 33
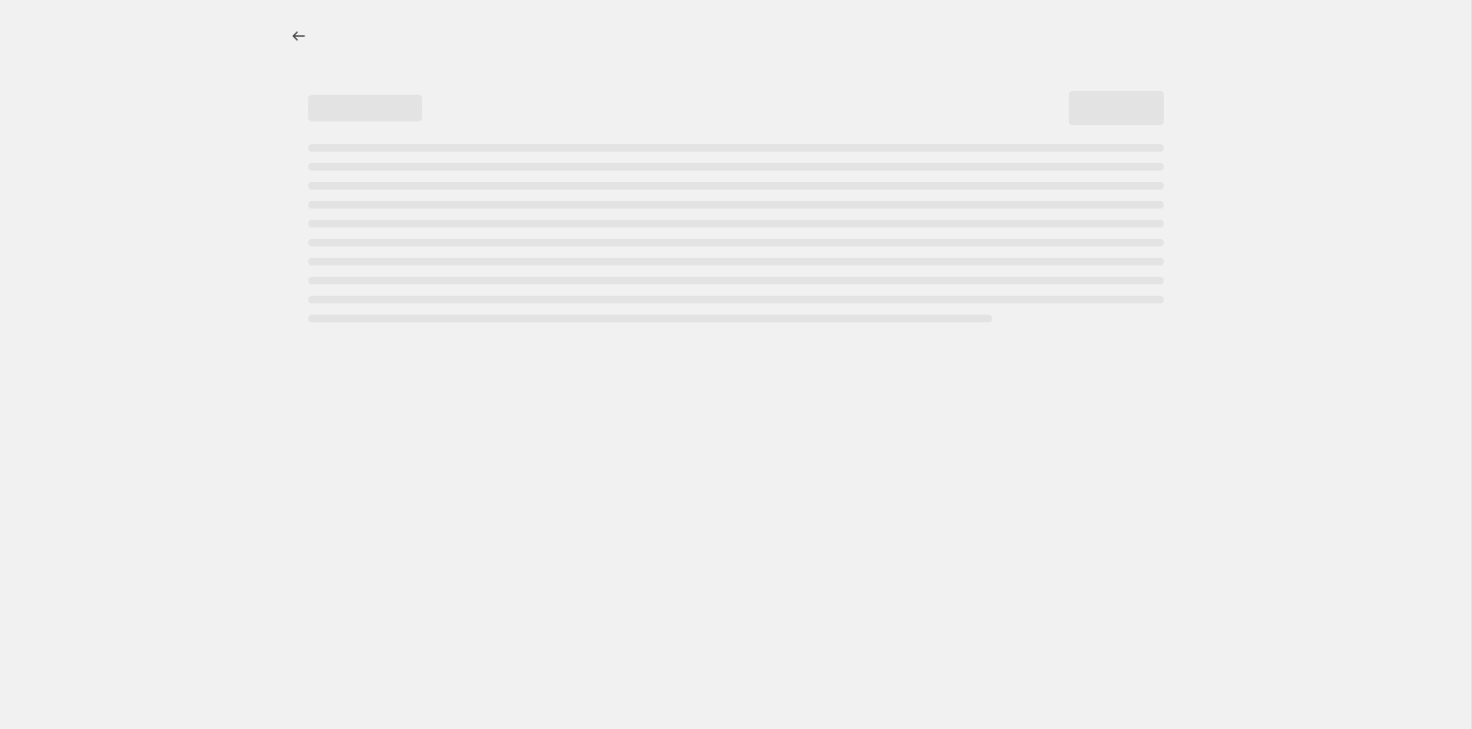
select select "pcap"
select select "no_change"
select select "collection"
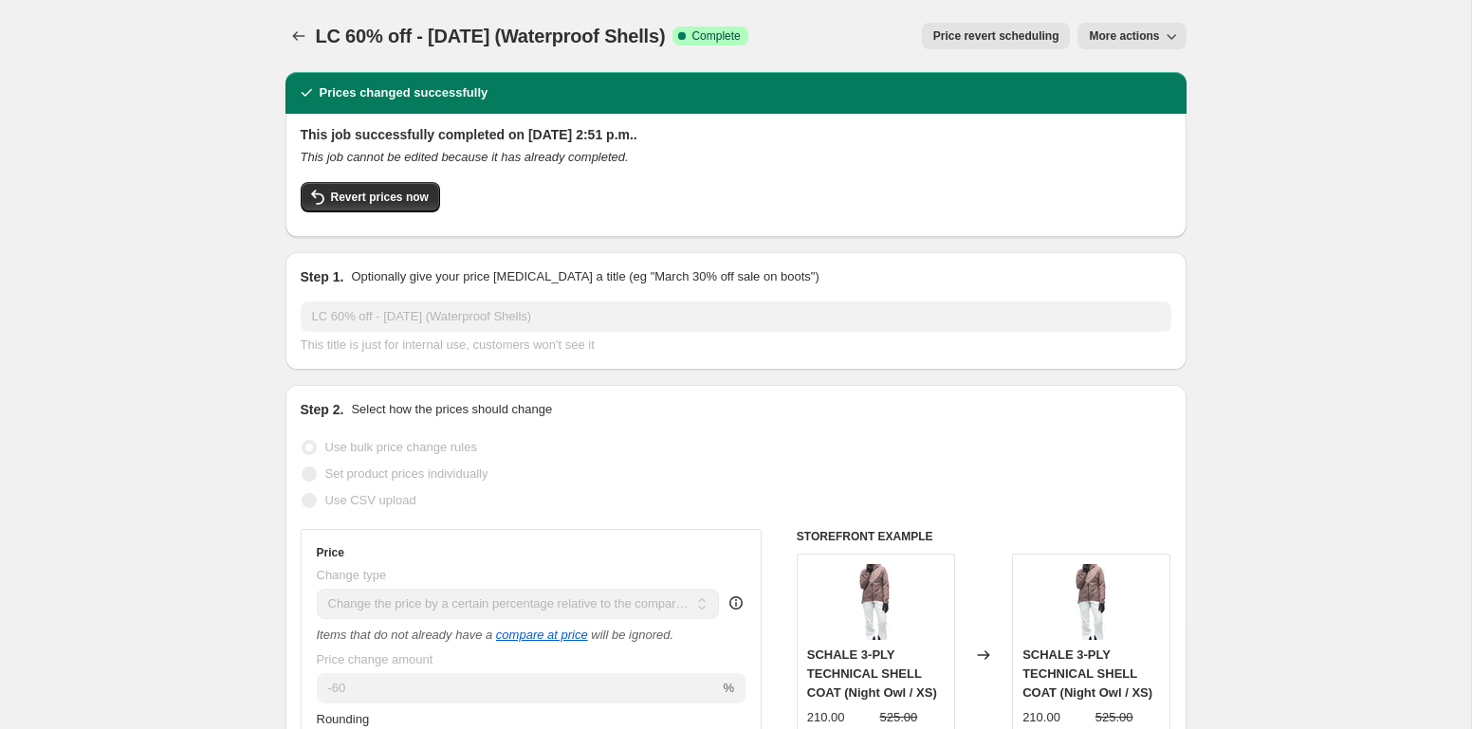
click at [1106, 46] on button "More actions" at bounding box center [1131, 36] width 108 height 27
click at [1114, 75] on span "Copy to new job" at bounding box center [1132, 75] width 88 height 14
select select "pcap"
select select "no_change"
select select "collection"
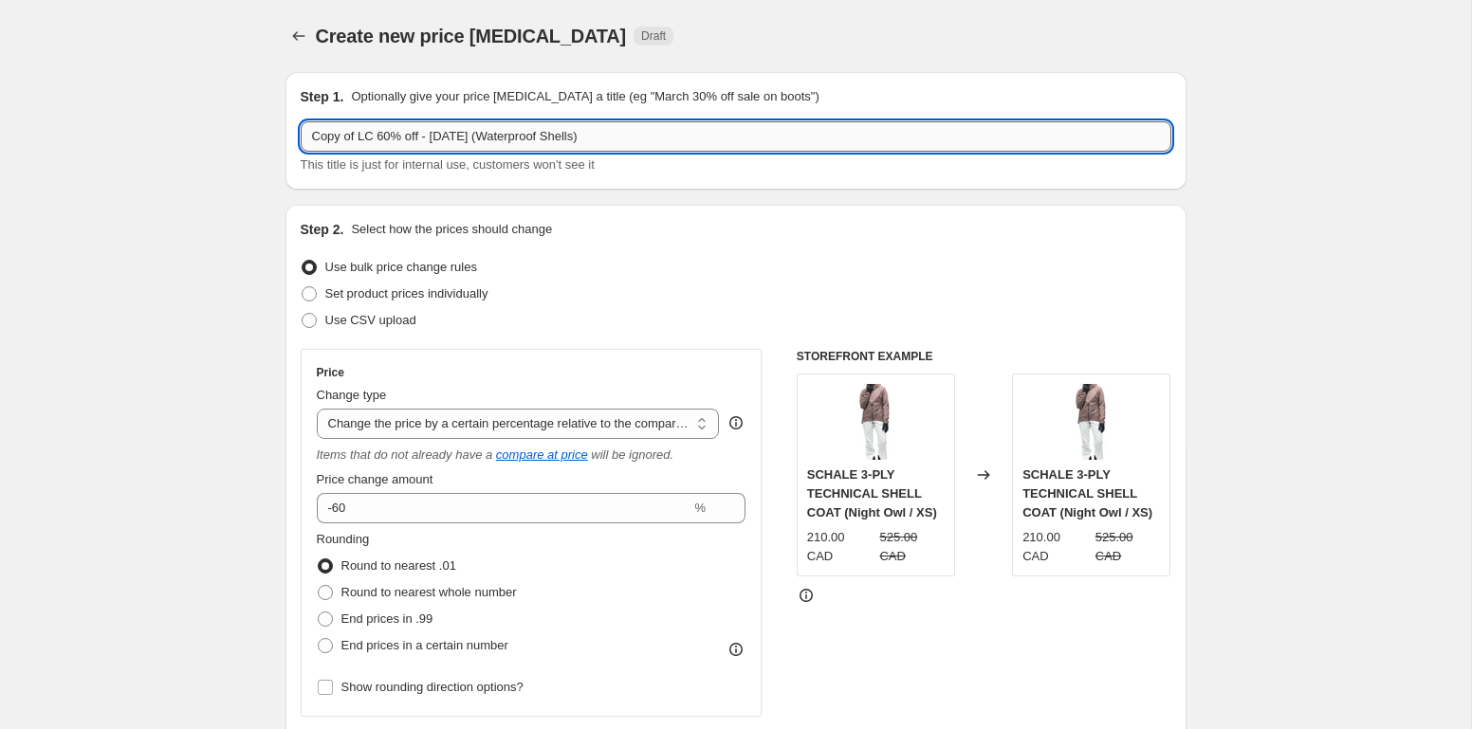
click at [371, 140] on input "Copy of LC 60% off - [DATE] (Waterproof Shells)" at bounding box center [736, 136] width 870 height 30
drag, startPoint x: 361, startPoint y: 139, endPoint x: 207, endPoint y: 133, distance: 154.7
click at [301, 133] on input "Copy of LC 60% off - [DATE] (Waterproof Shells)" at bounding box center [736, 136] width 870 height 30
click at [334, 138] on input "LC 60% off - [DATE] (Waterproof Shells)" at bounding box center [736, 136] width 870 height 30
drag, startPoint x: 391, startPoint y: 137, endPoint x: 467, endPoint y: 137, distance: 76.8
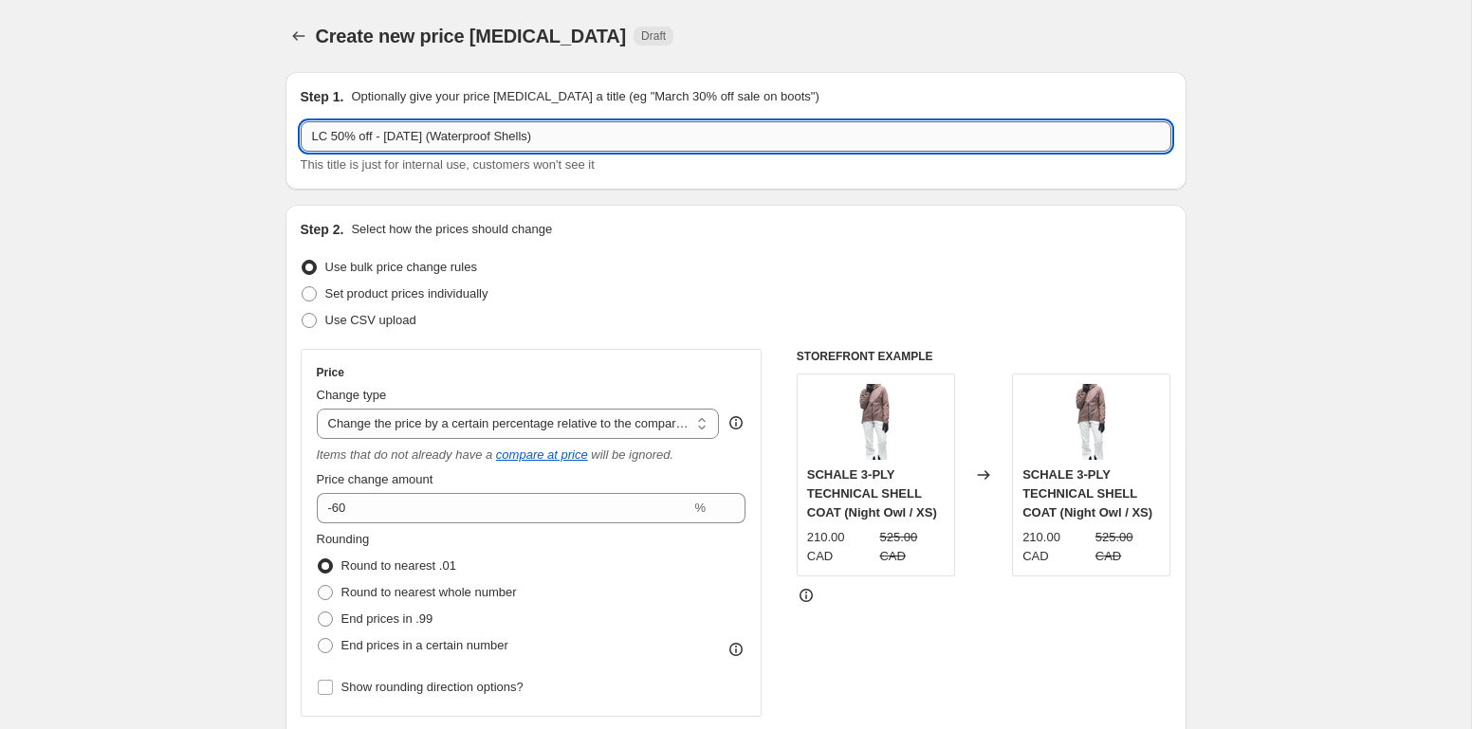
click at [467, 137] on input "LC 50% off - [DATE] (Waterproof Shells)" at bounding box center [736, 136] width 870 height 30
paste input "[DATE]"
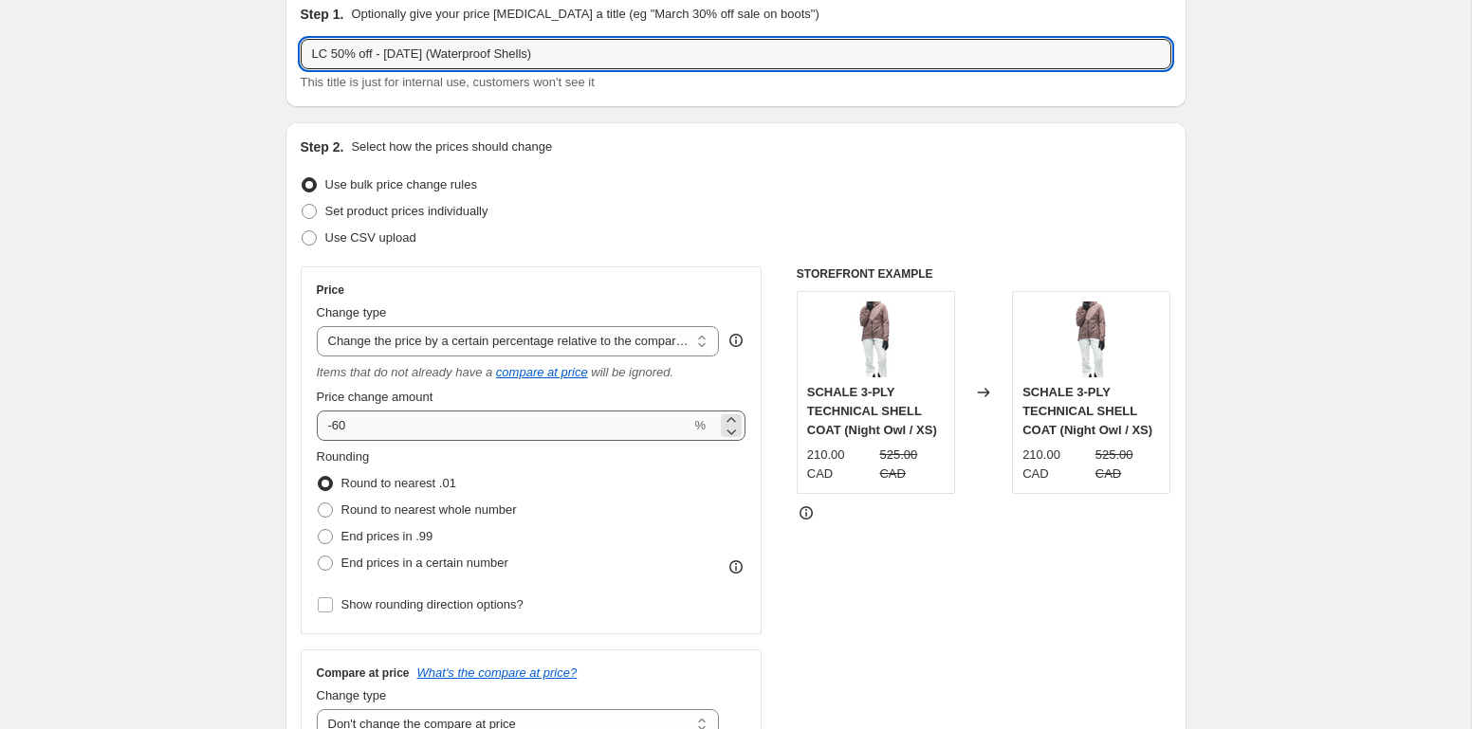
scroll to position [86, 0]
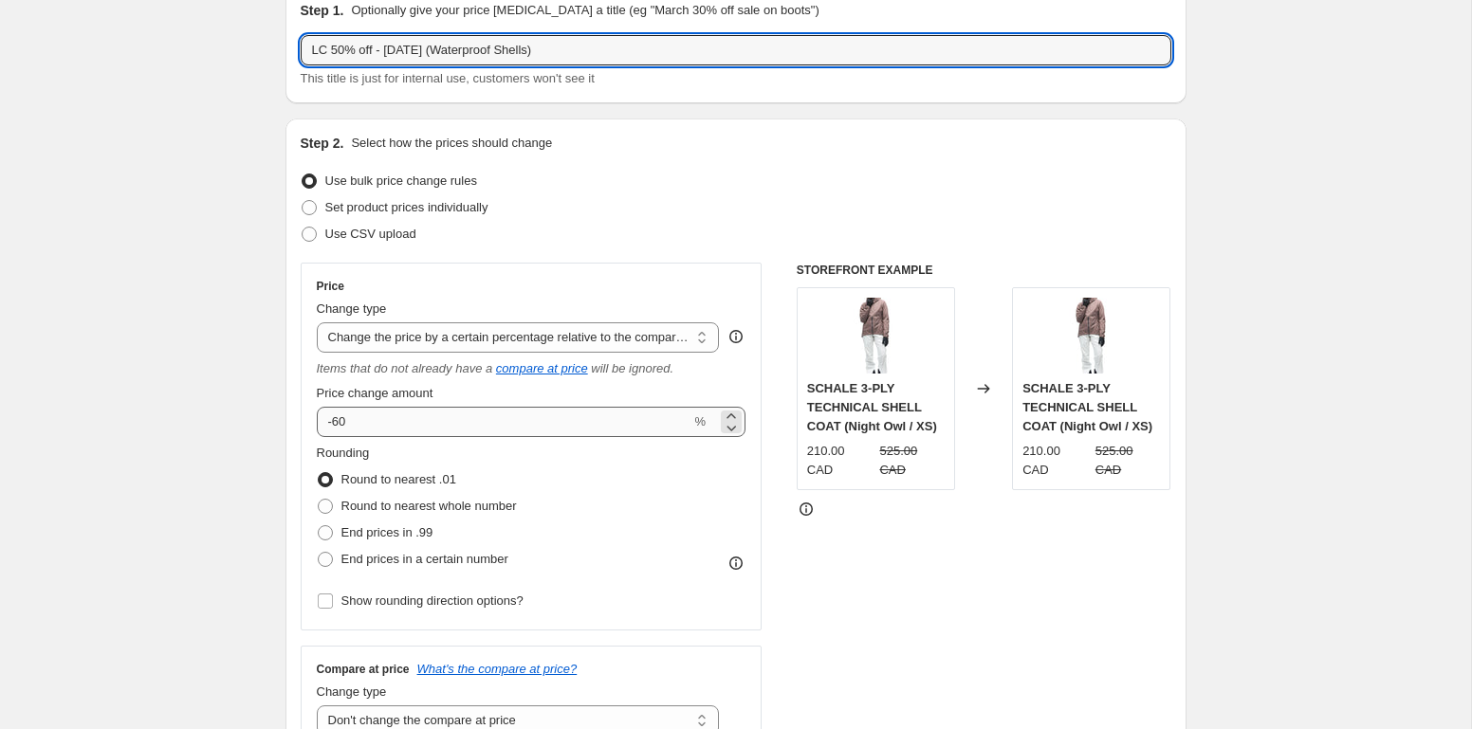
type input "LC 50% off - [DATE] (Waterproof Shells)"
click at [406, 431] on input "-60" at bounding box center [504, 422] width 375 height 30
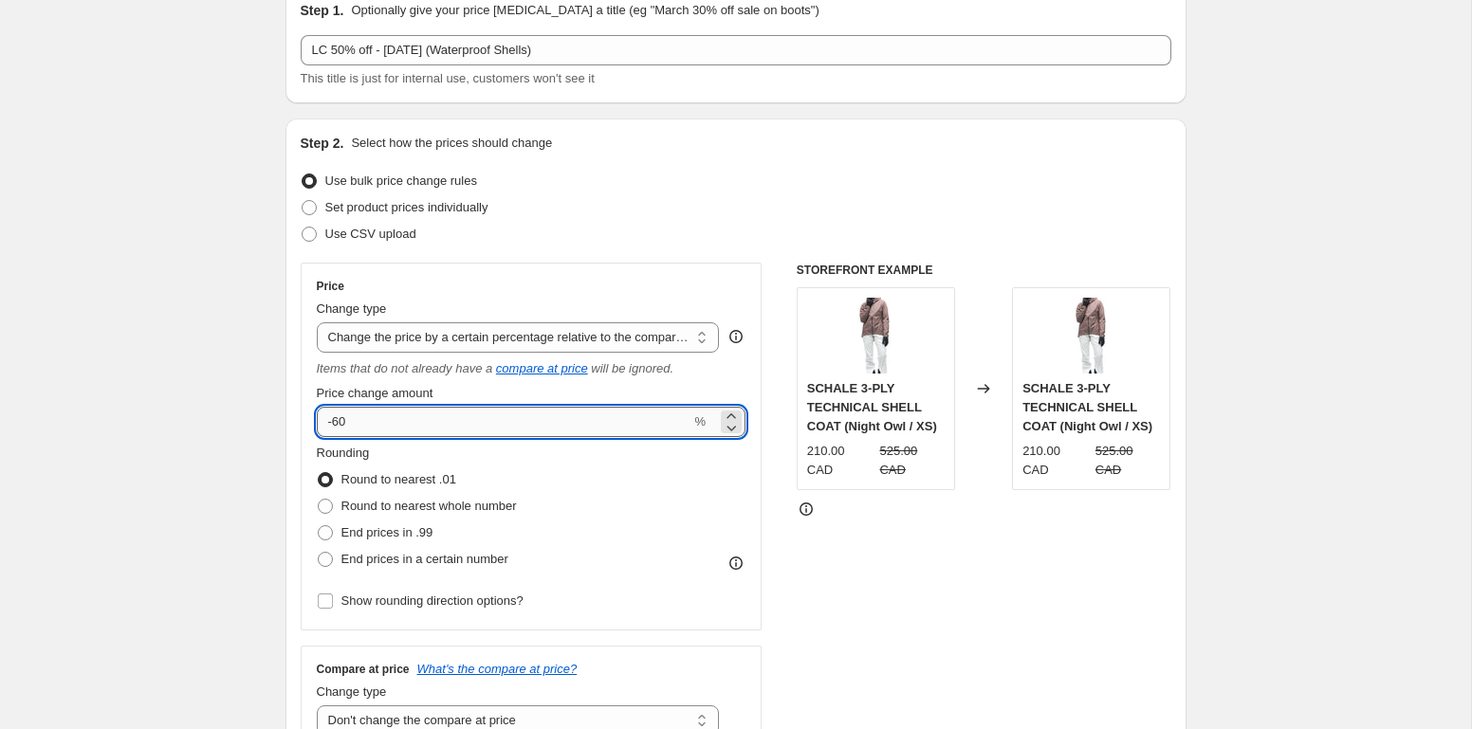
type input "-6"
type input "-50"
click at [1013, 589] on div "STOREFRONT EXAMPLE SCHALE 3-PLY TECHNICAL SHELL COAT (Night Owl / XS) 210.00 CA…" at bounding box center [984, 507] width 375 height 489
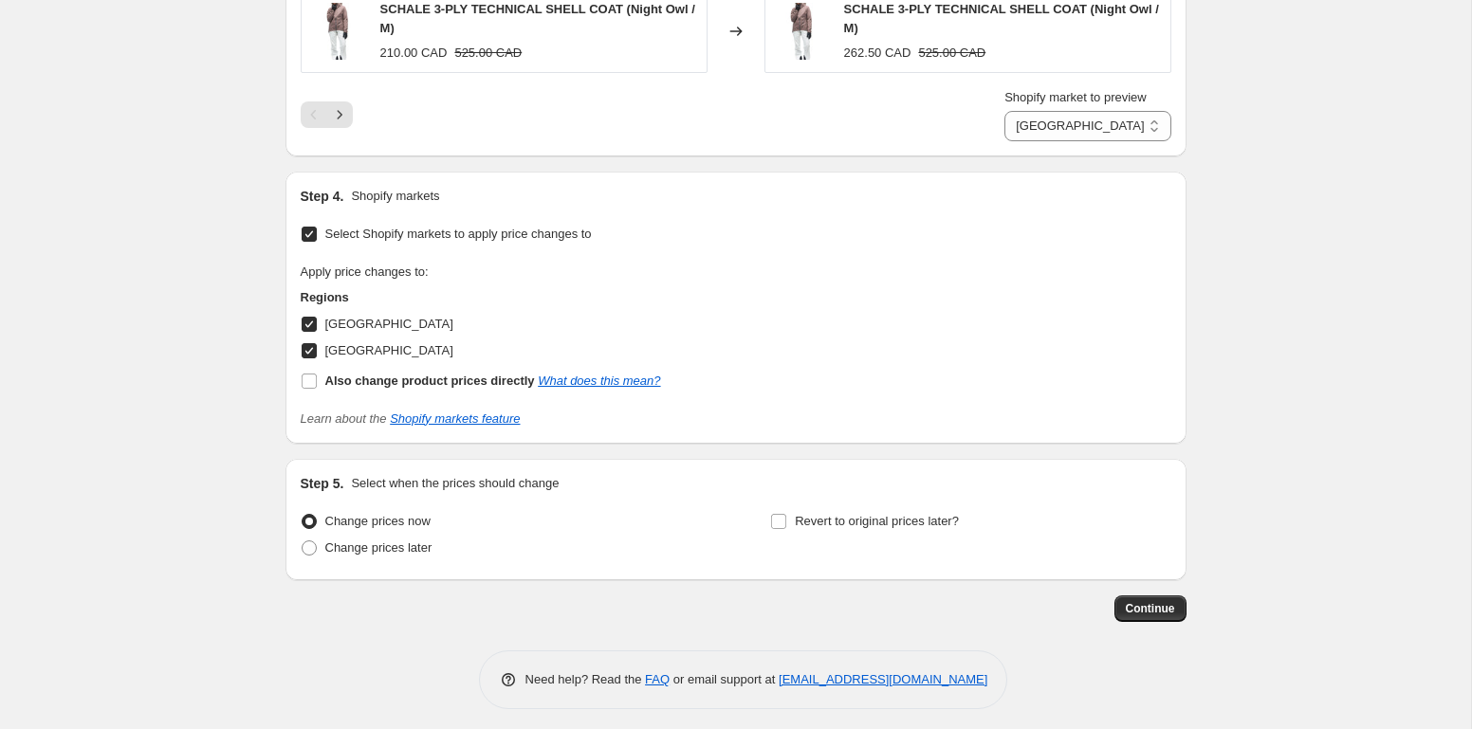
scroll to position [1855, 0]
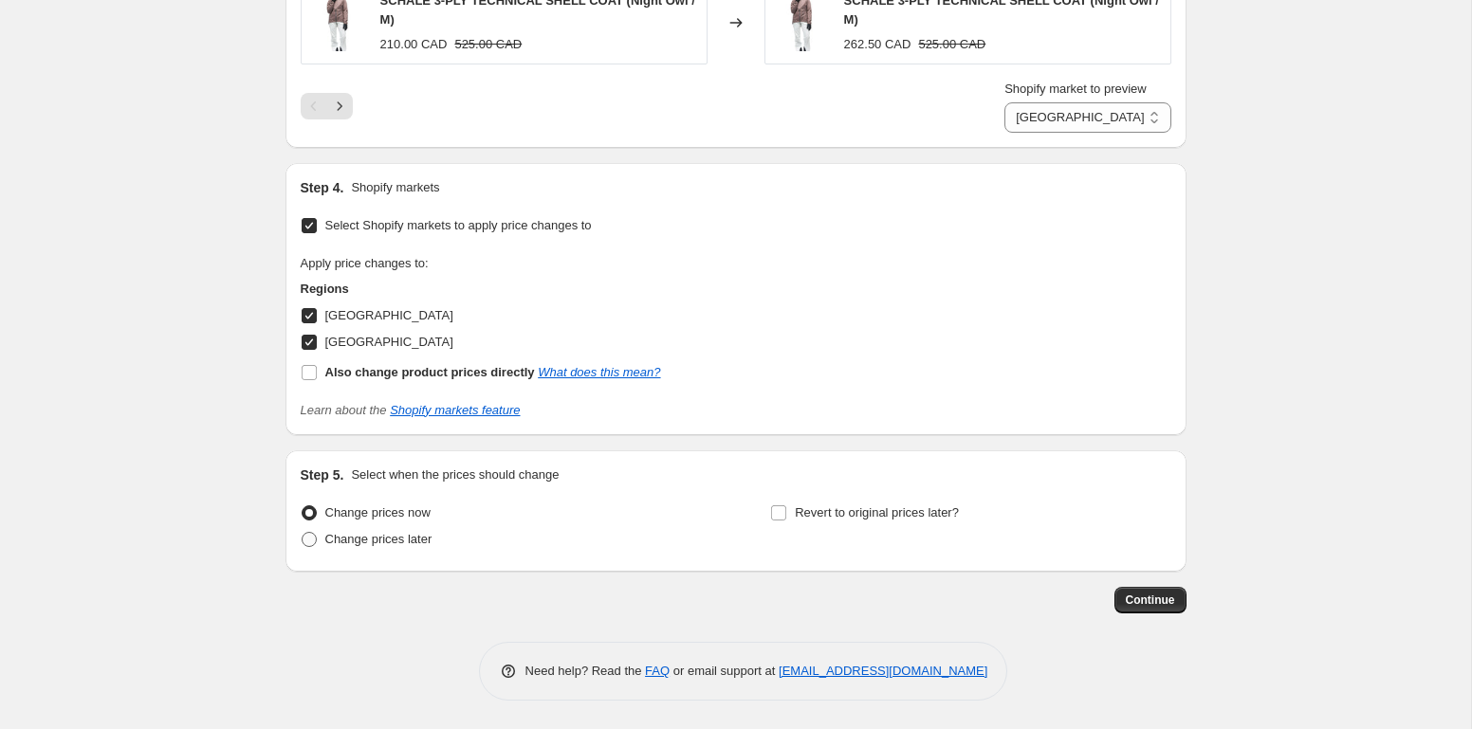
click at [419, 542] on span "Change prices later" at bounding box center [378, 539] width 107 height 14
click at [302, 533] on input "Change prices later" at bounding box center [302, 532] width 1 height 1
radio input "true"
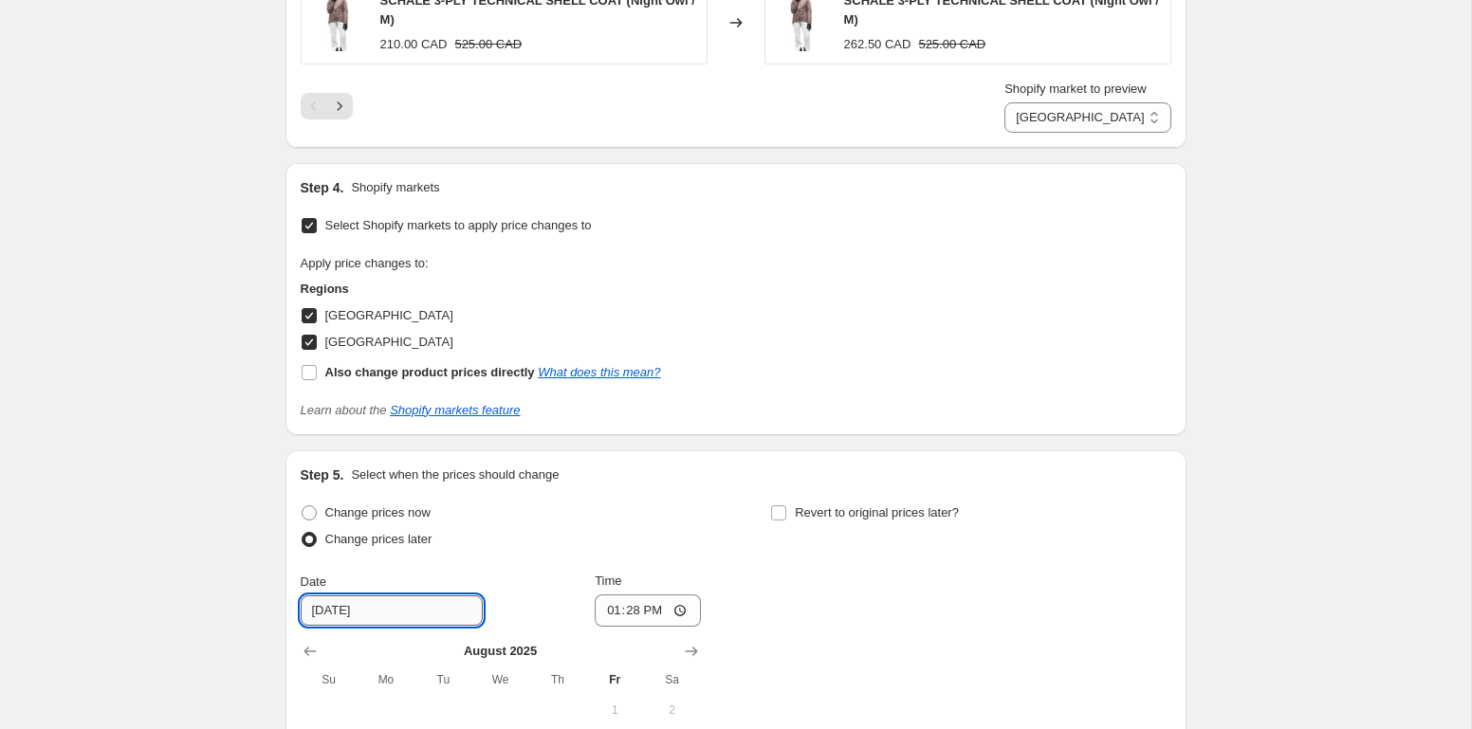
click at [404, 605] on input "[DATE]" at bounding box center [392, 611] width 182 height 30
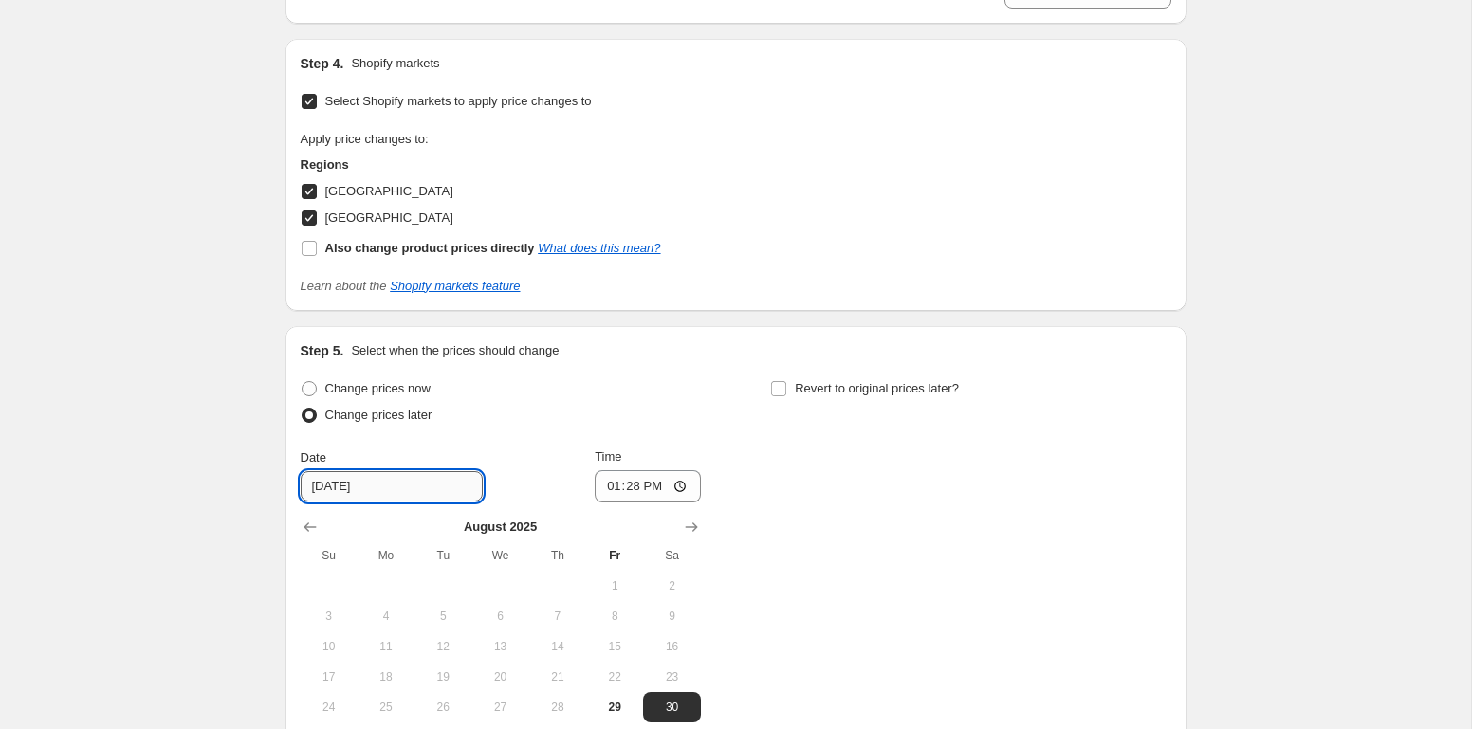
scroll to position [2035, 0]
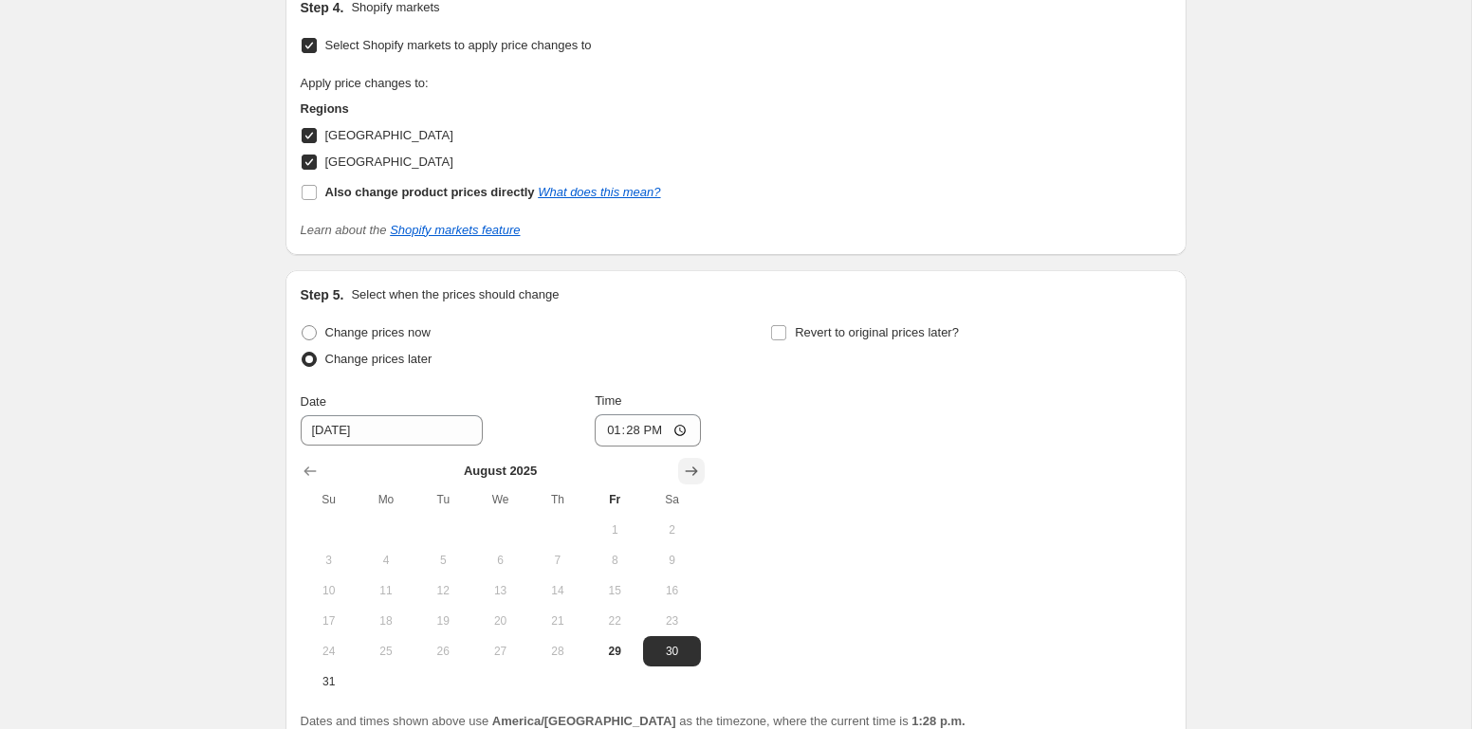
click at [698, 469] on icon "Show next month, September 2025" at bounding box center [691, 471] width 19 height 19
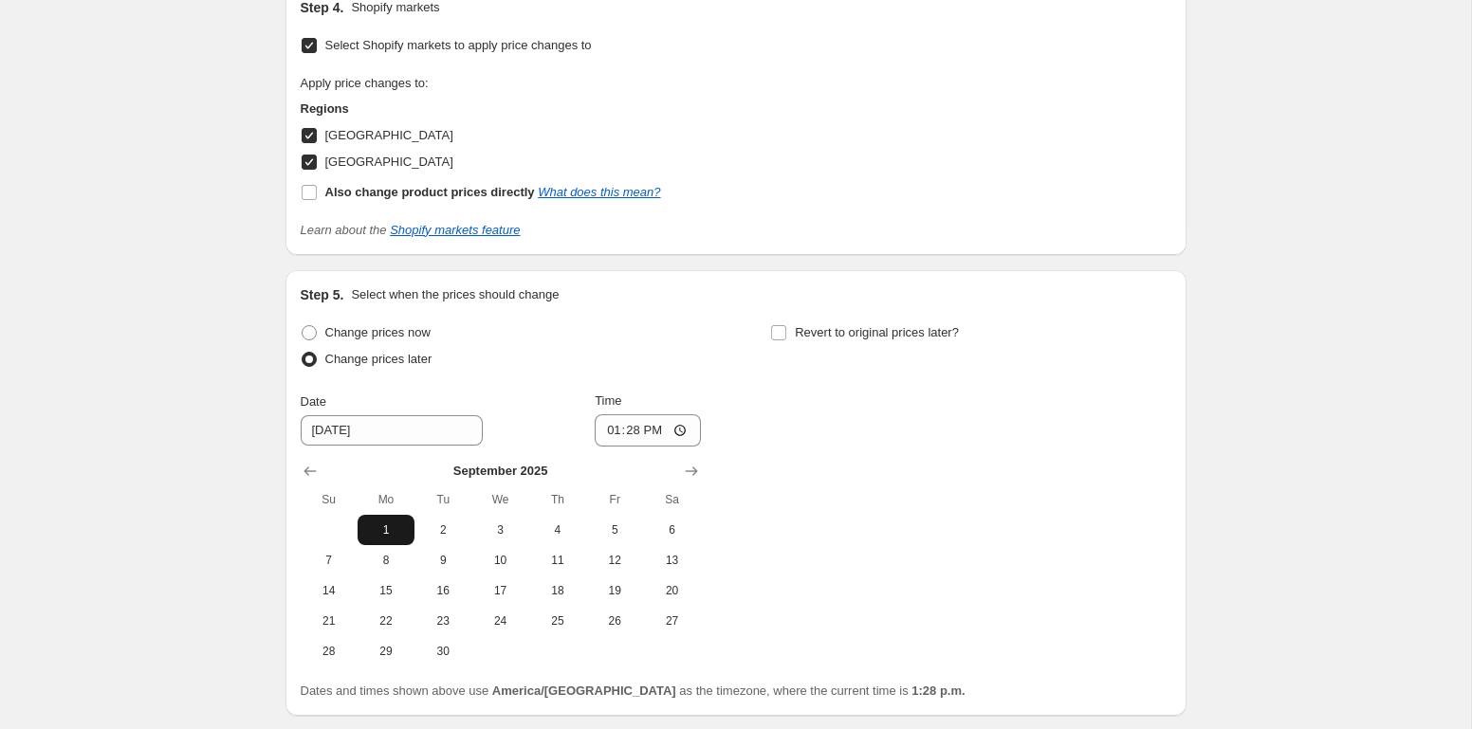
click at [397, 522] on span "1" at bounding box center [386, 529] width 42 height 15
type input "[DATE]"
click at [620, 429] on input "13:28" at bounding box center [648, 430] width 106 height 32
type input "23:50"
click at [1031, 509] on div "Change prices now Change prices later Date [DATE] Time 23:50 [DATE] Su Mo Tu We…" at bounding box center [736, 493] width 870 height 347
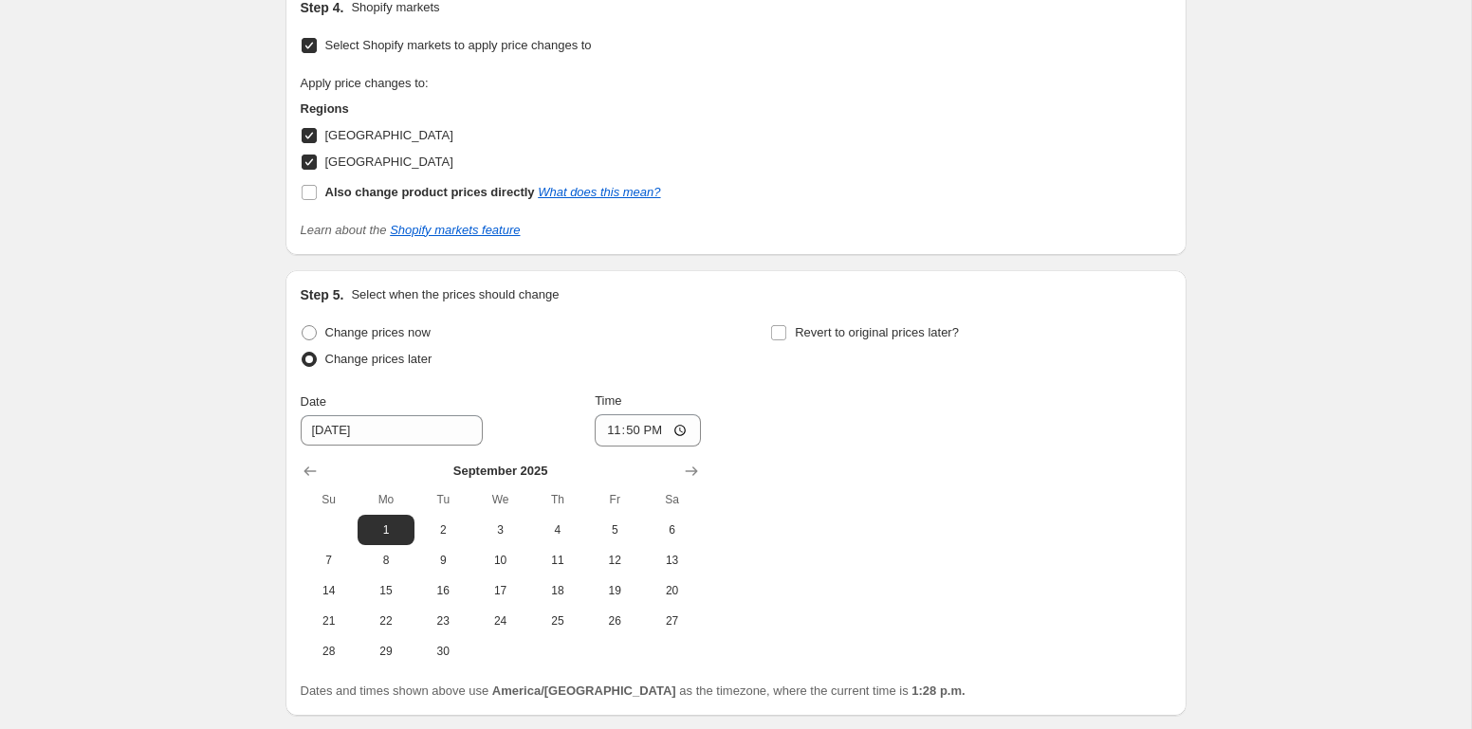
scroll to position [2174, 0]
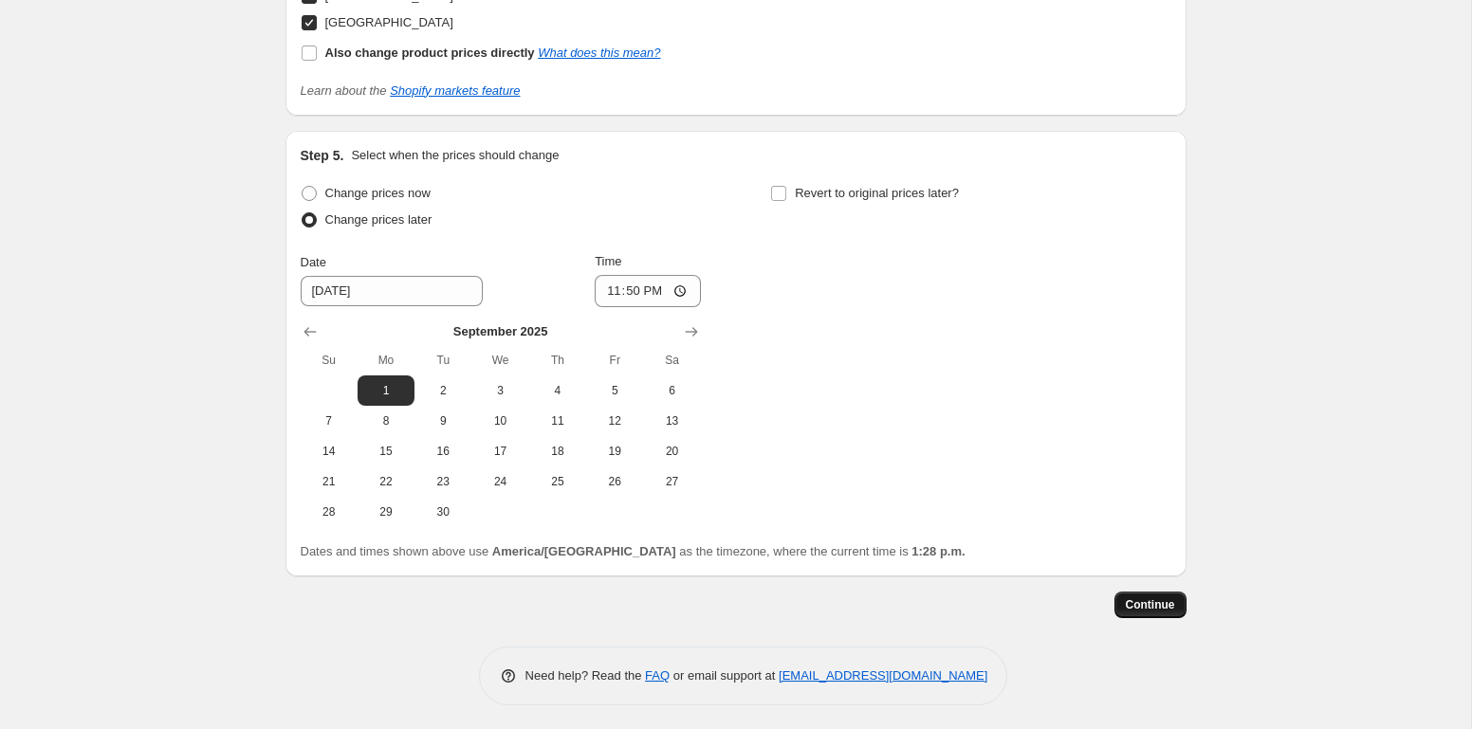
click at [1129, 603] on span "Continue" at bounding box center [1150, 604] width 49 height 15
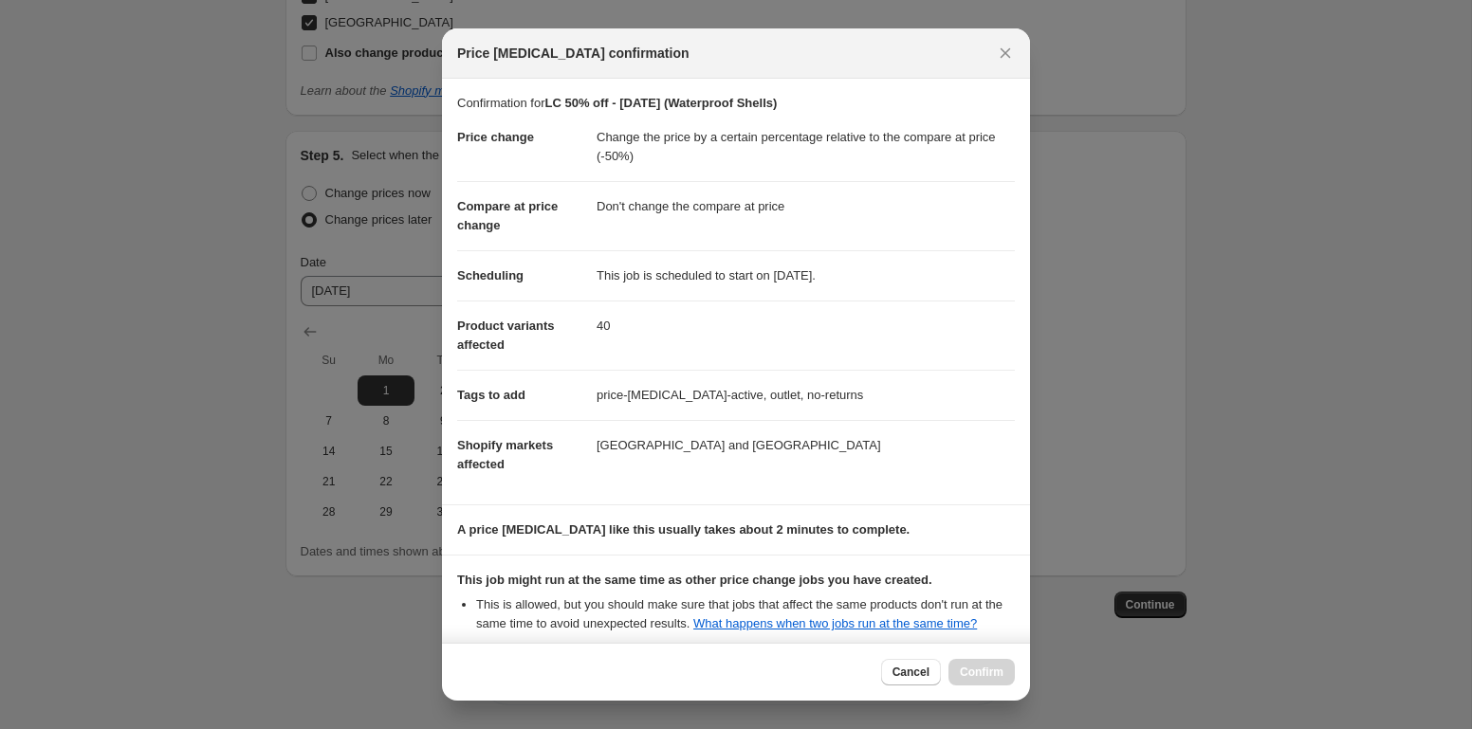
scroll to position [205, 0]
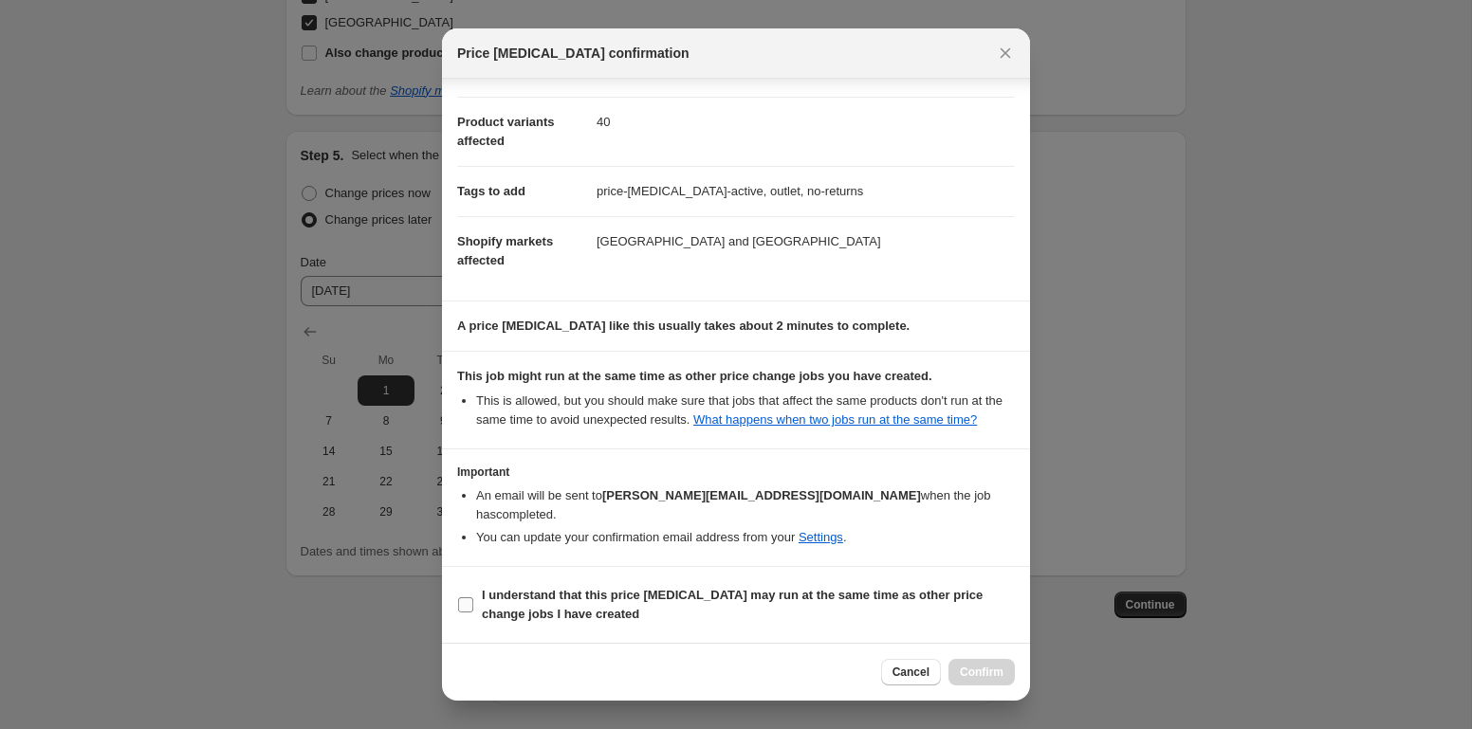
click at [605, 596] on b "I understand that this price [MEDICAL_DATA] may run at the same time as other p…" at bounding box center [732, 604] width 501 height 33
click at [473, 597] on input "I understand that this price [MEDICAL_DATA] may run at the same time as other p…" at bounding box center [465, 604] width 15 height 15
checkbox input "true"
drag, startPoint x: 894, startPoint y: 669, endPoint x: 682, endPoint y: 579, distance: 230.4
click at [893, 669] on span "Cancel" at bounding box center [910, 672] width 37 height 15
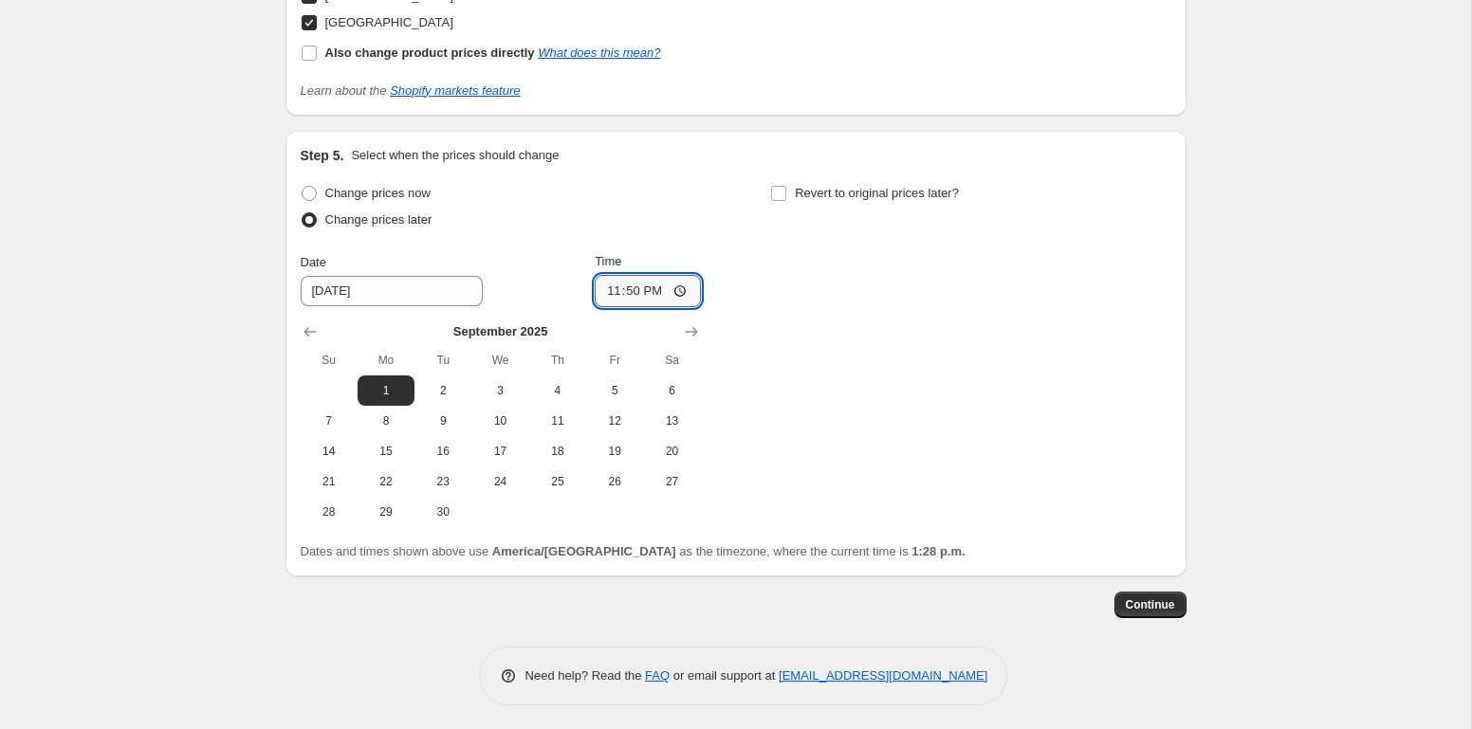
click at [660, 284] on input "23:50" at bounding box center [648, 291] width 106 height 32
click at [648, 290] on input "23:50" at bounding box center [648, 291] width 106 height 32
type input "23:45"
click at [944, 338] on div "Change prices now Change prices later Date [DATE] Time 23:45 [DATE] Su Mo Tu We…" at bounding box center [736, 353] width 870 height 347
click at [1135, 593] on button "Continue" at bounding box center [1150, 605] width 72 height 27
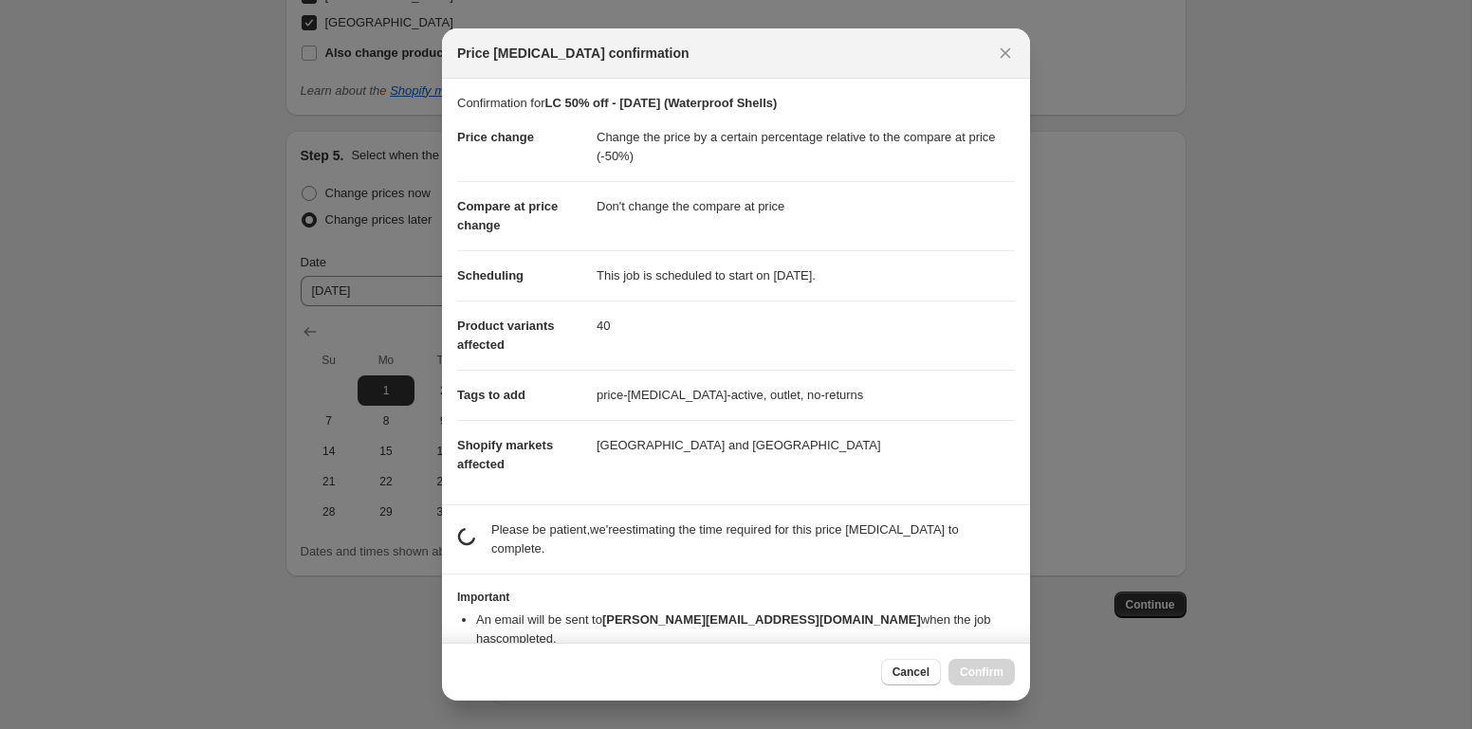
scroll to position [10, 0]
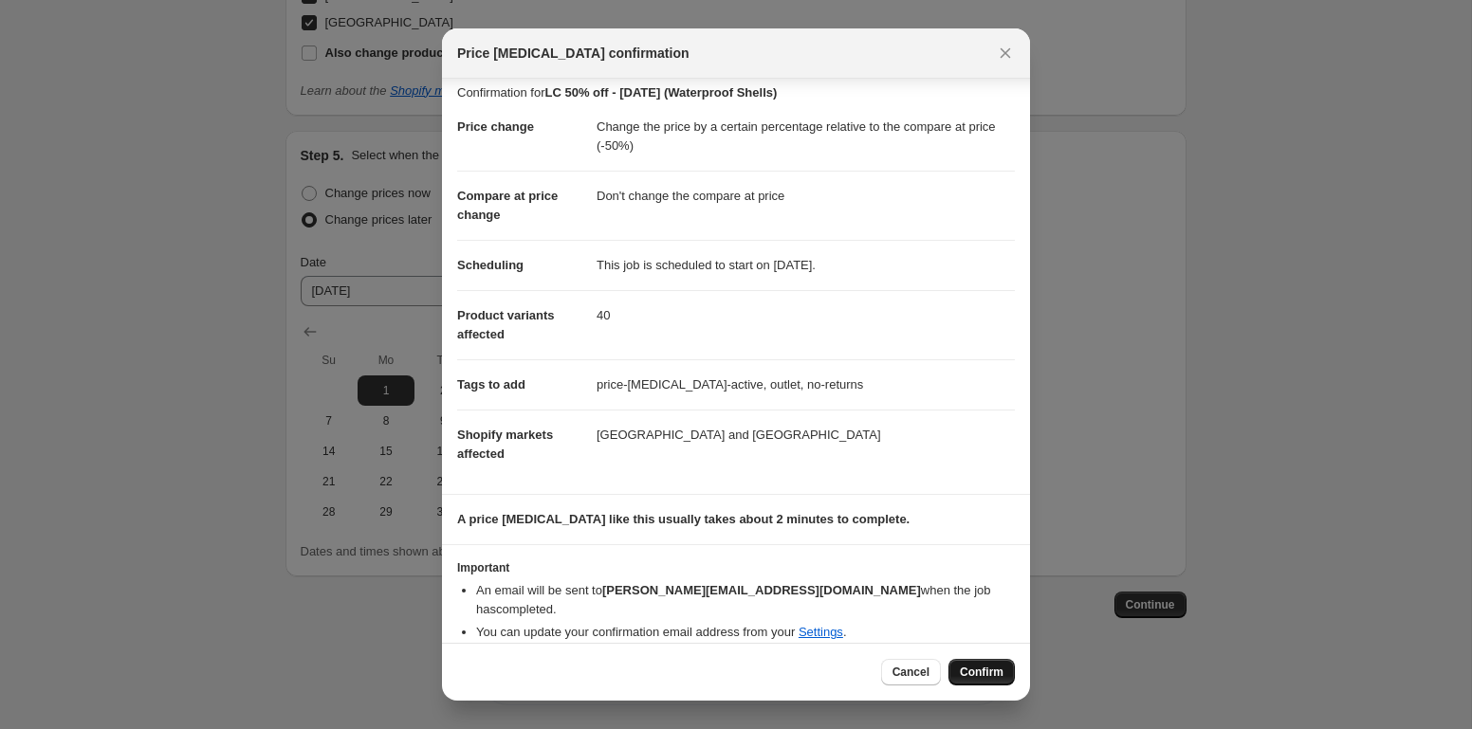
click at [991, 666] on span "Confirm" at bounding box center [982, 672] width 44 height 15
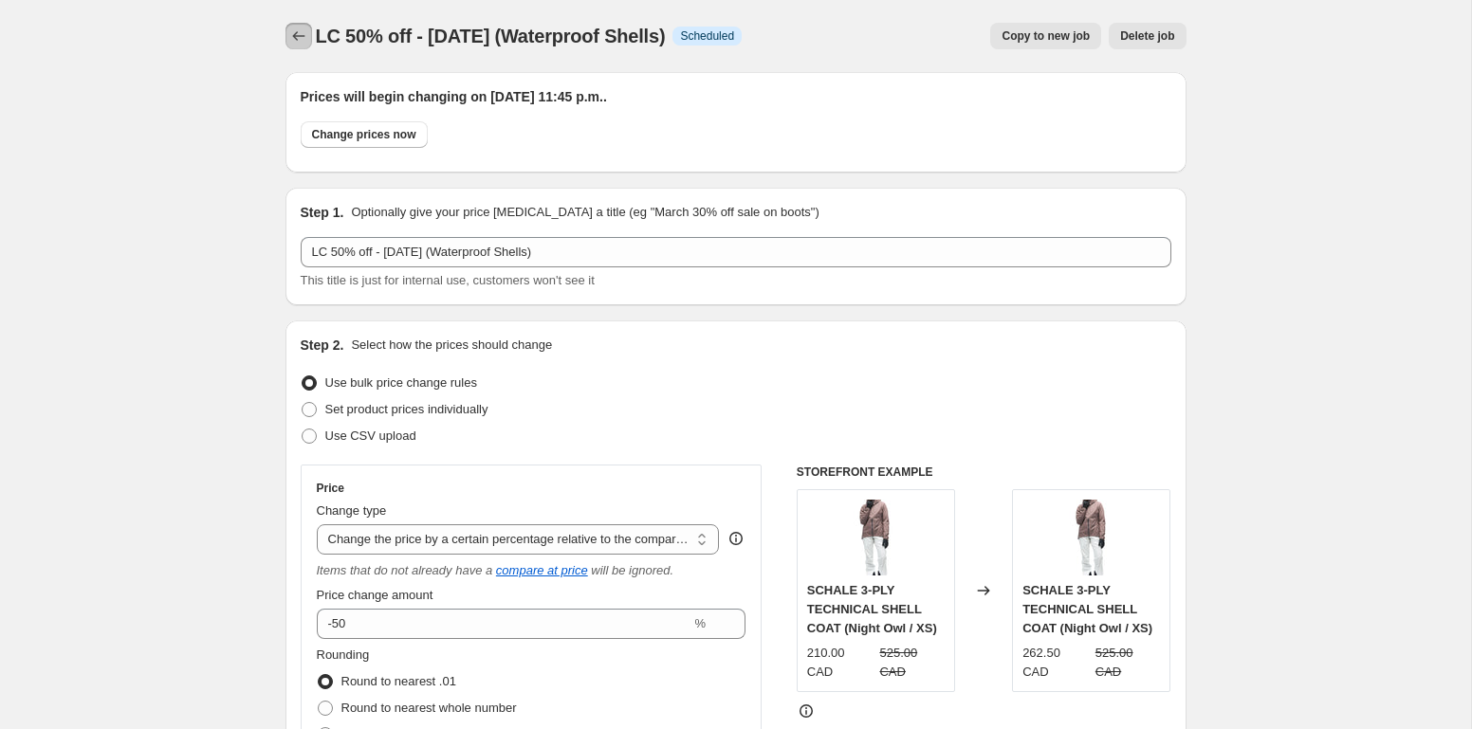
click at [303, 43] on icon "Price change jobs" at bounding box center [298, 36] width 19 height 19
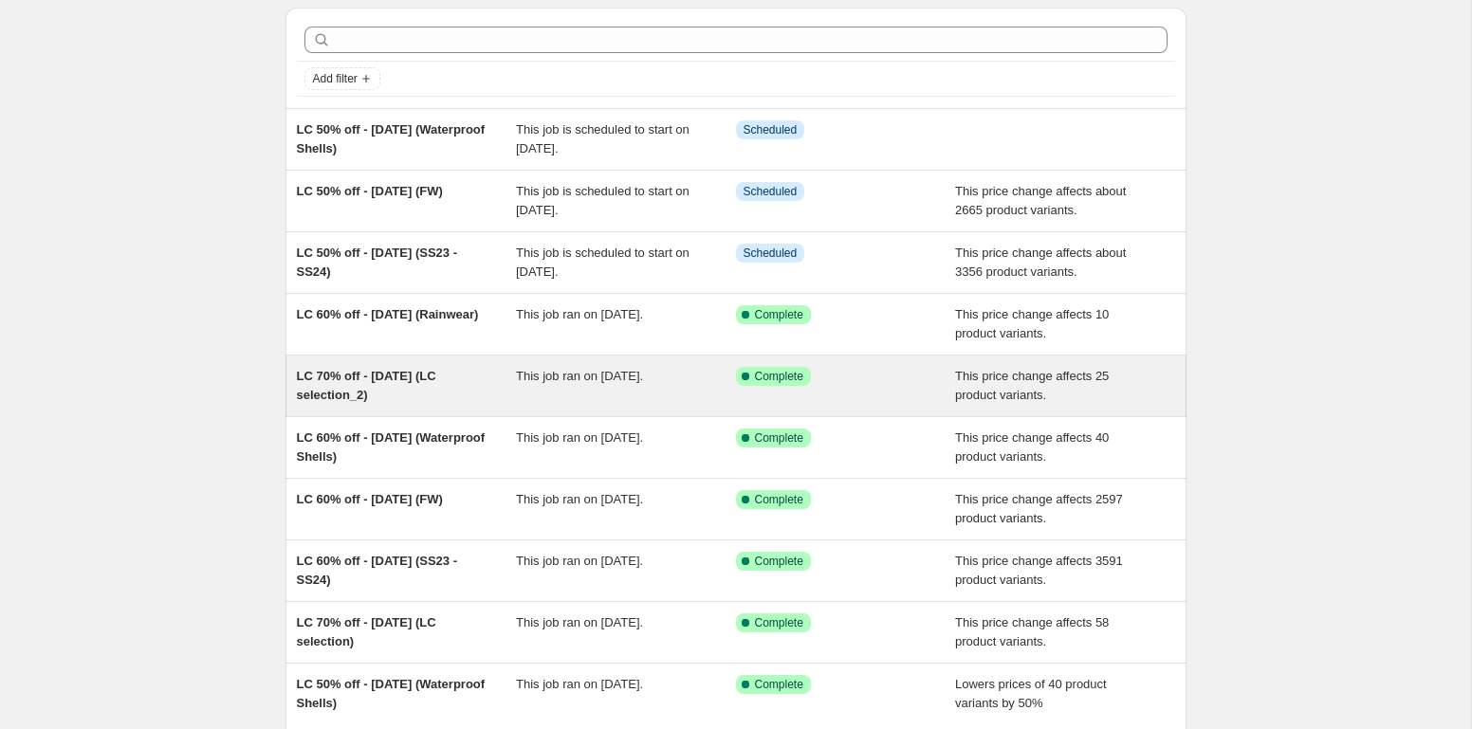
scroll to position [90, 0]
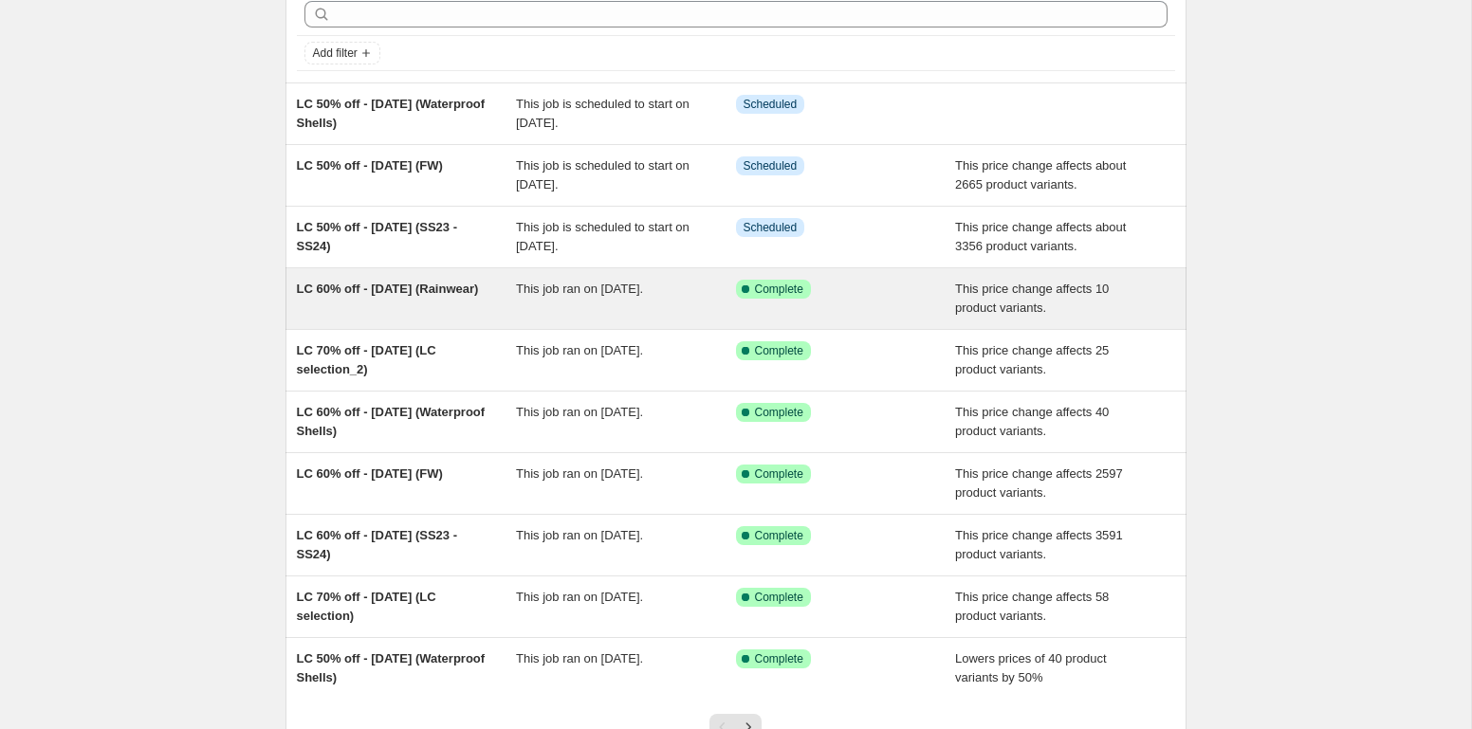
click at [436, 314] on div "LC 60% off - [DATE] (Rainwear)" at bounding box center [407, 299] width 220 height 38
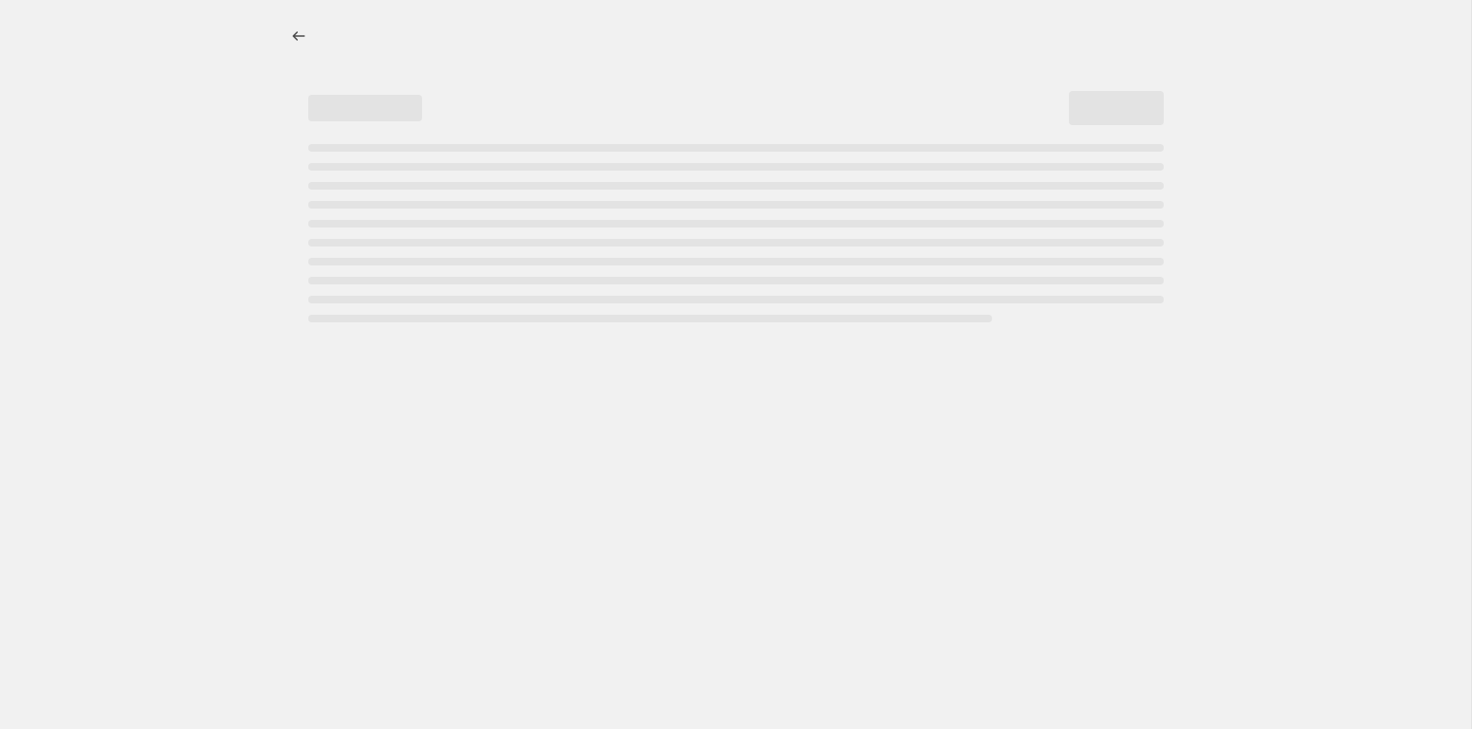
select select "pcap"
select select "no_change"
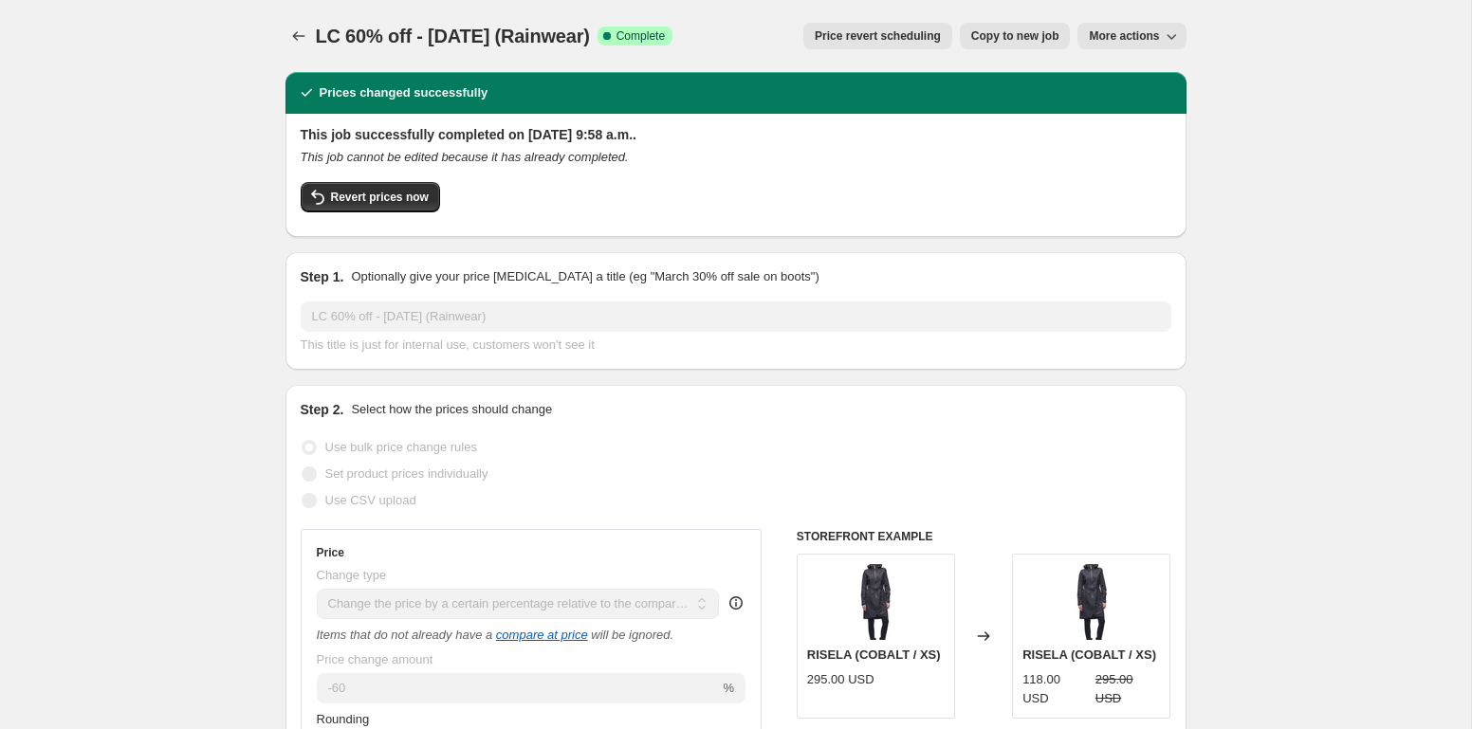
click at [285, 27] on div at bounding box center [300, 36] width 30 height 27
click at [303, 37] on icon "Price change jobs" at bounding box center [298, 36] width 19 height 19
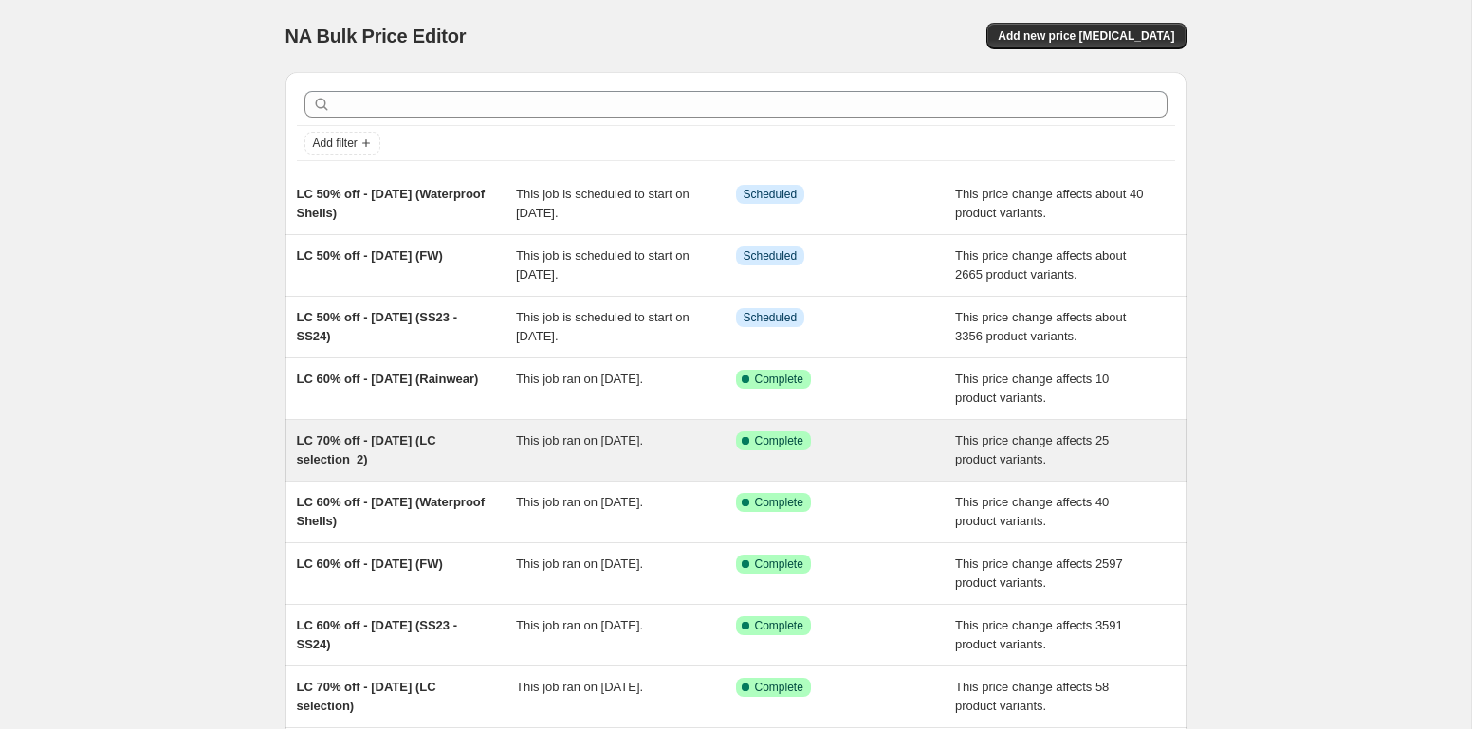
click at [430, 431] on div "LC 70% off - [DATE] (LC selection_2) This job ran on [DATE]. Success Complete C…" at bounding box center [735, 450] width 901 height 61
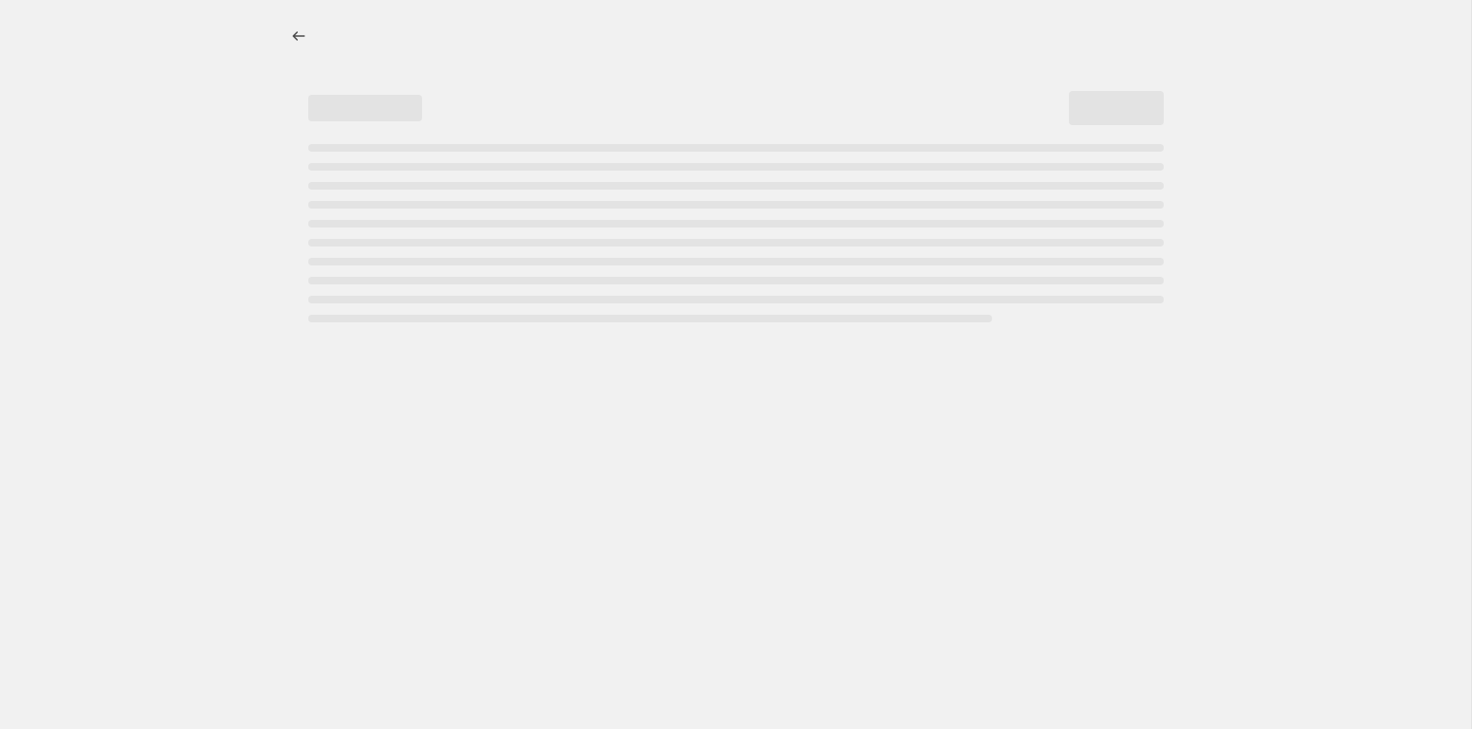
select select "pcap"
select select "no_change"
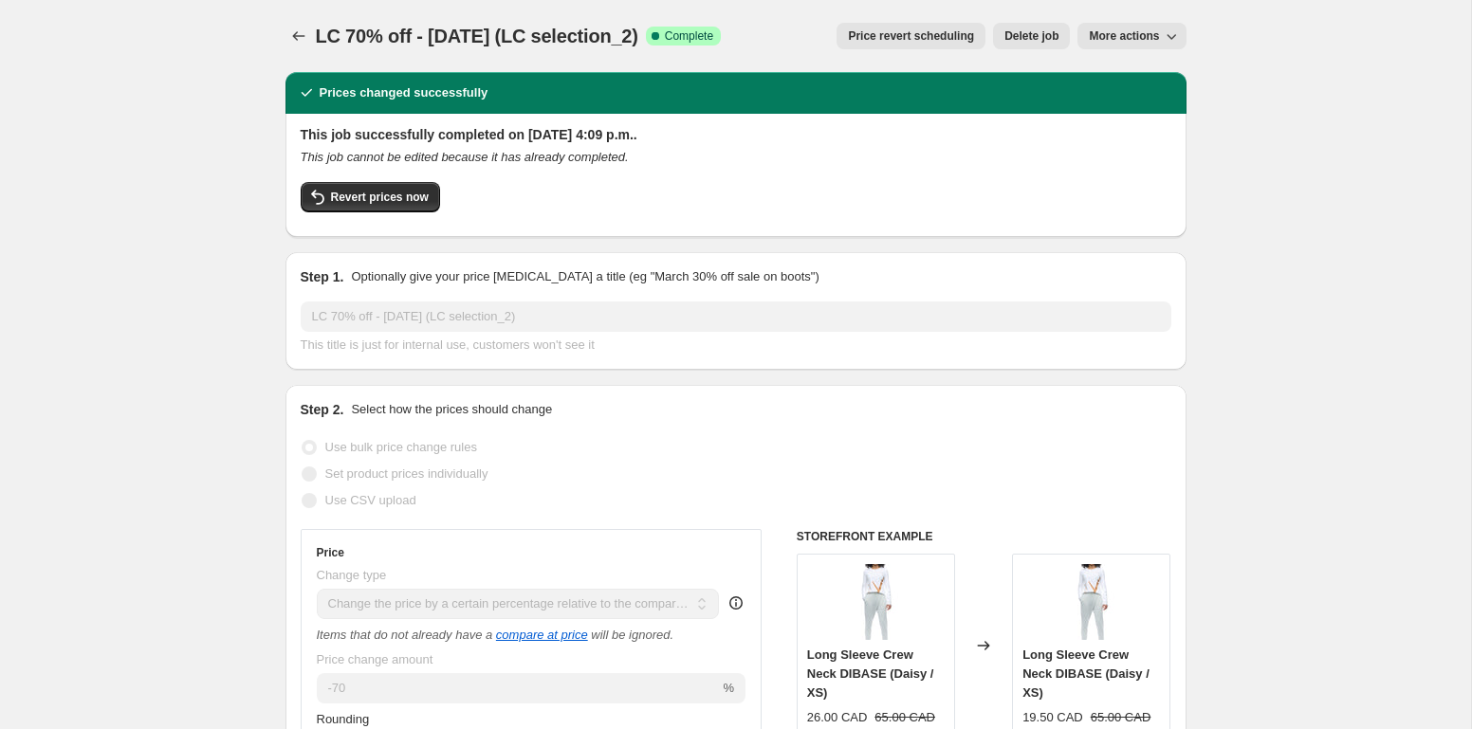
click at [1129, 36] on span "More actions" at bounding box center [1124, 35] width 70 height 15
click at [1124, 68] on span "Copy to new job" at bounding box center [1132, 75] width 88 height 14
select select "pcap"
select select "no_change"
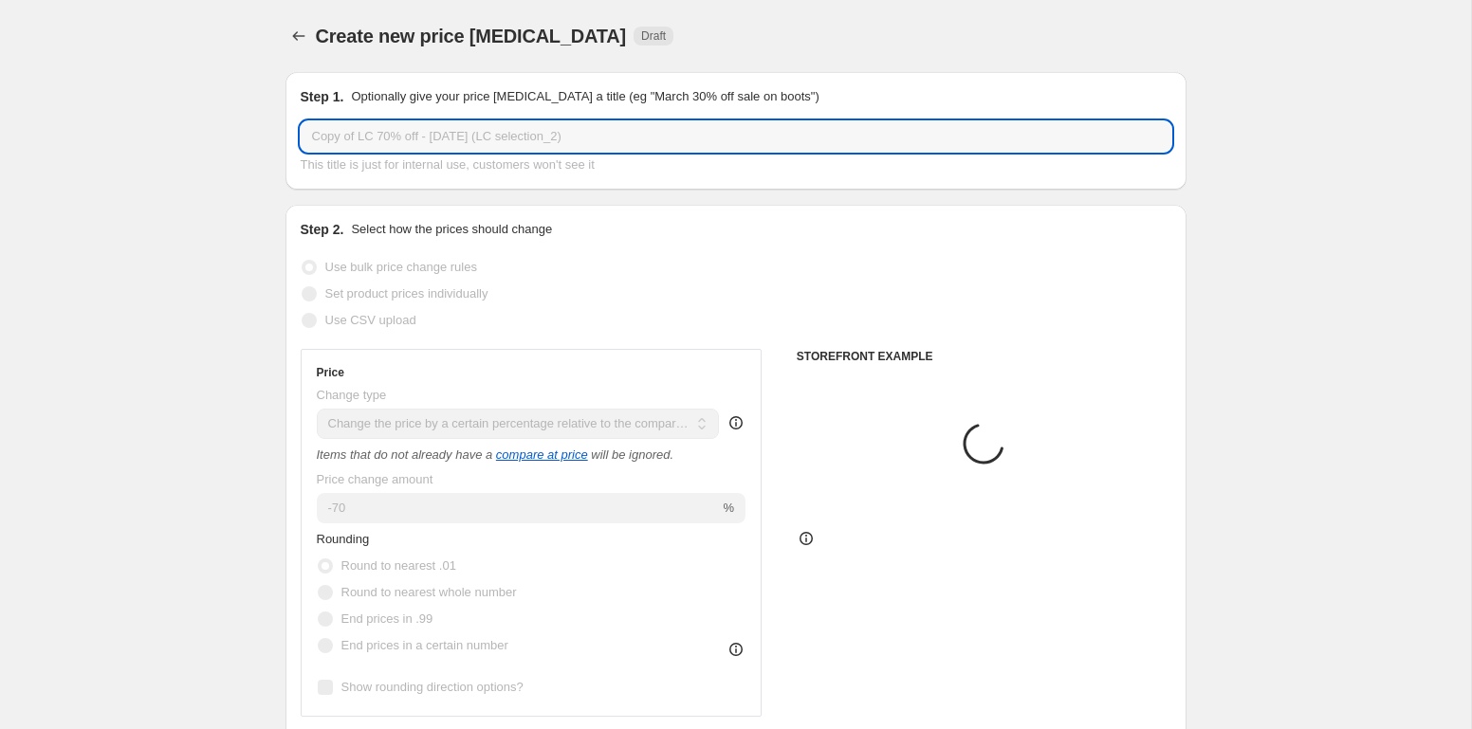
click at [358, 138] on input "Copy of LC 70% off - [DATE] (LC selection_2)" at bounding box center [736, 136] width 870 height 30
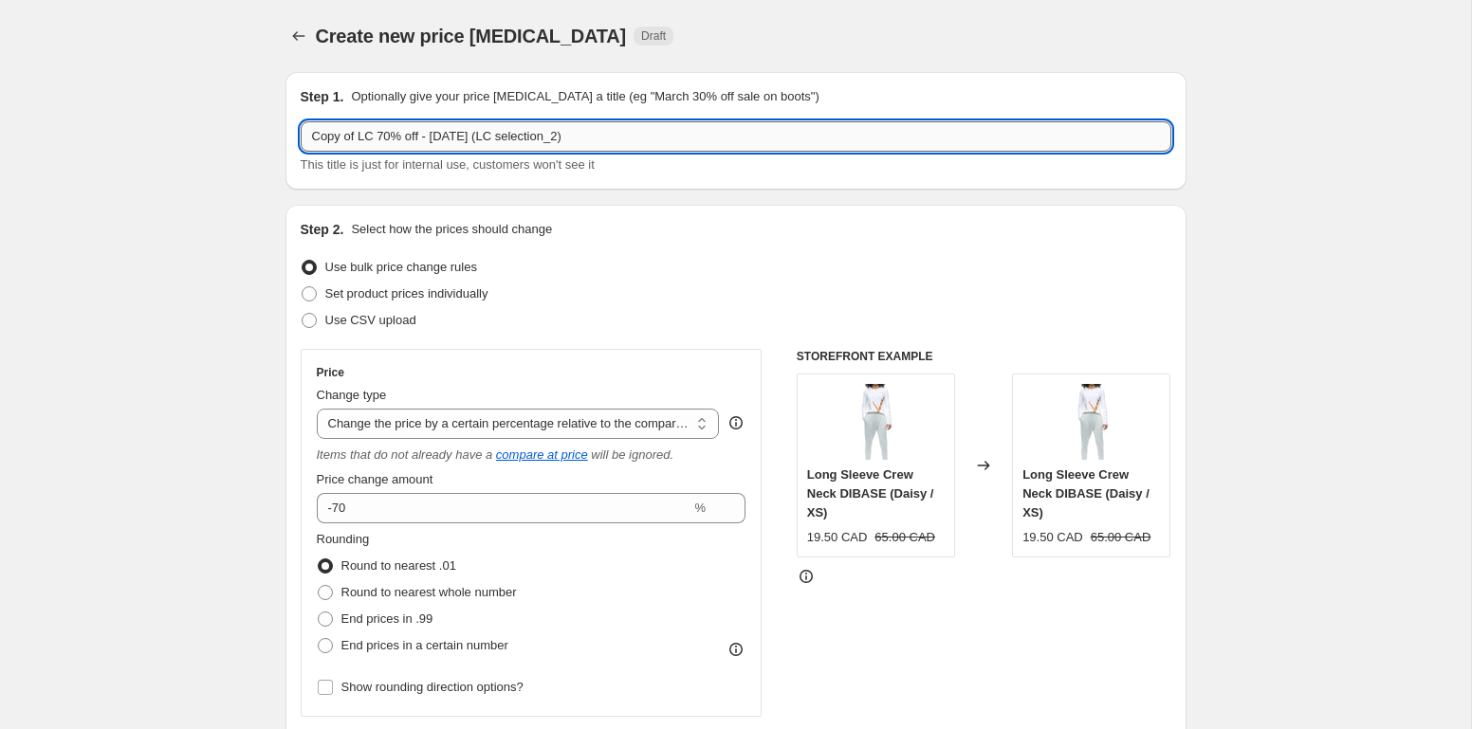
drag, startPoint x: 358, startPoint y: 138, endPoint x: 279, endPoint y: 140, distance: 79.7
click at [301, 140] on input "Copy of LC 70% off - [DATE] (LC selection_2)" at bounding box center [736, 136] width 870 height 30
click at [339, 138] on input "LC 70% off - [DATE] (LC selection_2)" at bounding box center [736, 136] width 870 height 30
drag, startPoint x: 388, startPoint y: 138, endPoint x: 467, endPoint y: 137, distance: 79.7
click at [467, 137] on input "LC 50% off - [DATE] (LC selection_2)" at bounding box center [736, 136] width 870 height 30
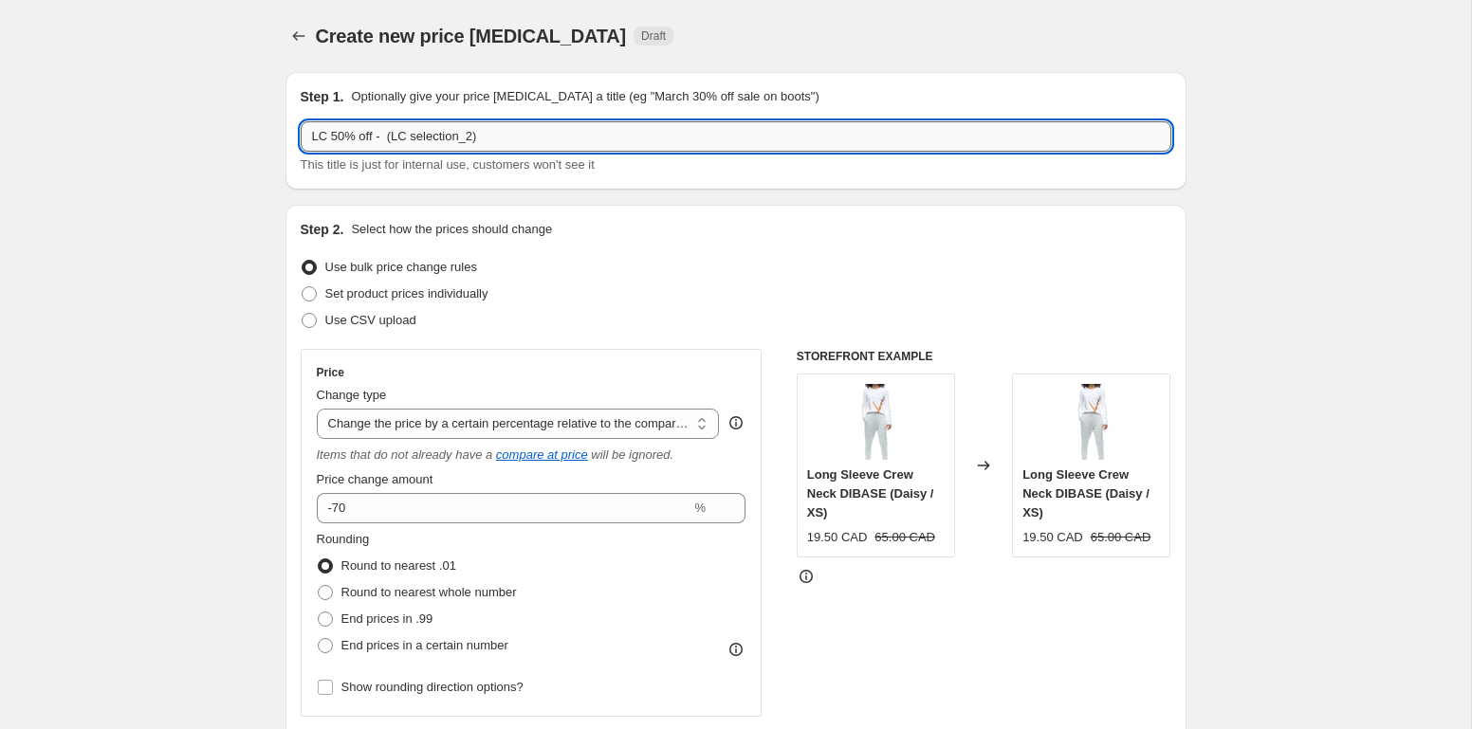
paste input "[DATE]"
type input "LC 50% off - [DATE] (LC selection_2)"
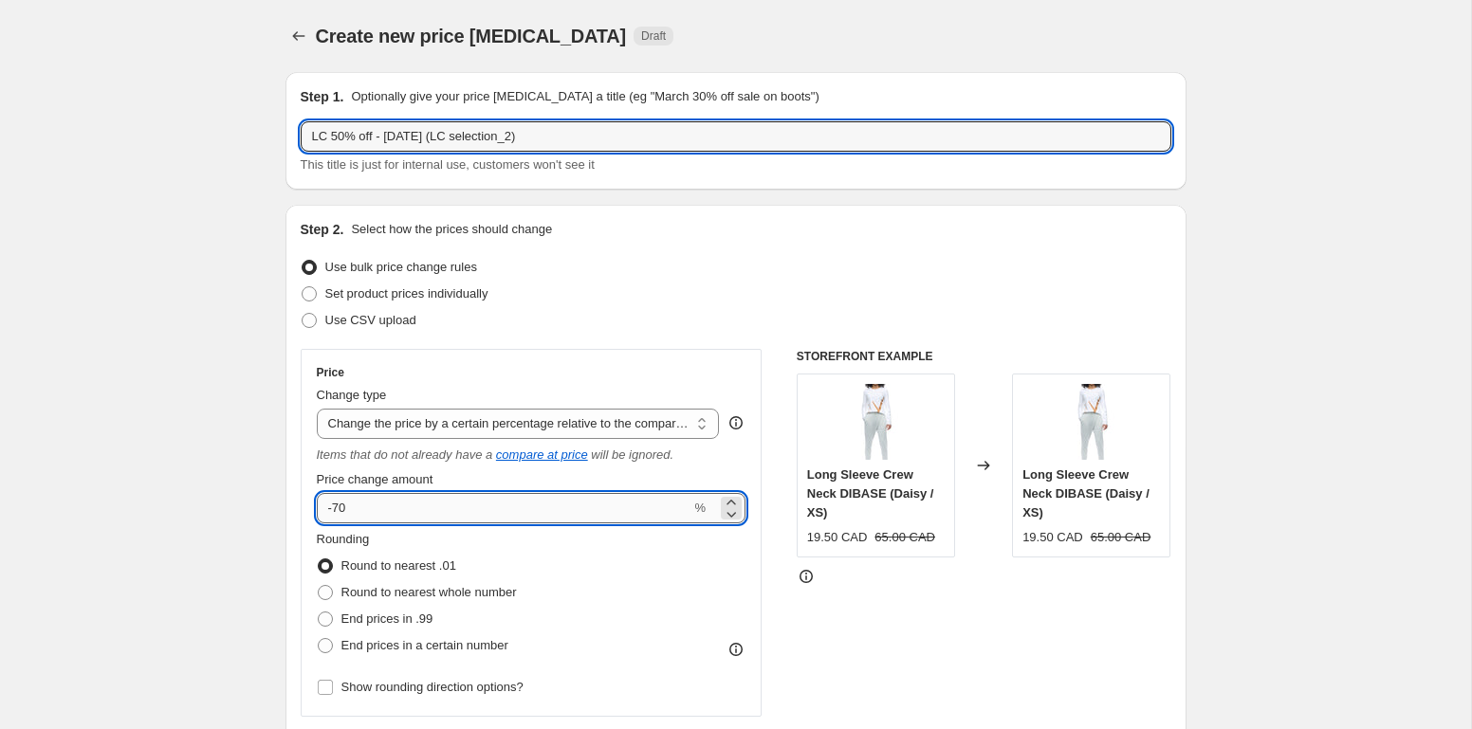
click at [457, 513] on input "-70" at bounding box center [504, 508] width 375 height 30
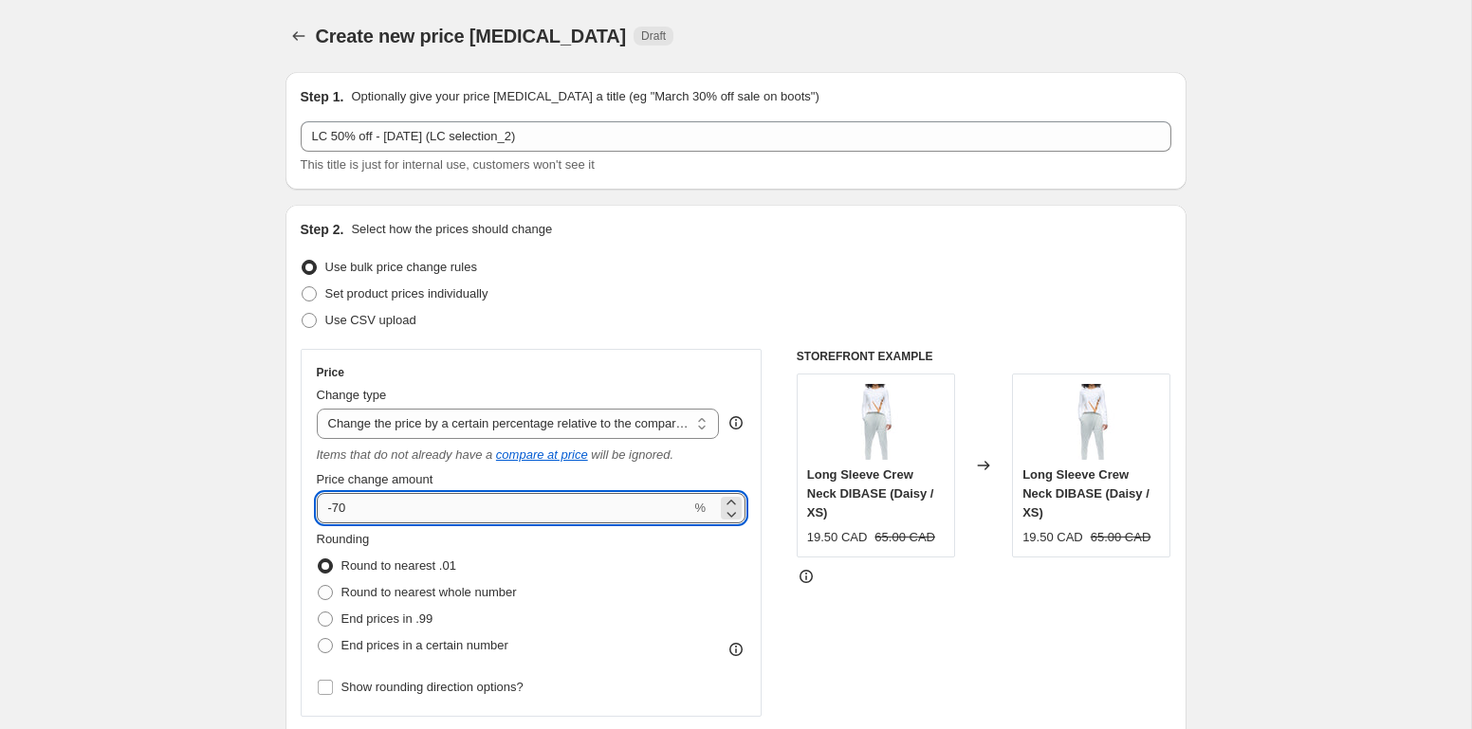
type input "-7"
type input "-50"
click at [1013, 667] on div "STOREFRONT EXAMPLE Long Sleeve Crew Neck DIBASE (Daisy / XS) 19.50 CAD 65.00 CA…" at bounding box center [984, 593] width 375 height 489
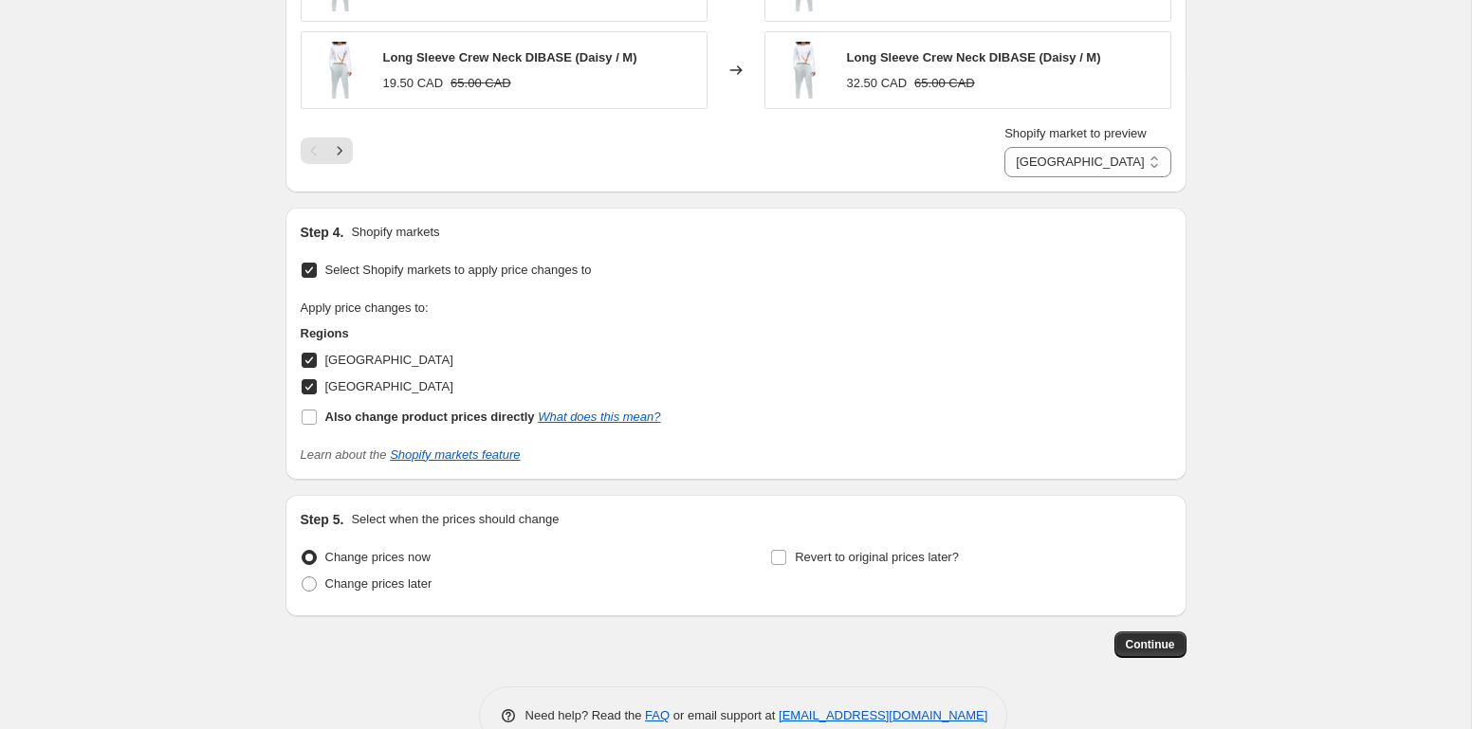
scroll to position [1950, 0]
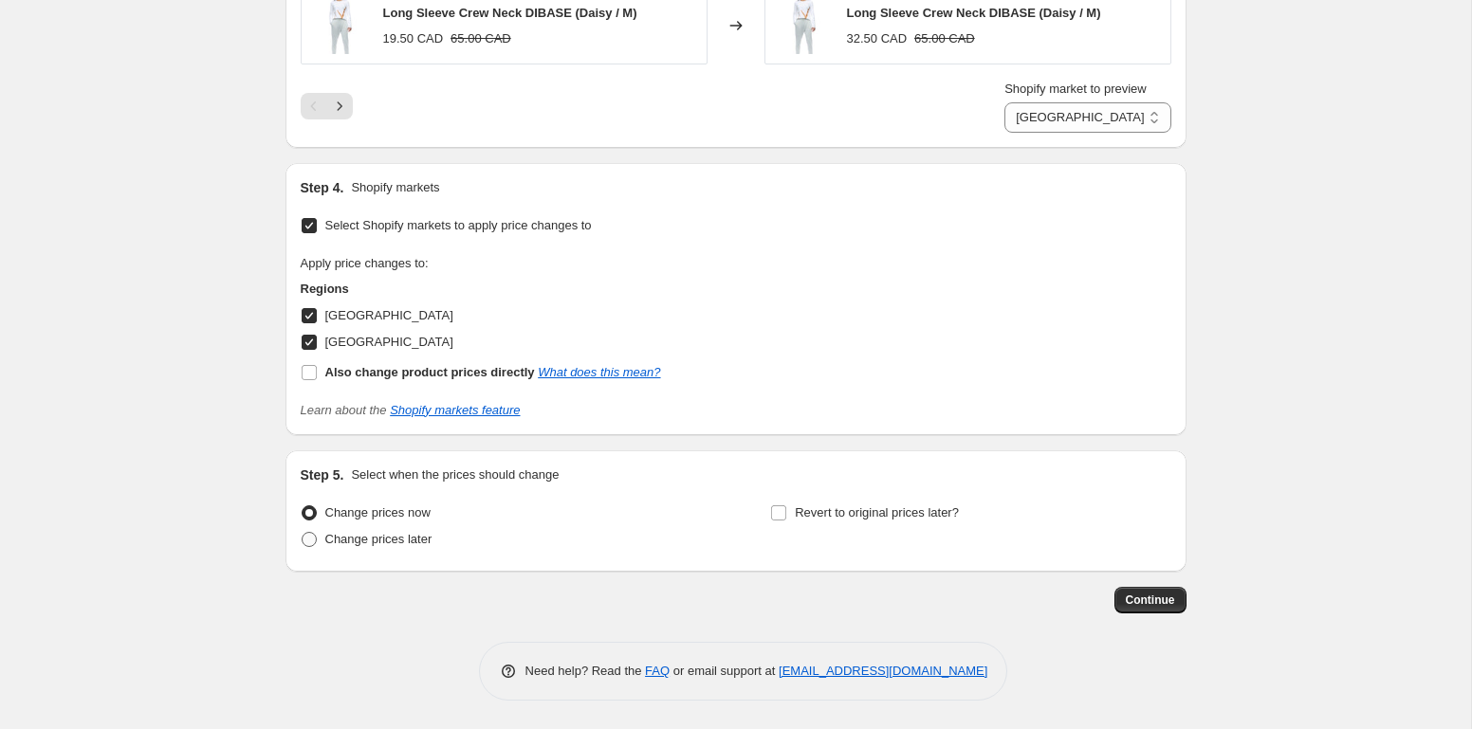
click at [396, 546] on span "Change prices later" at bounding box center [378, 539] width 107 height 14
click at [302, 533] on input "Change prices later" at bounding box center [302, 532] width 1 height 1
radio input "true"
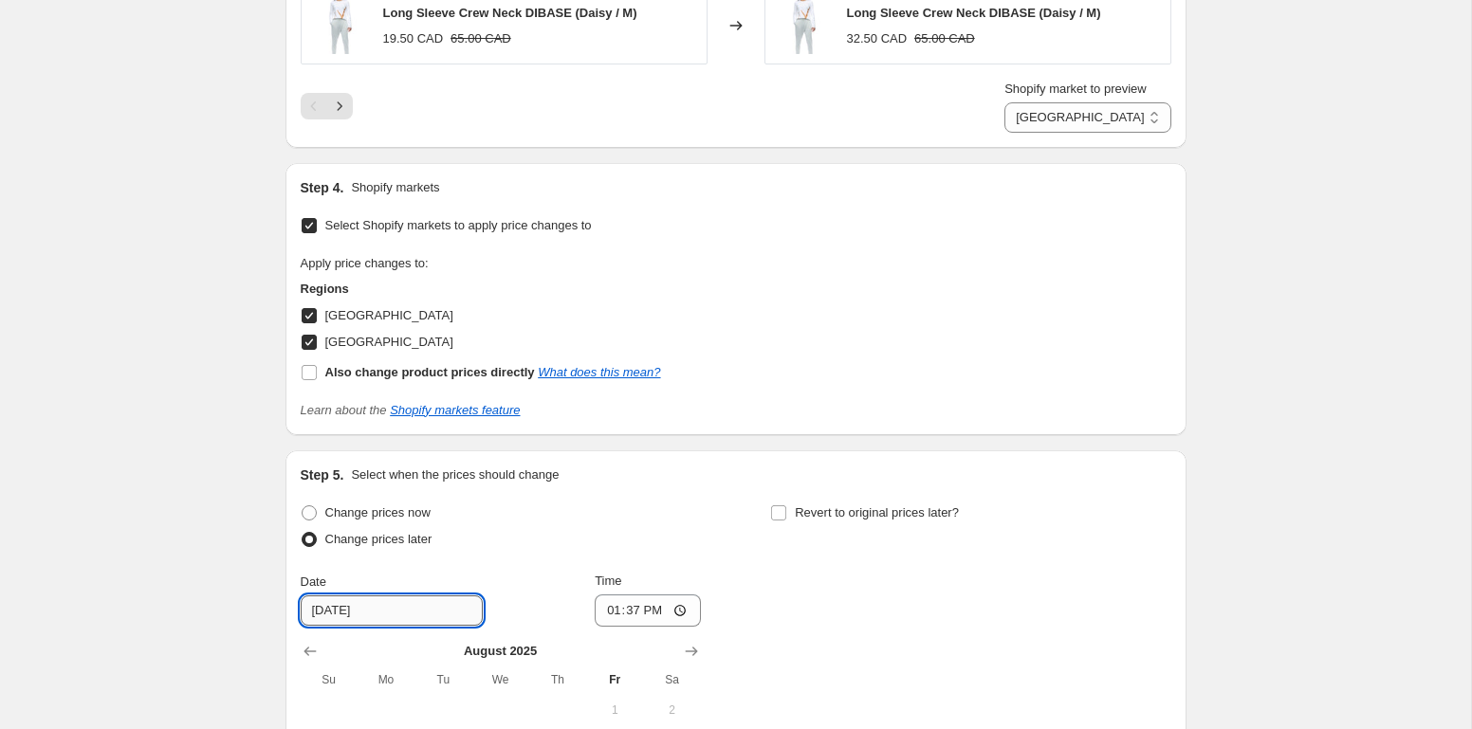
click at [383, 608] on input "[DATE]" at bounding box center [392, 611] width 182 height 30
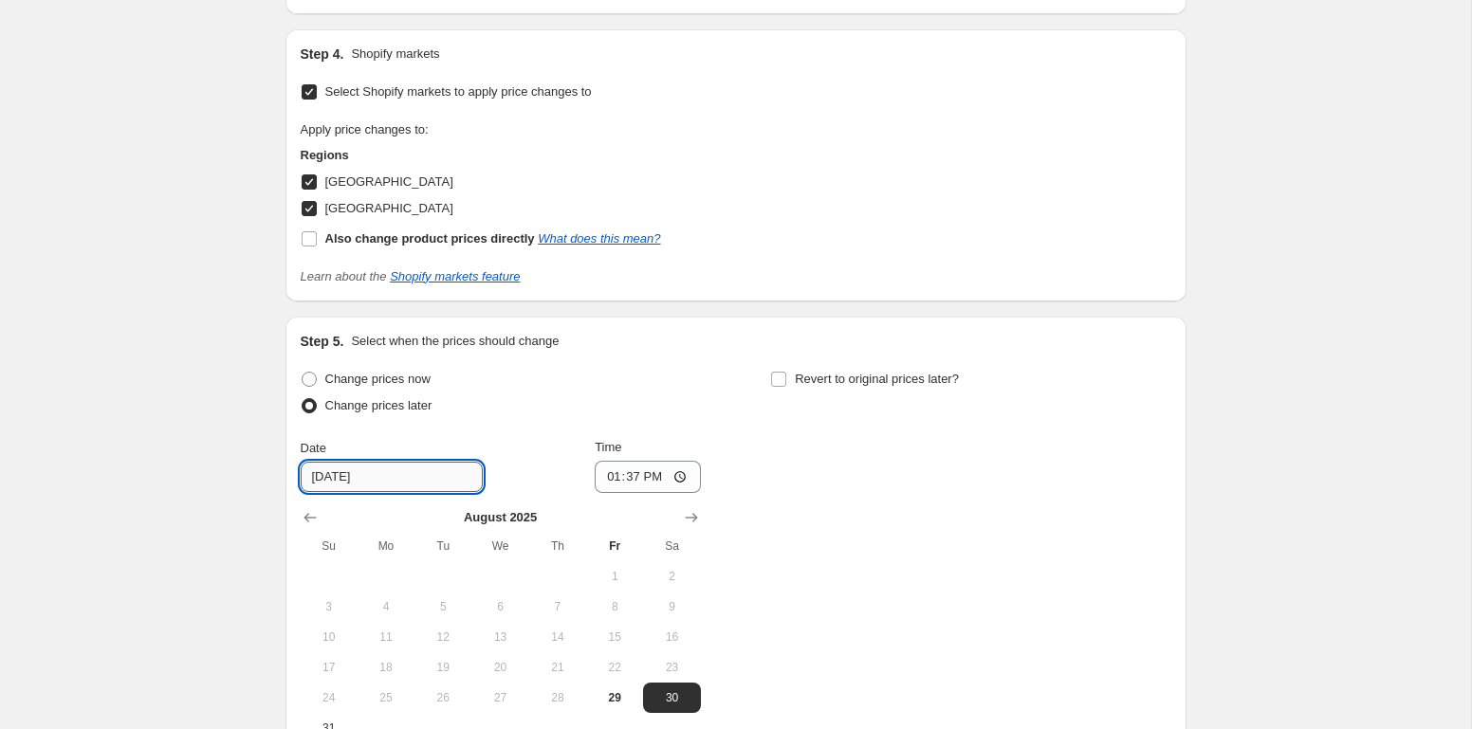
scroll to position [2121, 0]
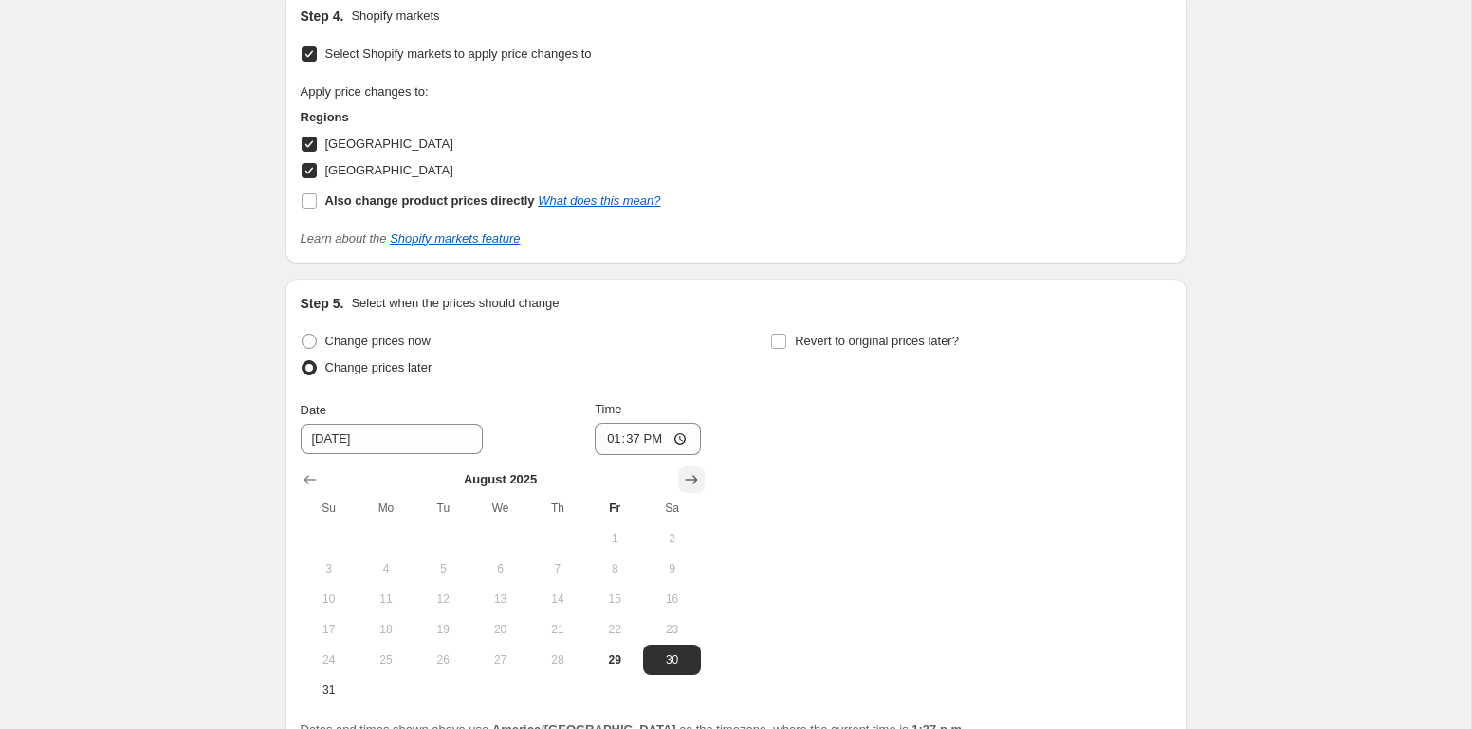
click at [679, 474] on button "Show next month, September 2025" at bounding box center [691, 480] width 27 height 27
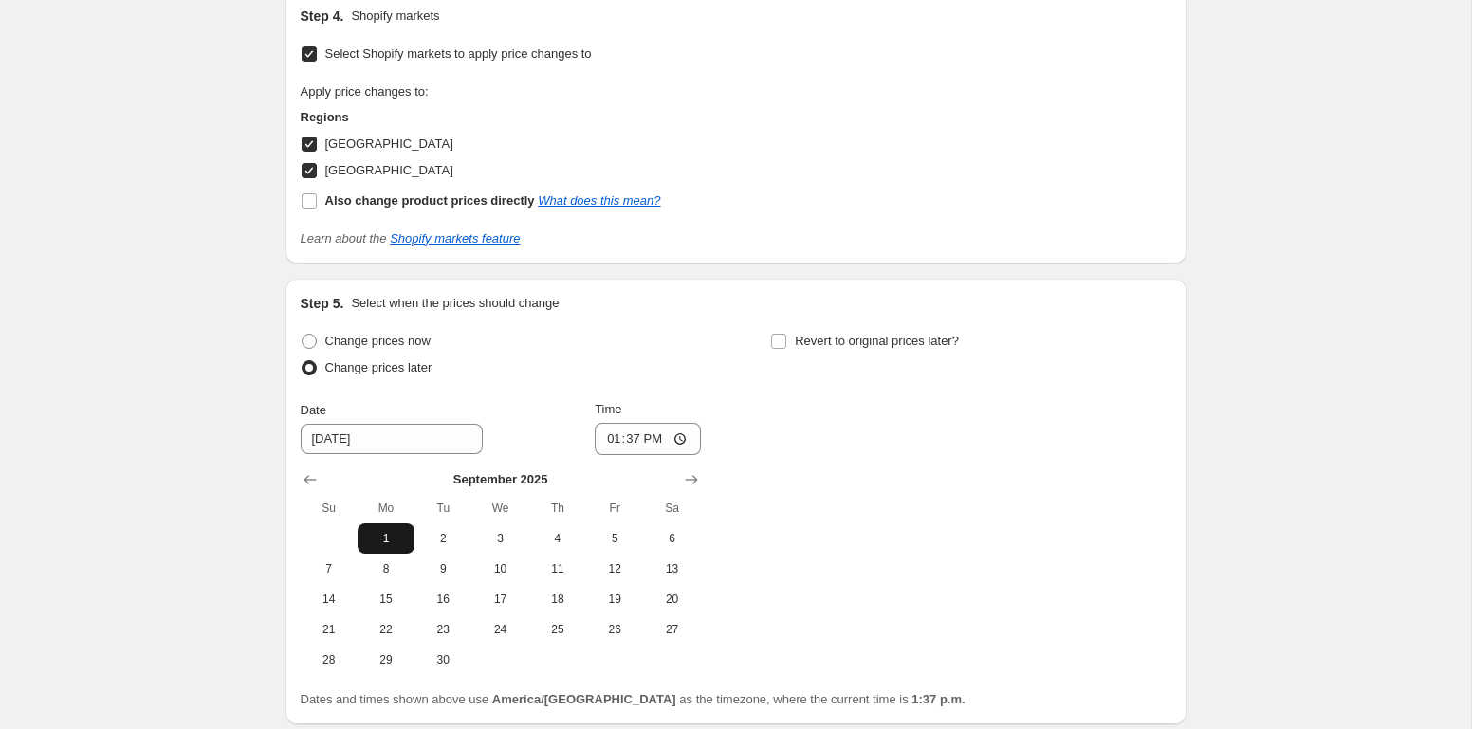
click at [382, 532] on span "1" at bounding box center [386, 538] width 42 height 15
type input "[DATE]"
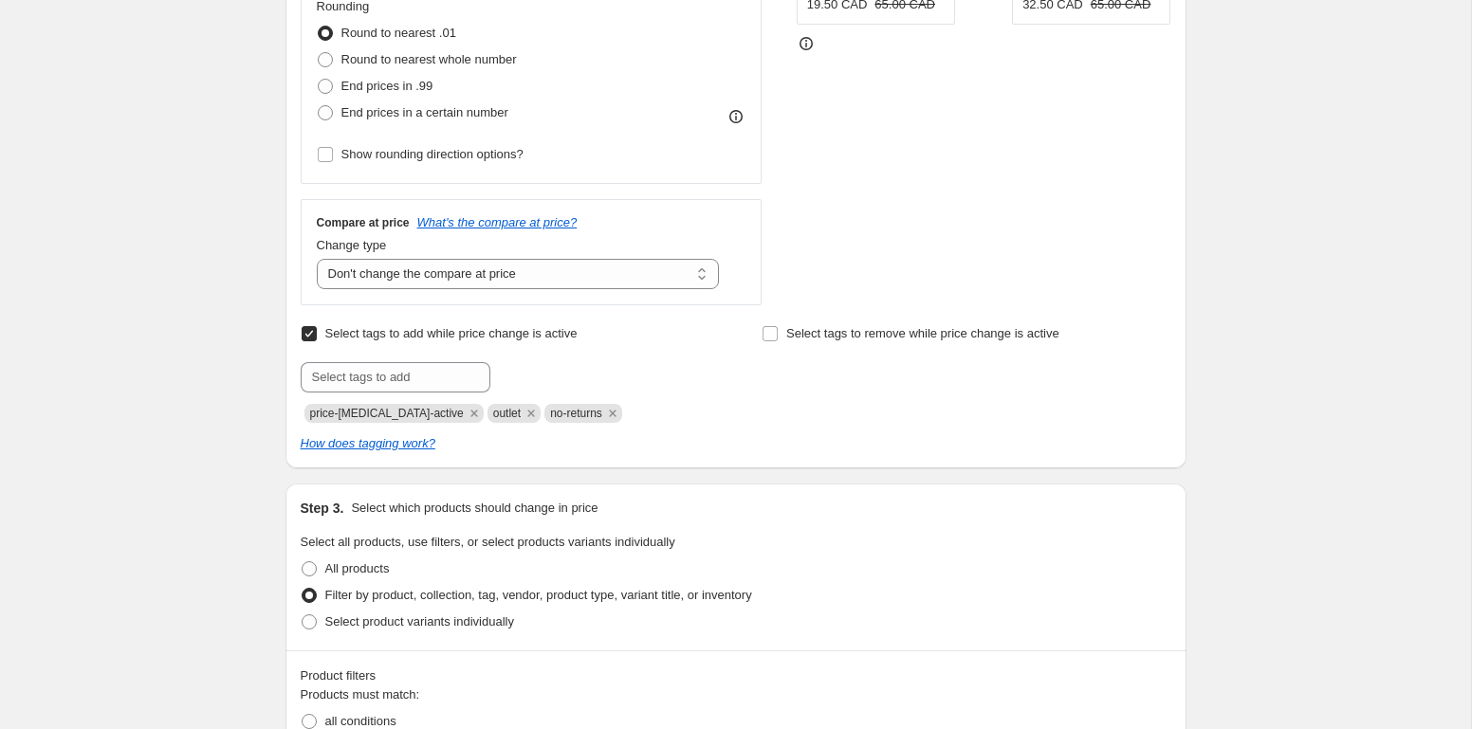
scroll to position [0, 0]
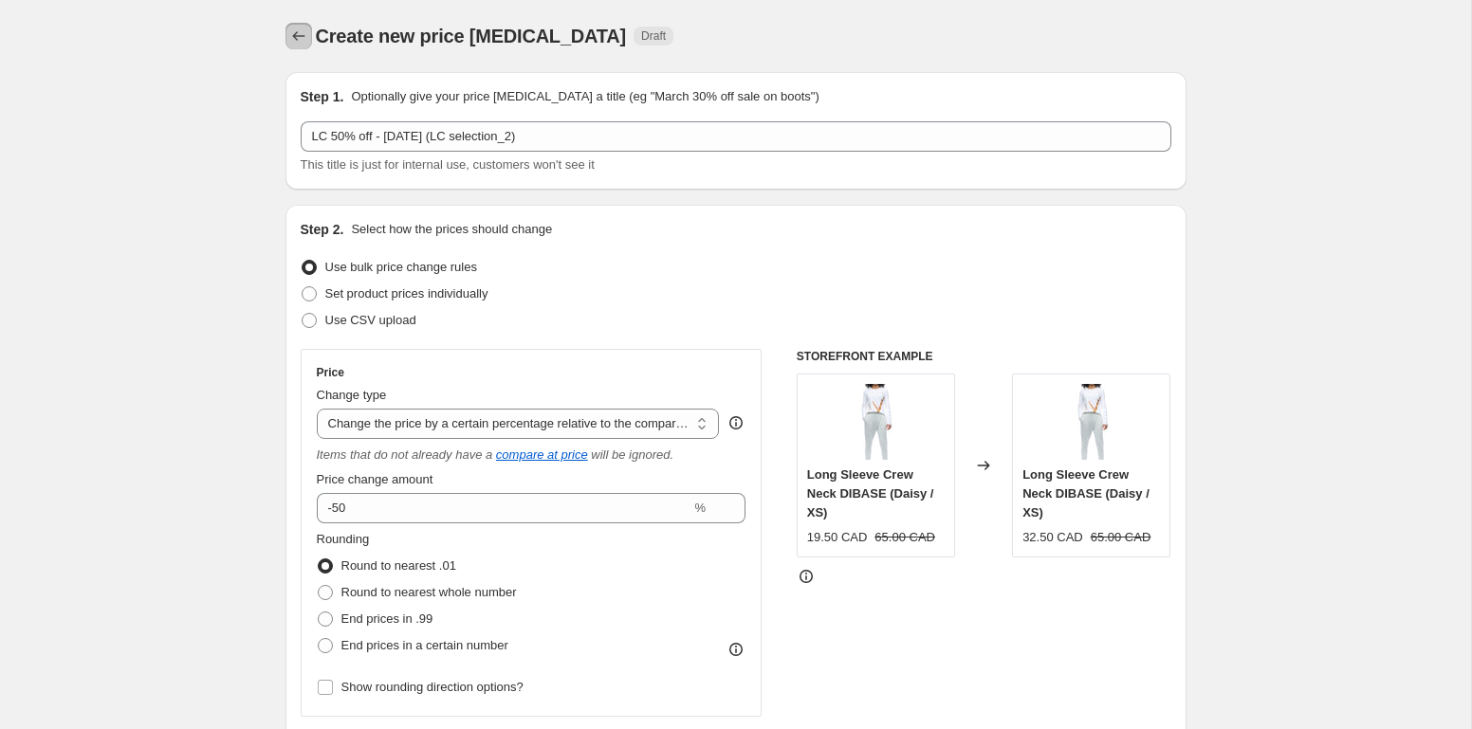
click at [303, 40] on icon "Price change jobs" at bounding box center [298, 36] width 19 height 19
